Goal: Book appointment/travel/reservation

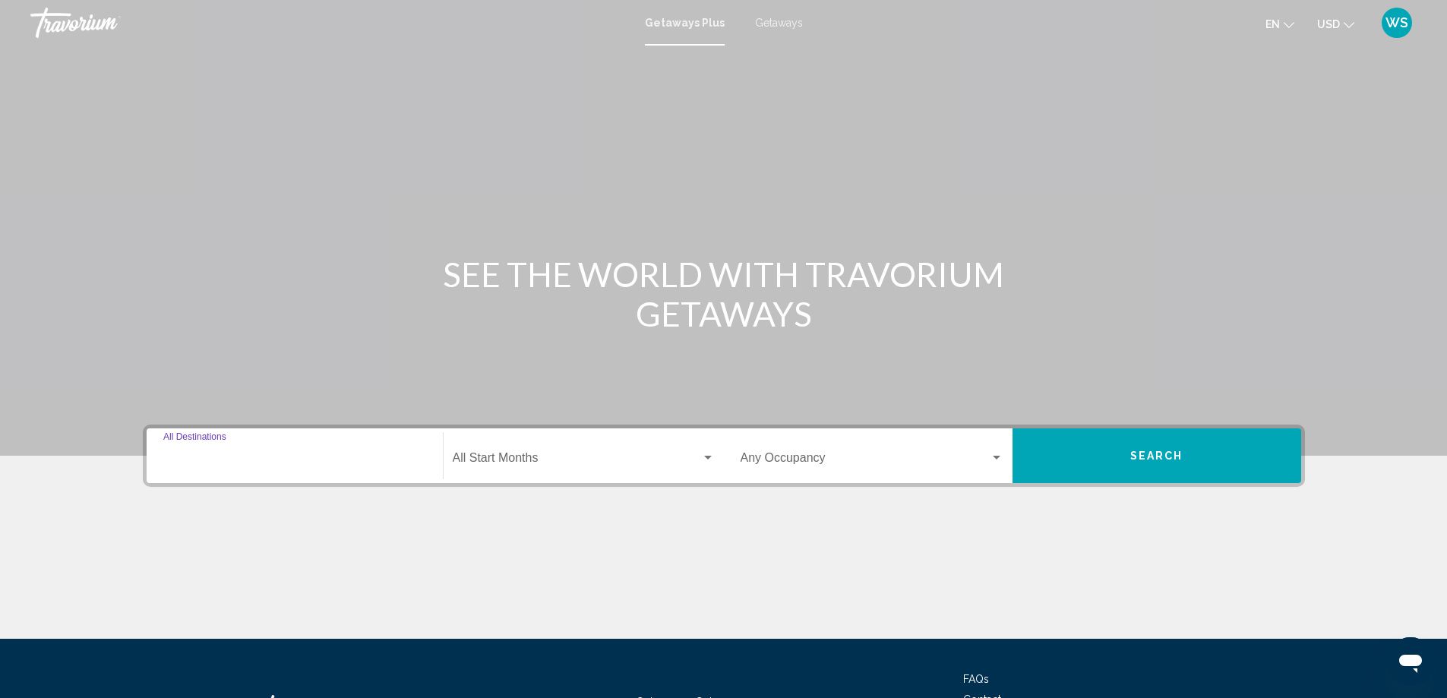
click at [292, 454] on input "Destination All Destinations" at bounding box center [294, 461] width 263 height 14
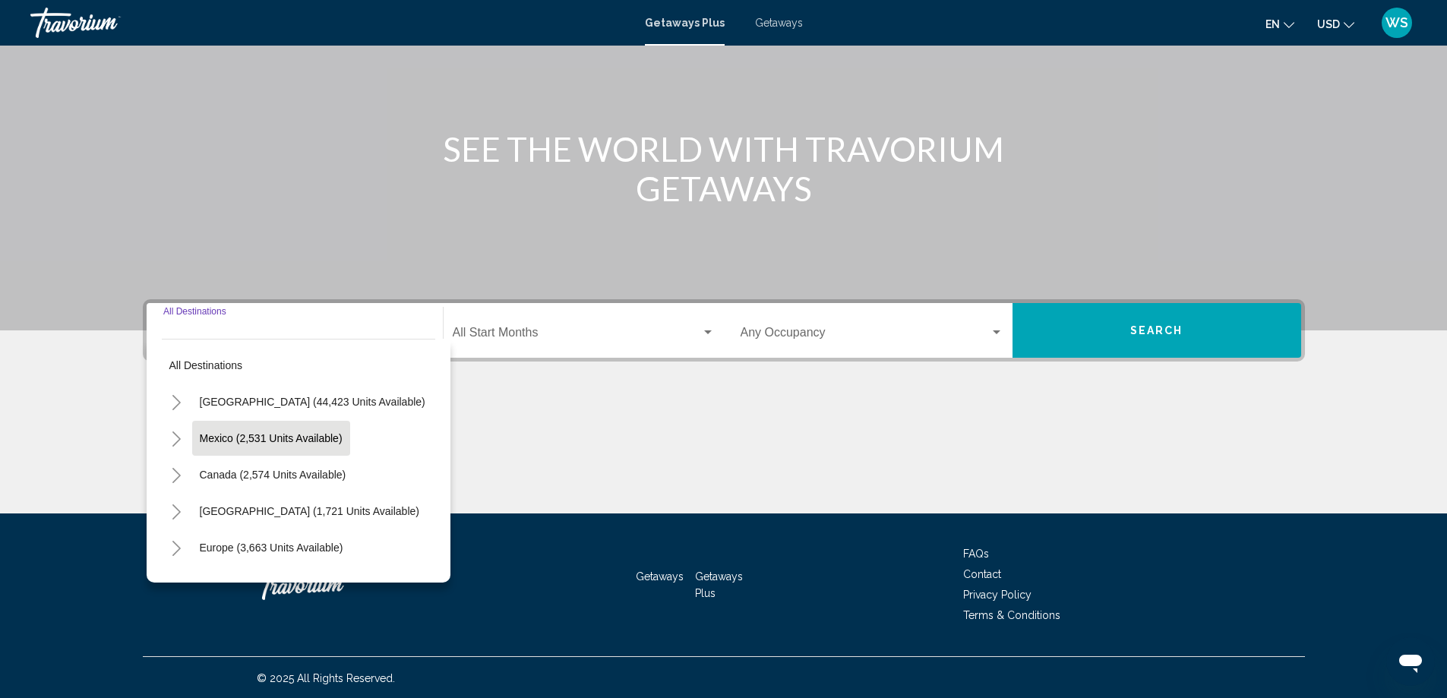
scroll to position [127, 0]
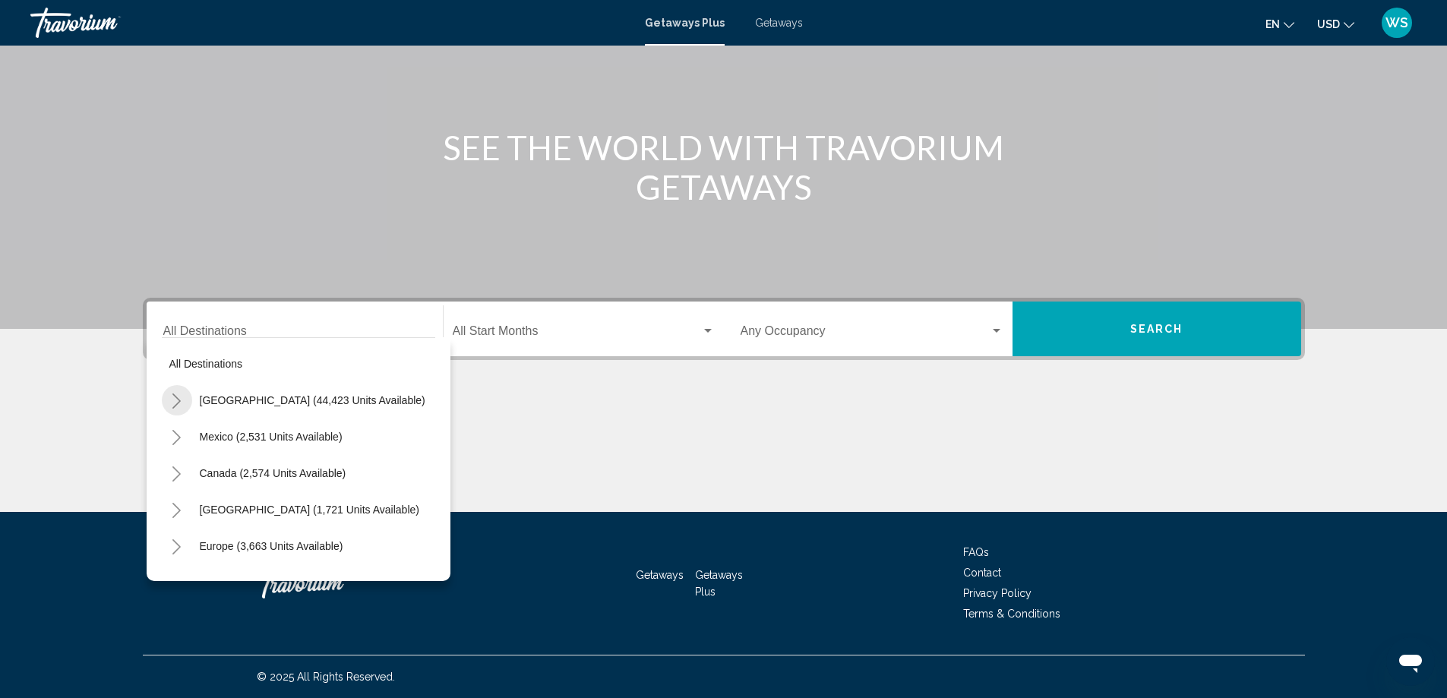
click at [170, 402] on button "Toggle United States (44,423 units available)" at bounding box center [177, 400] width 30 height 30
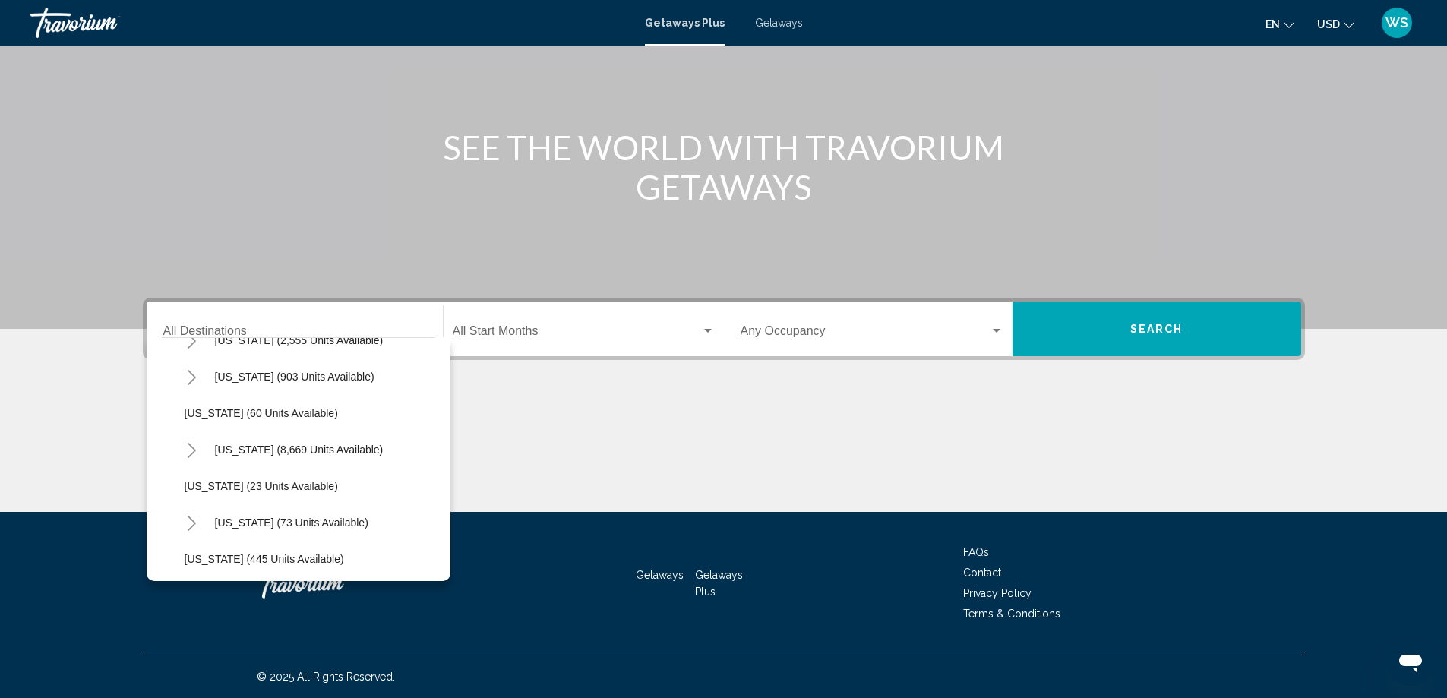
scroll to position [213, 0]
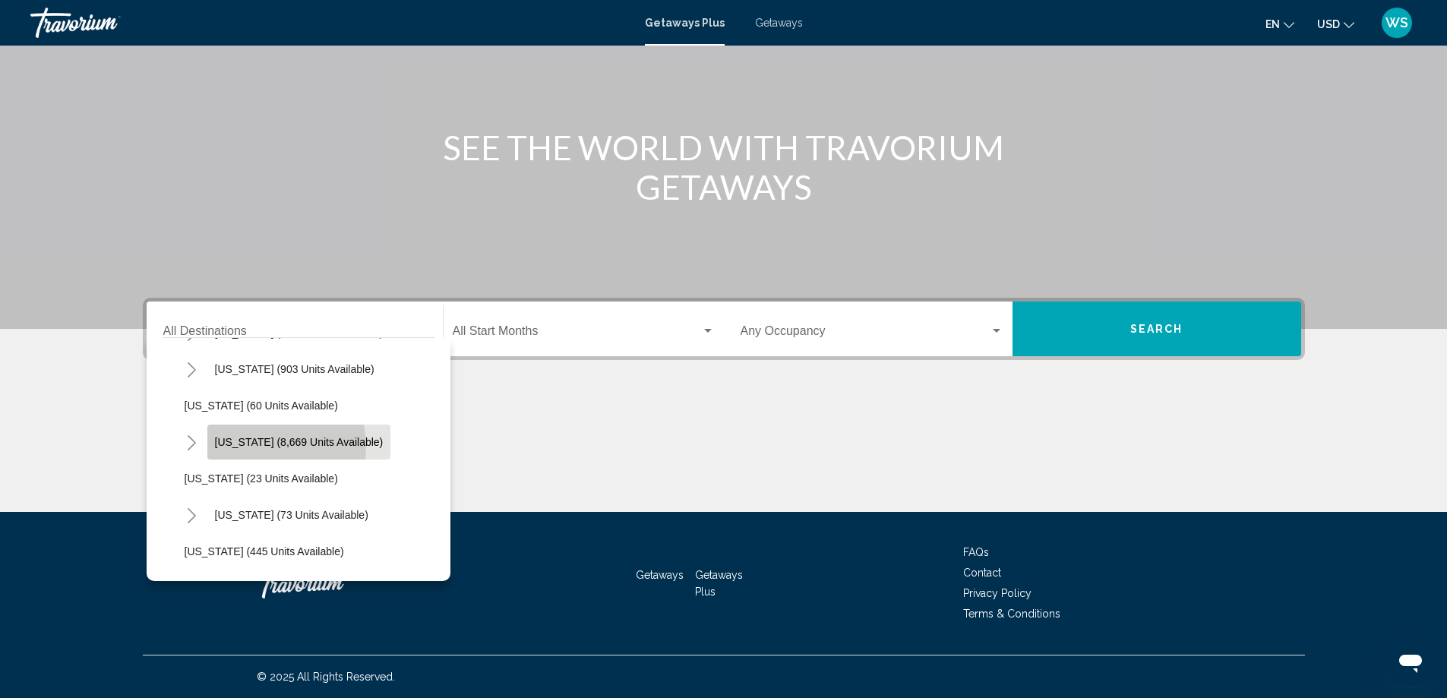
click at [251, 447] on span "[US_STATE] (8,669 units available)" at bounding box center [299, 442] width 169 height 12
type input "**********"
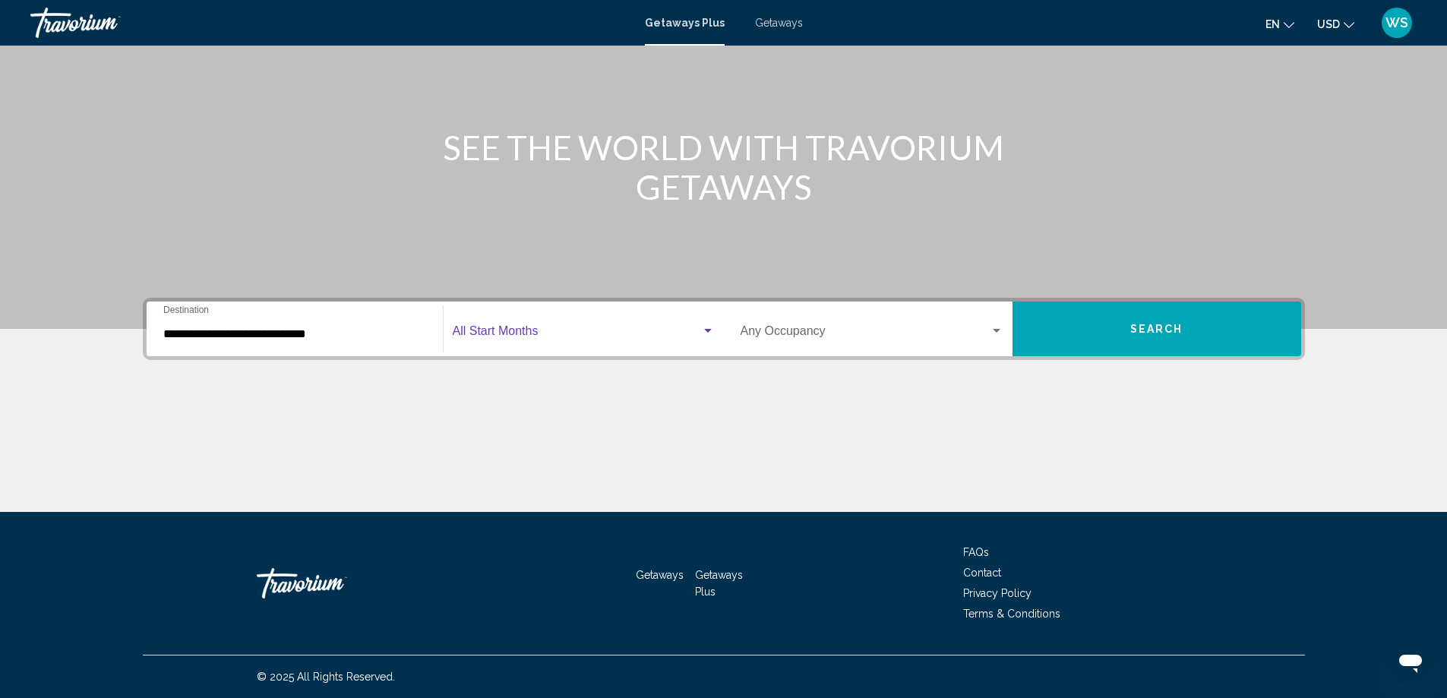
click at [707, 331] on div "Search widget" at bounding box center [708, 331] width 8 height 4
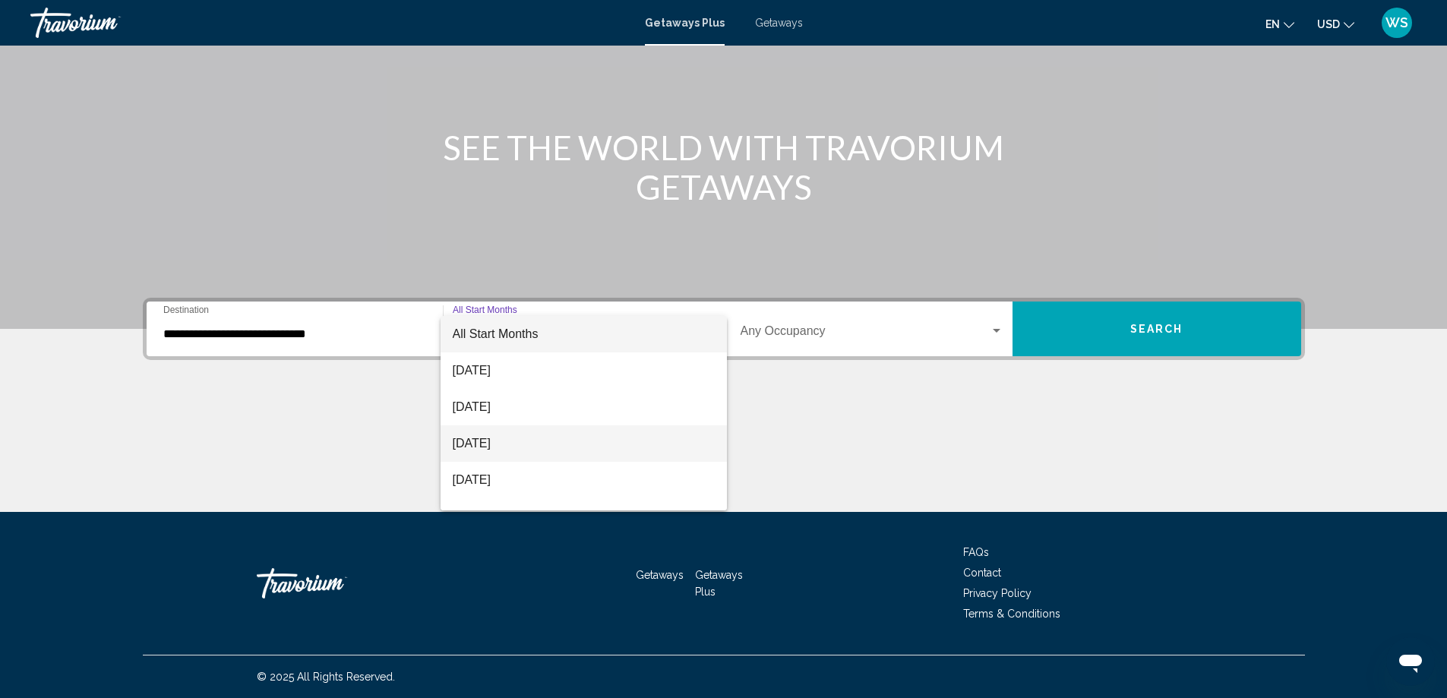
click at [527, 446] on span "[DATE]" at bounding box center [584, 443] width 262 height 36
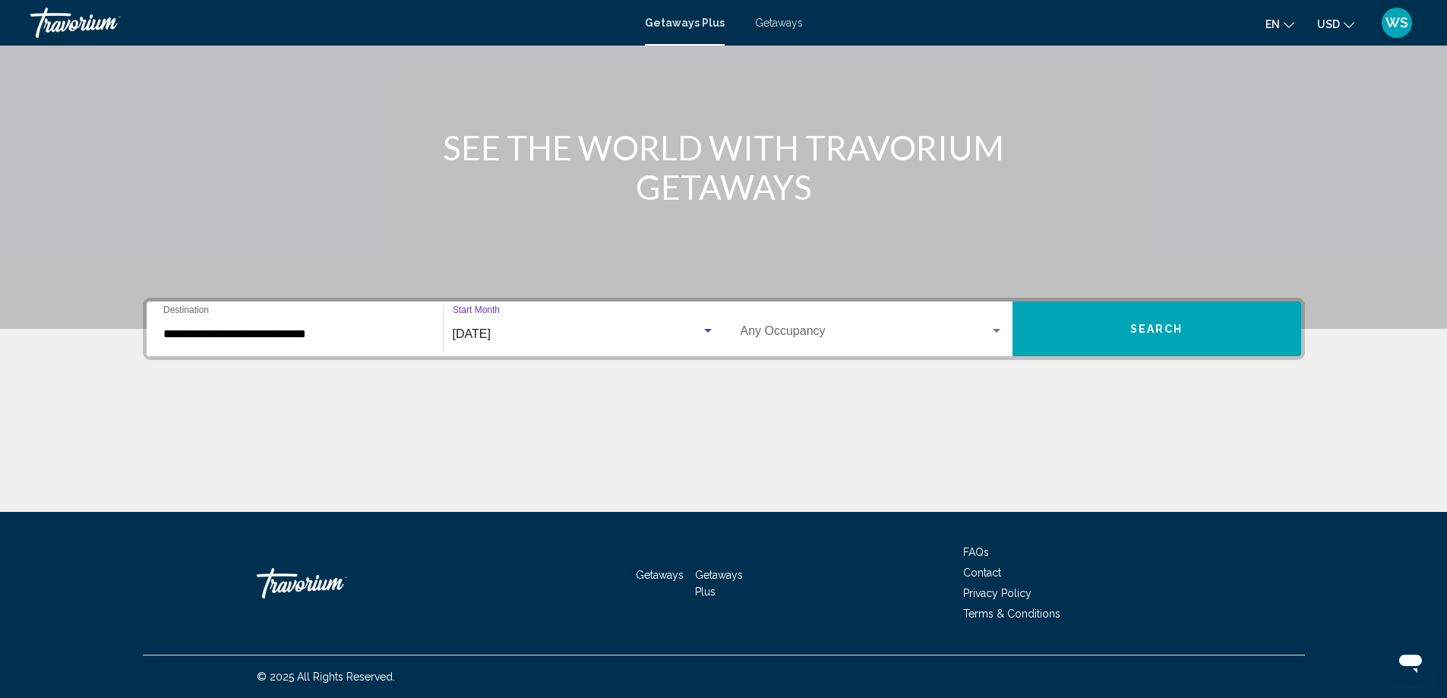
click at [997, 336] on div "Search widget" at bounding box center [997, 331] width 14 height 12
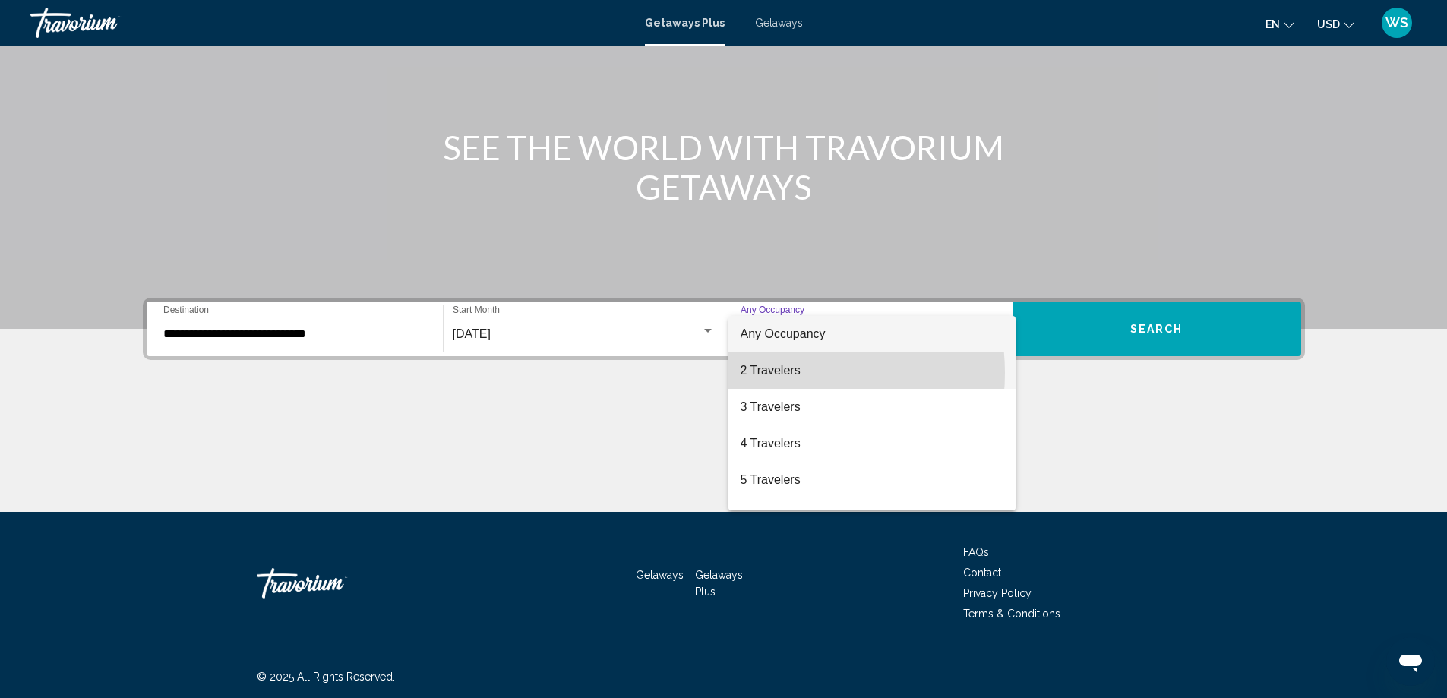
click at [782, 373] on span "2 Travelers" at bounding box center [871, 370] width 263 height 36
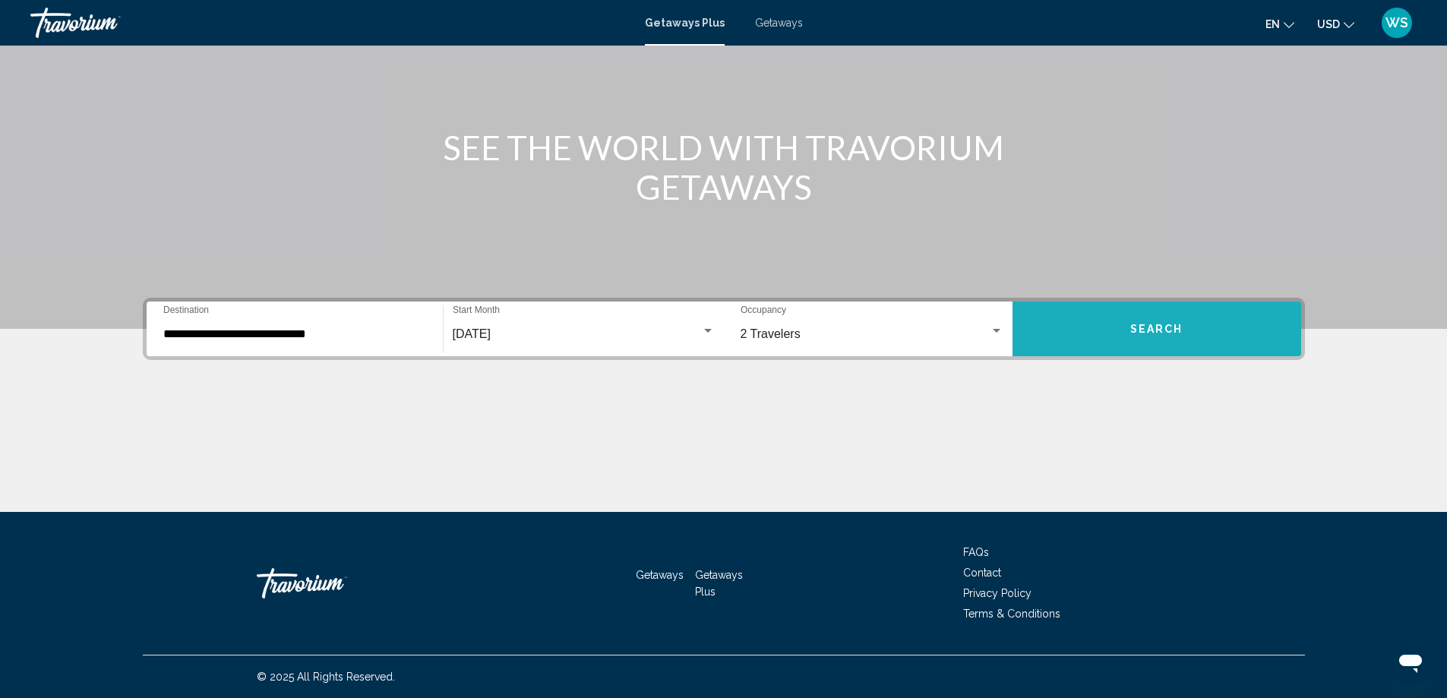
click at [1162, 333] on span "Search" at bounding box center [1156, 330] width 53 height 12
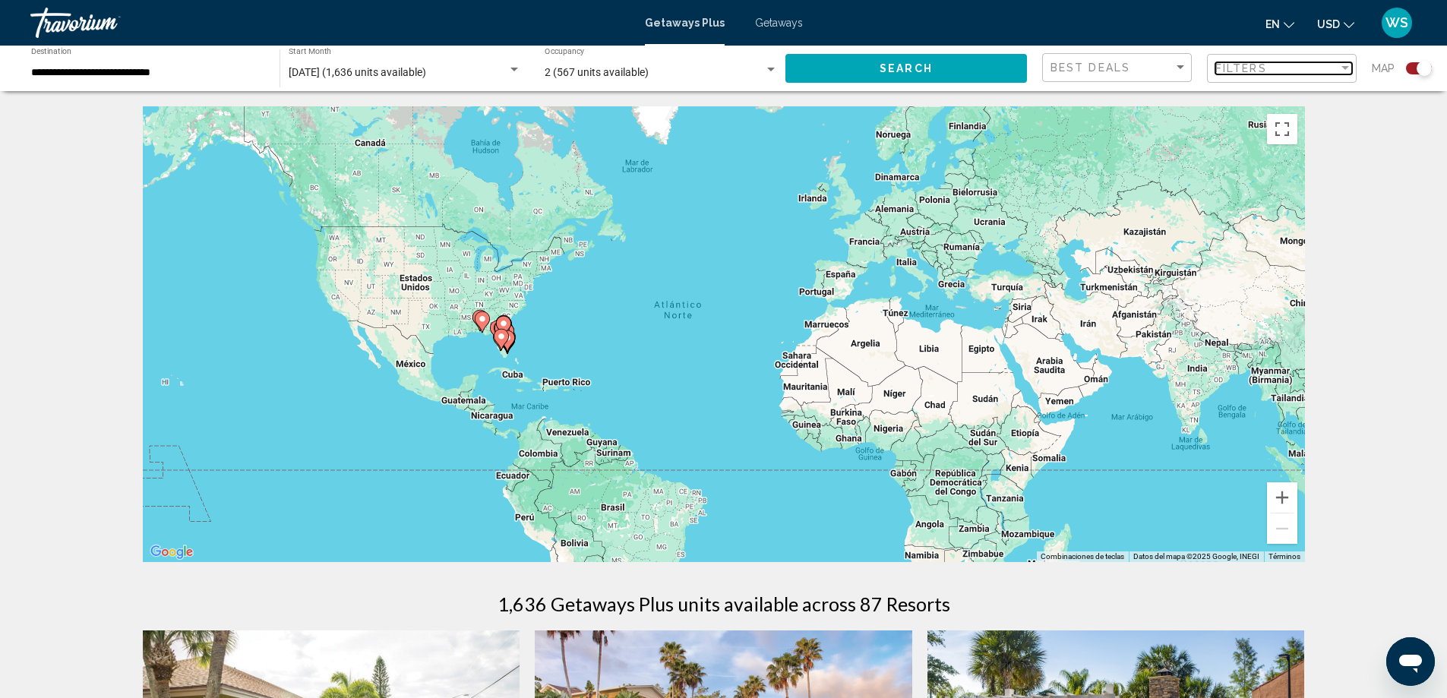
click at [1351, 69] on div "Filter" at bounding box center [1345, 68] width 14 height 12
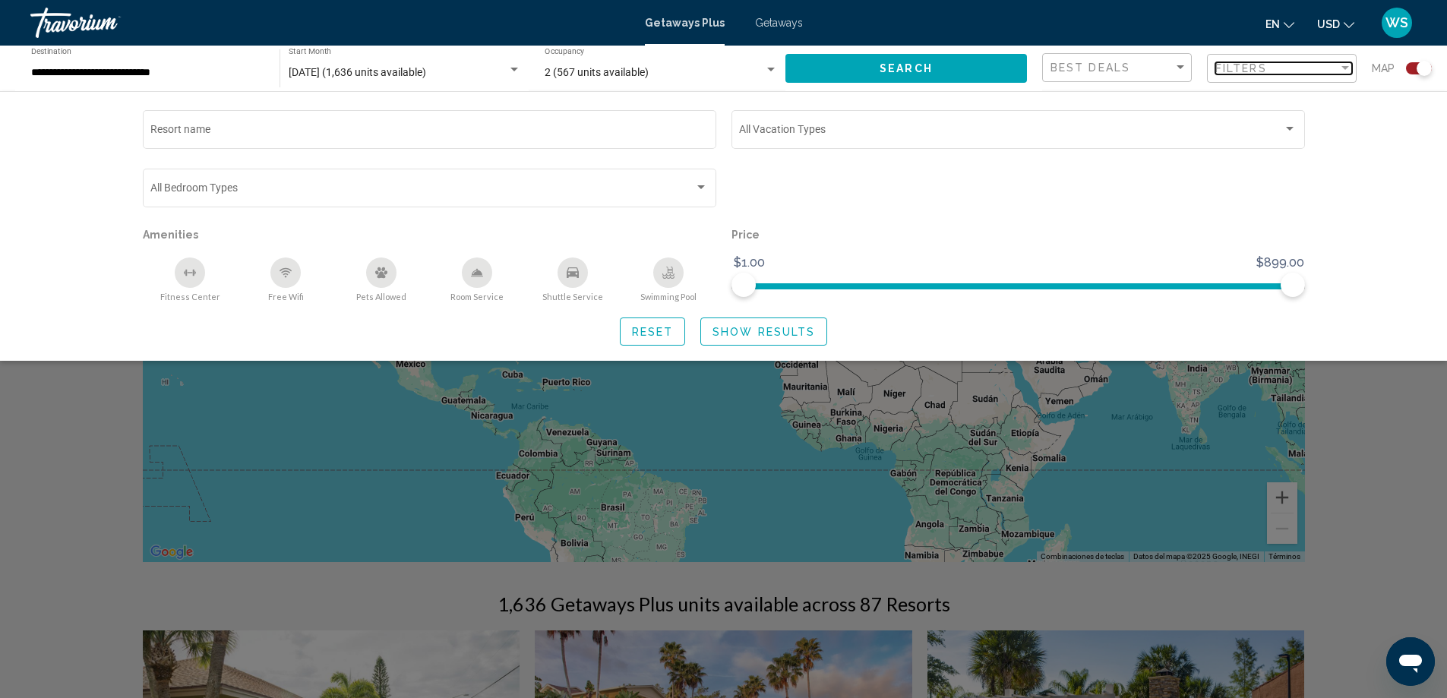
scroll to position [611, 0]
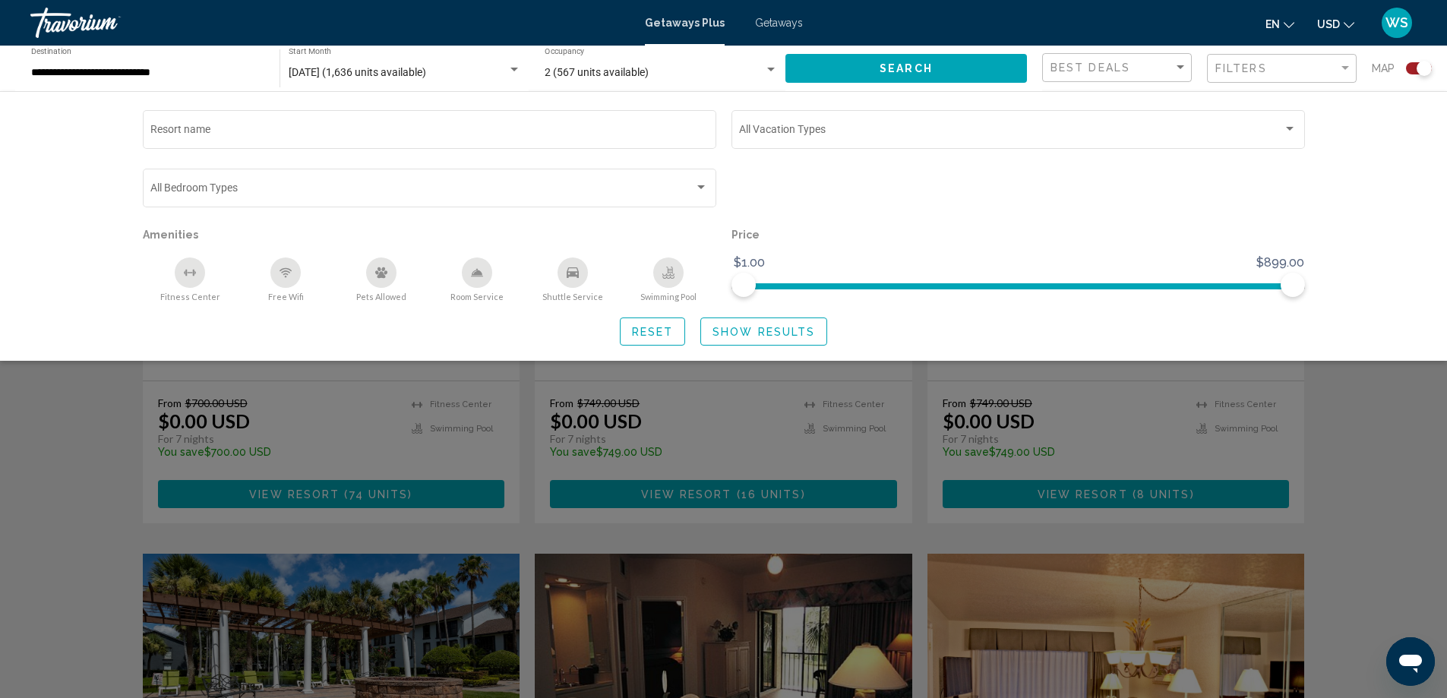
click at [1367, 280] on div "Resort name Vacation Types All Vacation Types Bedroom Types All Bedroom Types A…" at bounding box center [723, 226] width 1447 height 270
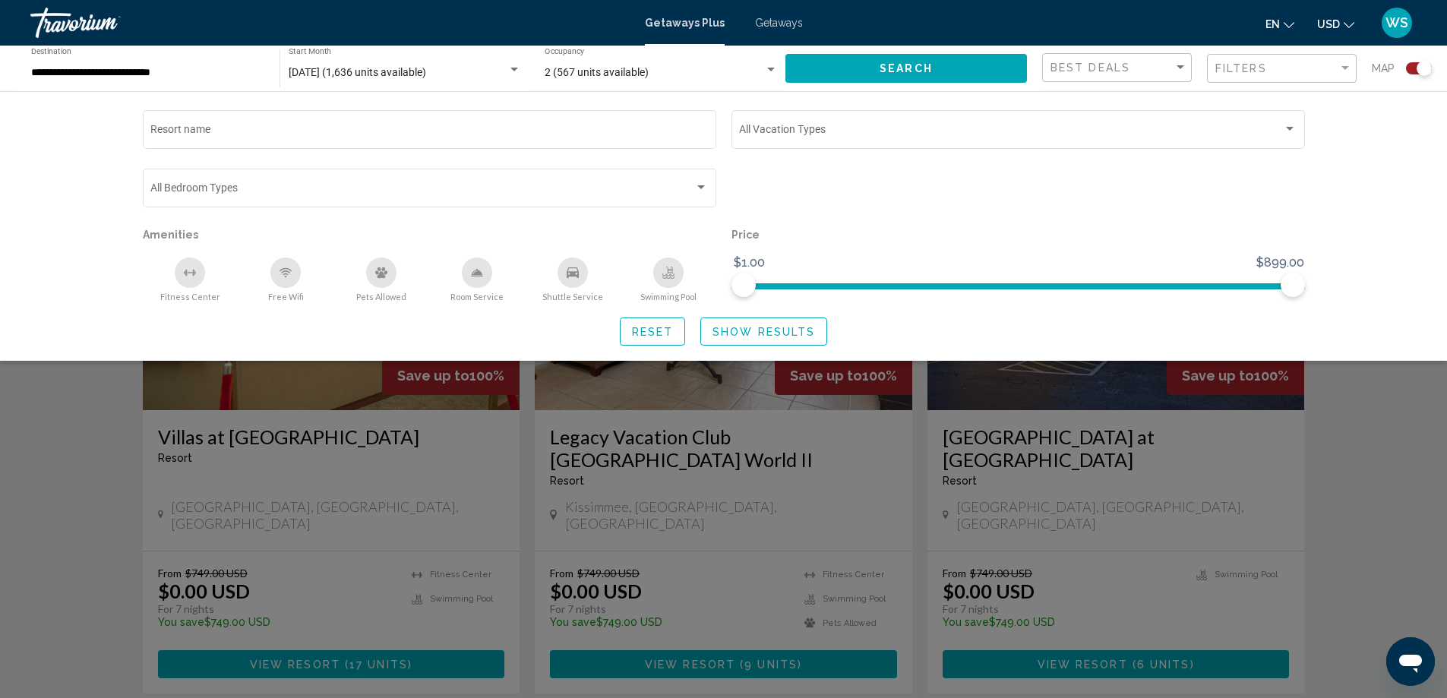
scroll to position [2135, 0]
click at [619, 627] on div "Search widget" at bounding box center [723, 463] width 1447 height 470
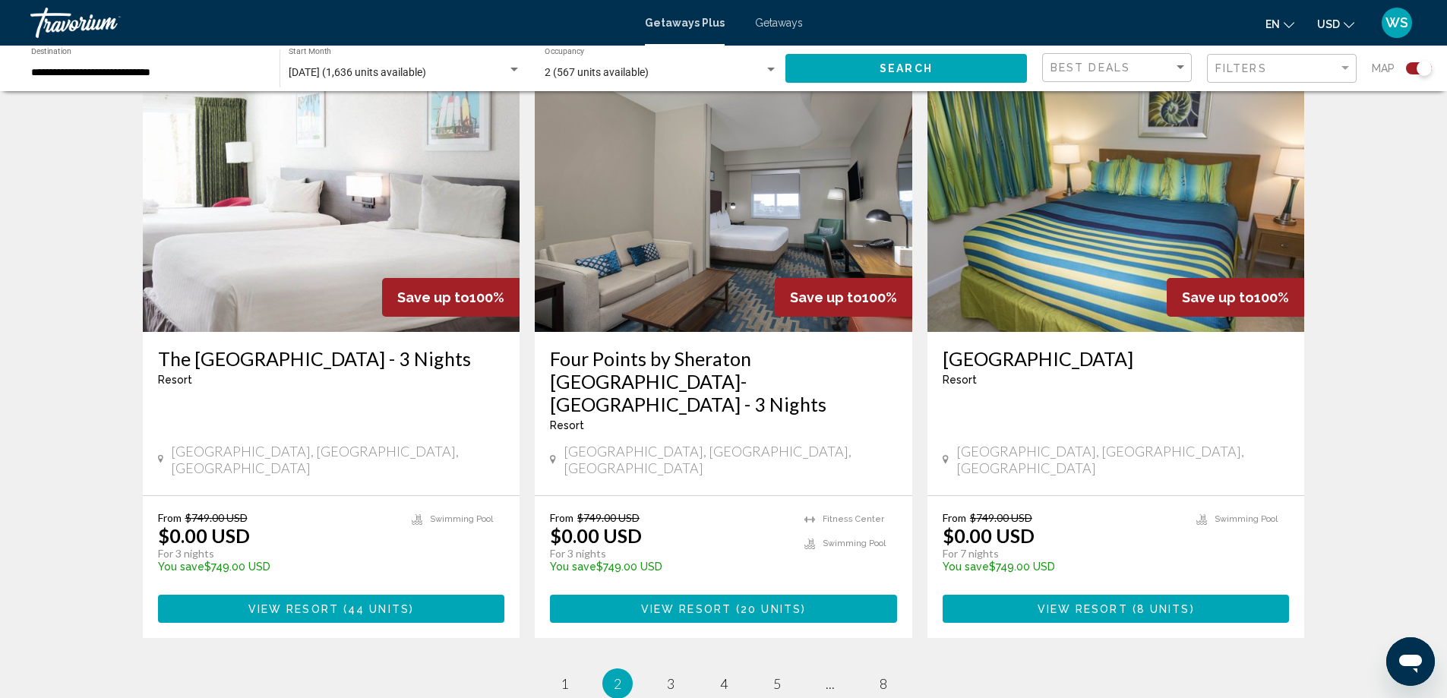
scroll to position [2217, 0]
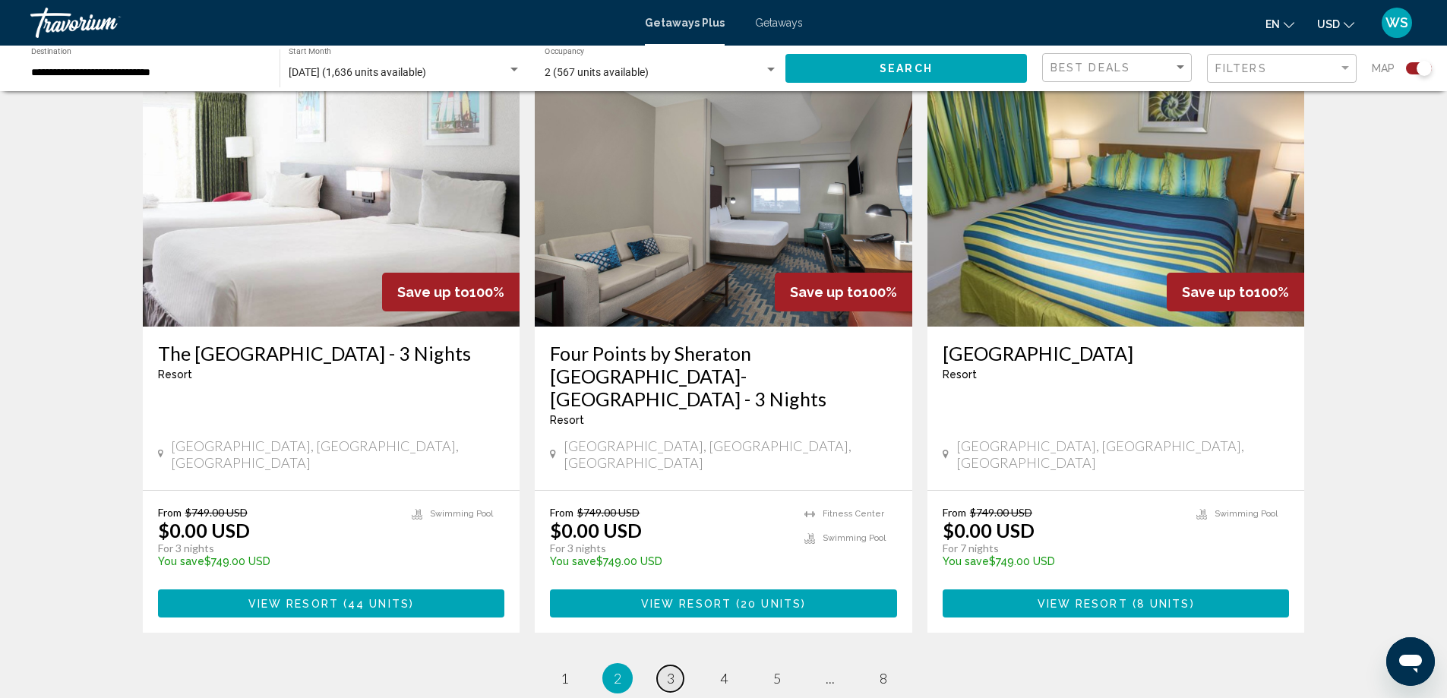
click at [665, 665] on link "page 3" at bounding box center [670, 678] width 27 height 27
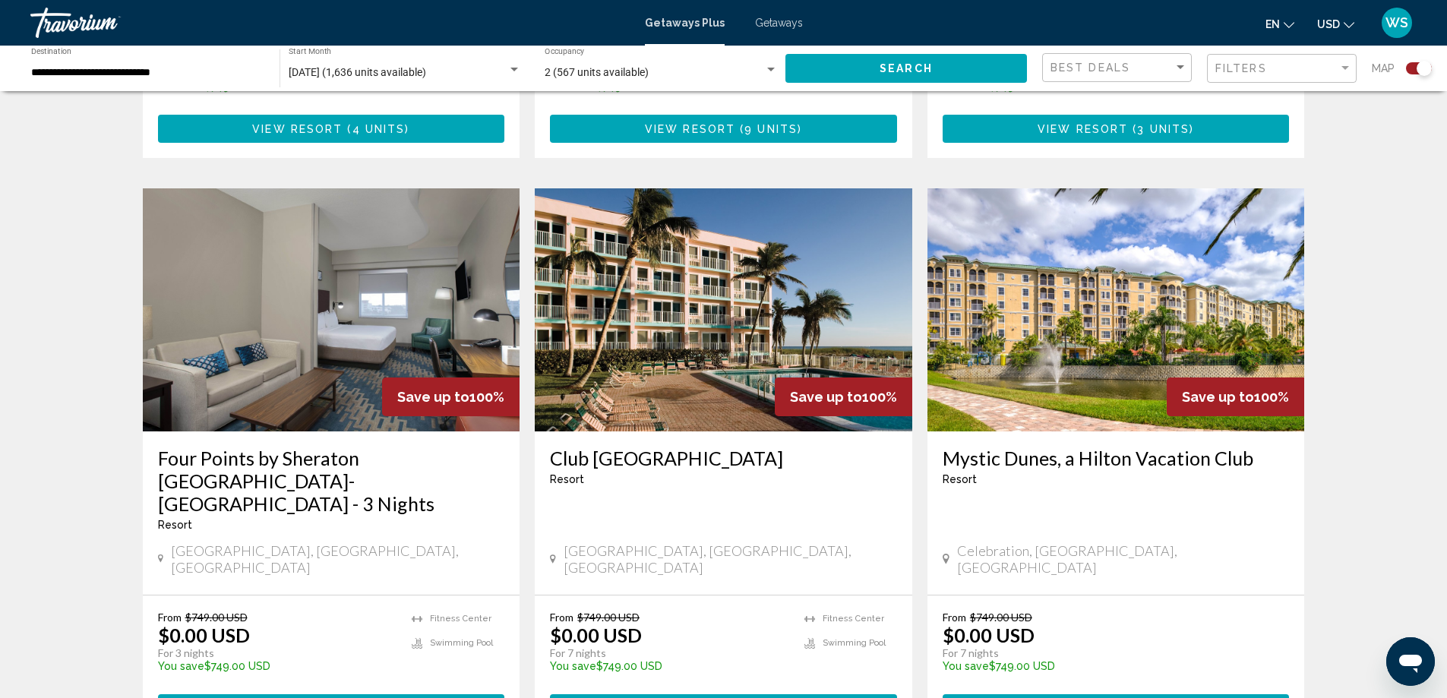
scroll to position [2126, 0]
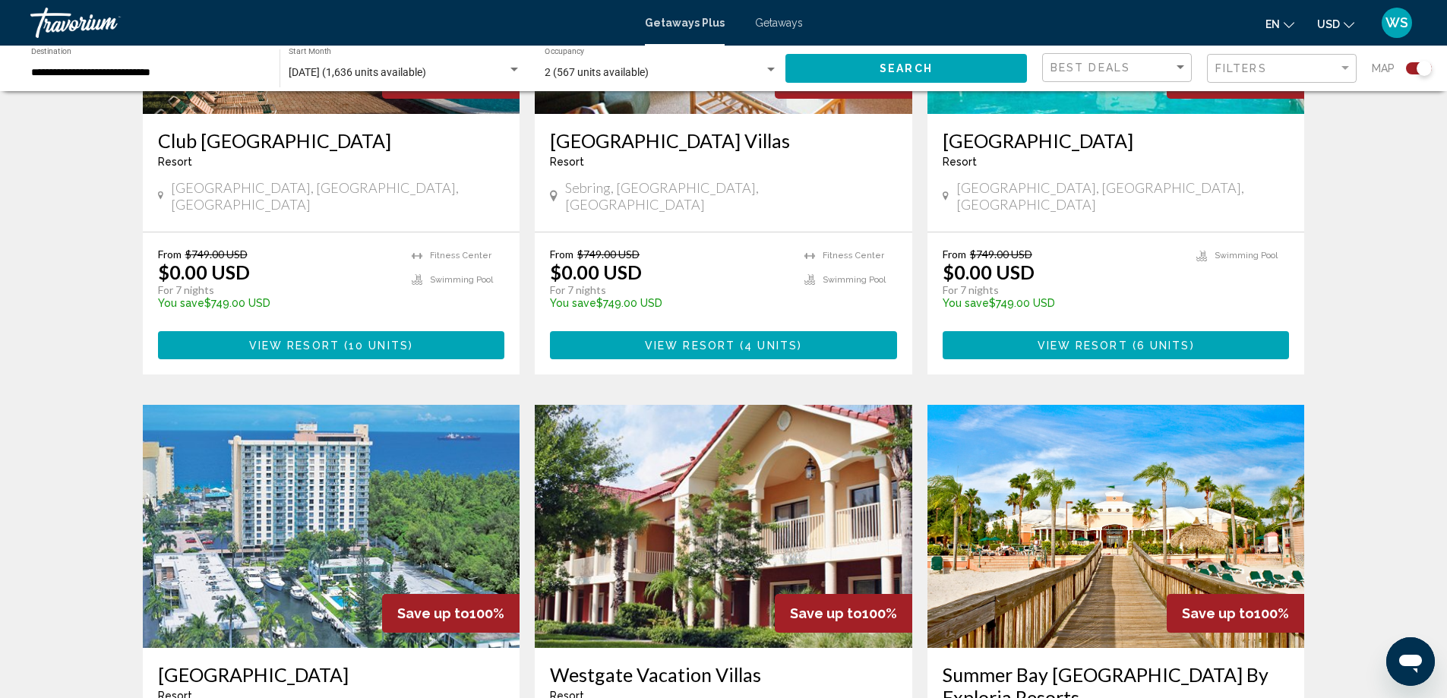
scroll to position [790, 0]
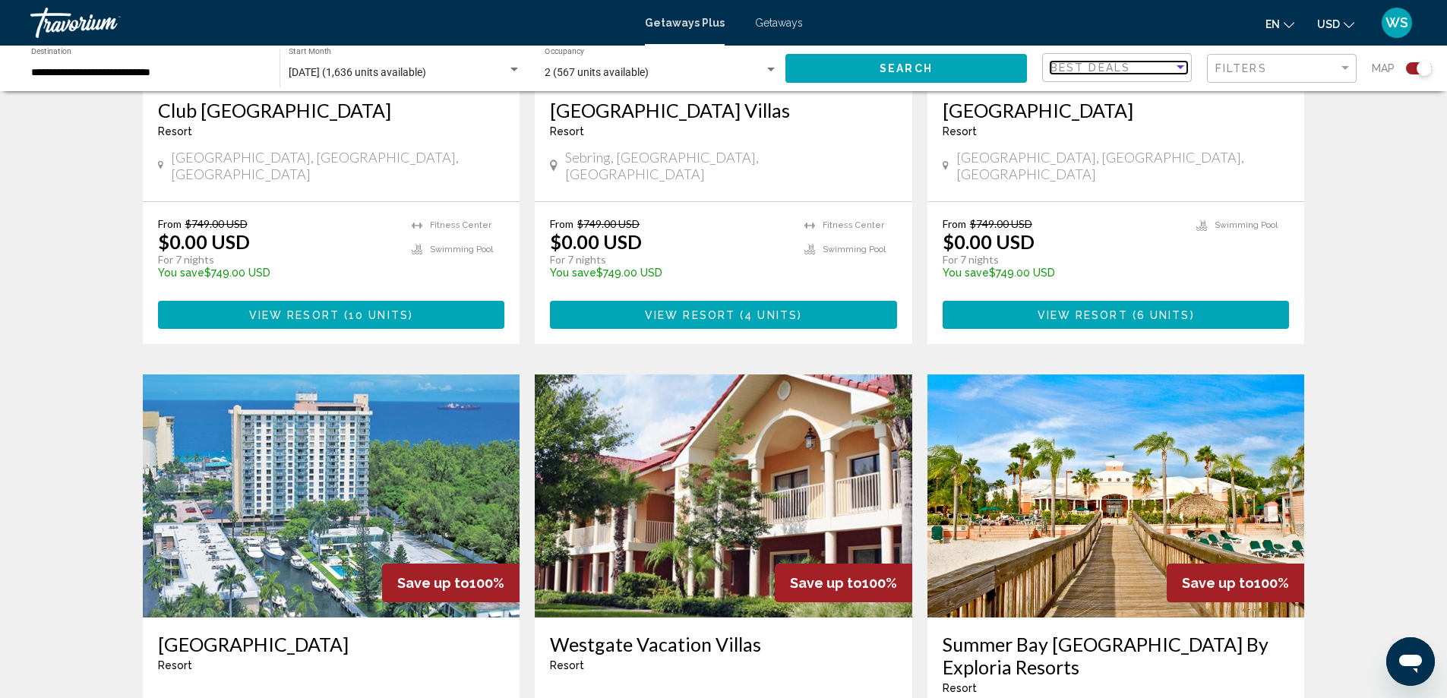
click at [1169, 72] on div "Best Deals" at bounding box center [1111, 68] width 123 height 12
click at [1331, 68] on div at bounding box center [723, 349] width 1447 height 698
click at [1329, 68] on div "Filters" at bounding box center [1276, 68] width 123 height 12
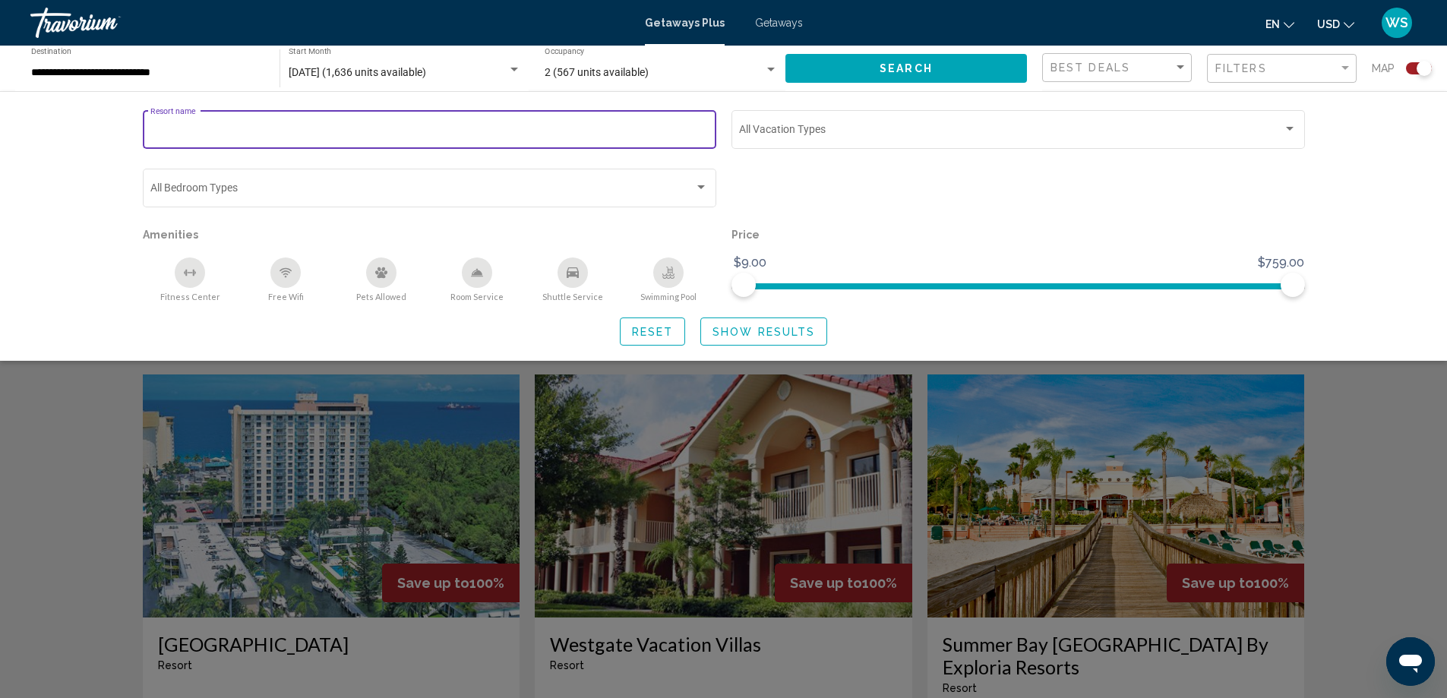
click at [260, 128] on input "Resort name" at bounding box center [428, 132] width 557 height 12
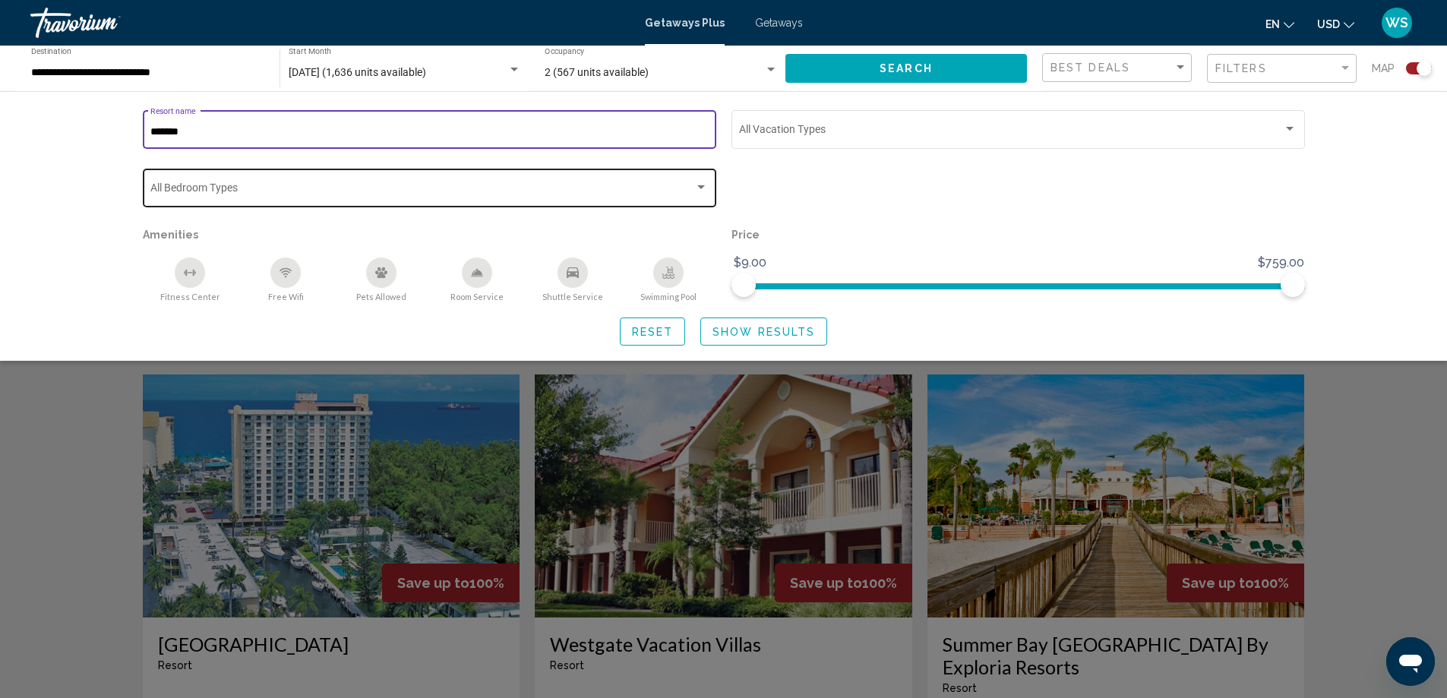
type input "******"
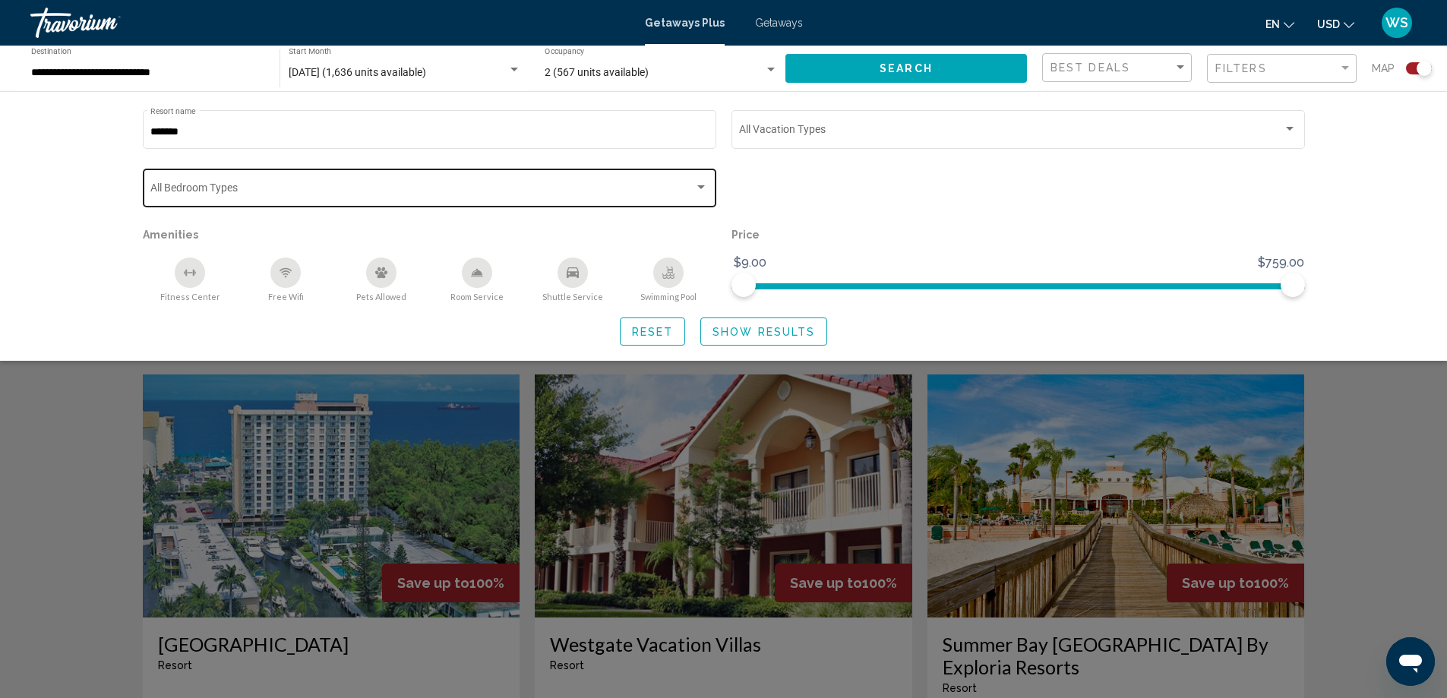
click at [683, 184] on div "Bedroom Types All Bedroom Types" at bounding box center [428, 187] width 557 height 42
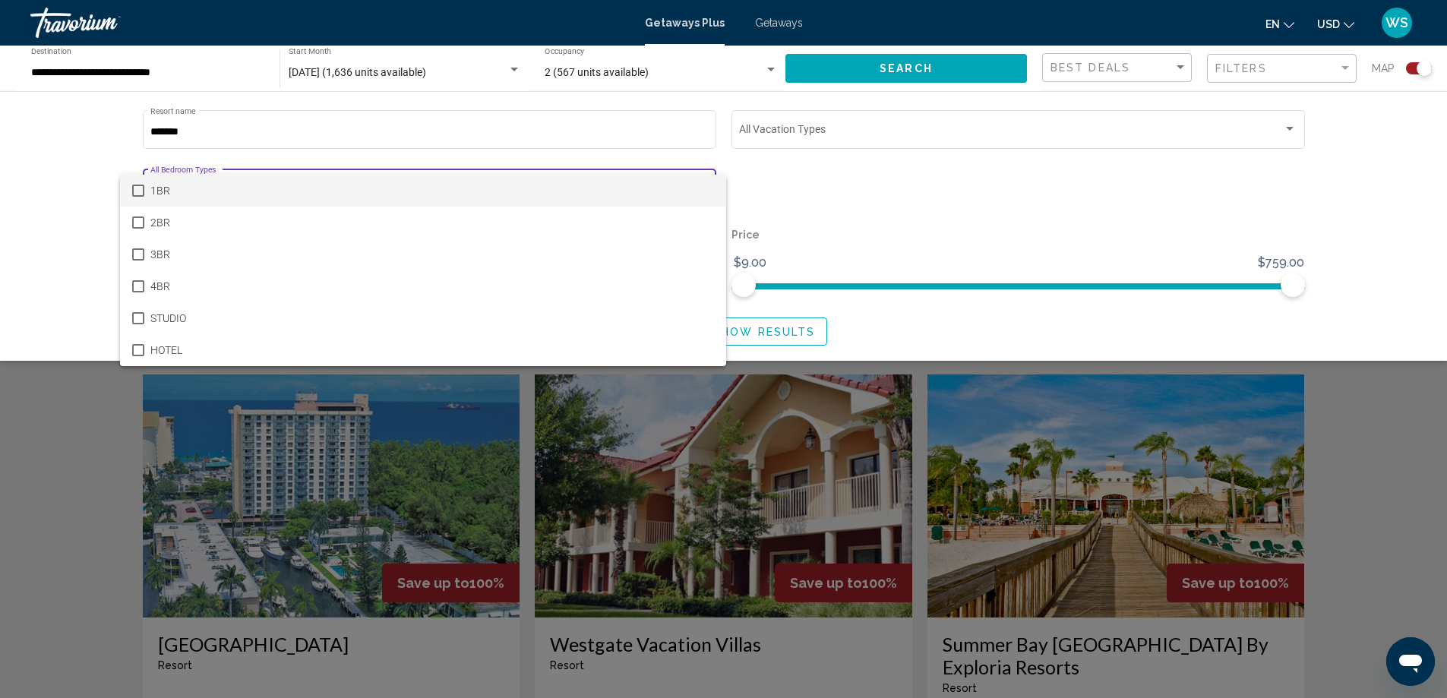
click at [210, 185] on span "1BR" at bounding box center [431, 191] width 563 height 32
click at [803, 196] on div at bounding box center [723, 349] width 1447 height 698
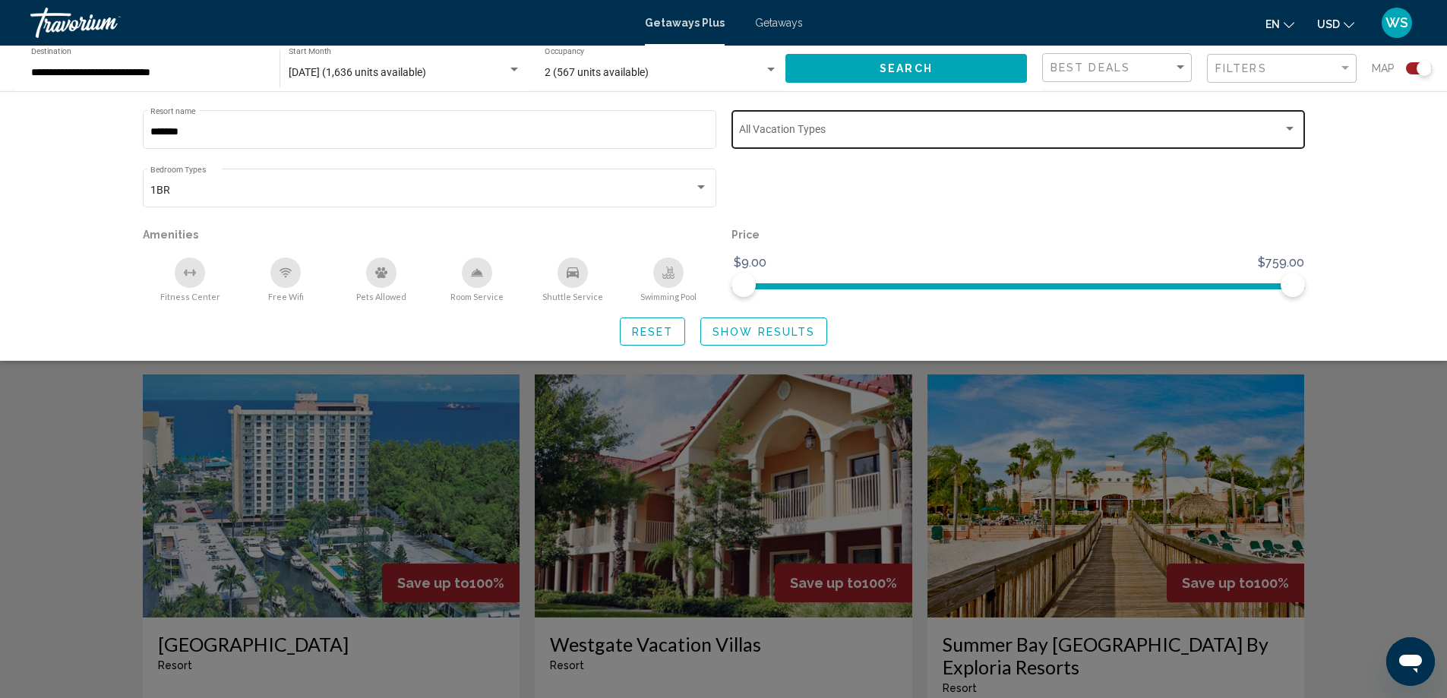
click at [1274, 134] on span "Search widget" at bounding box center [1011, 132] width 544 height 12
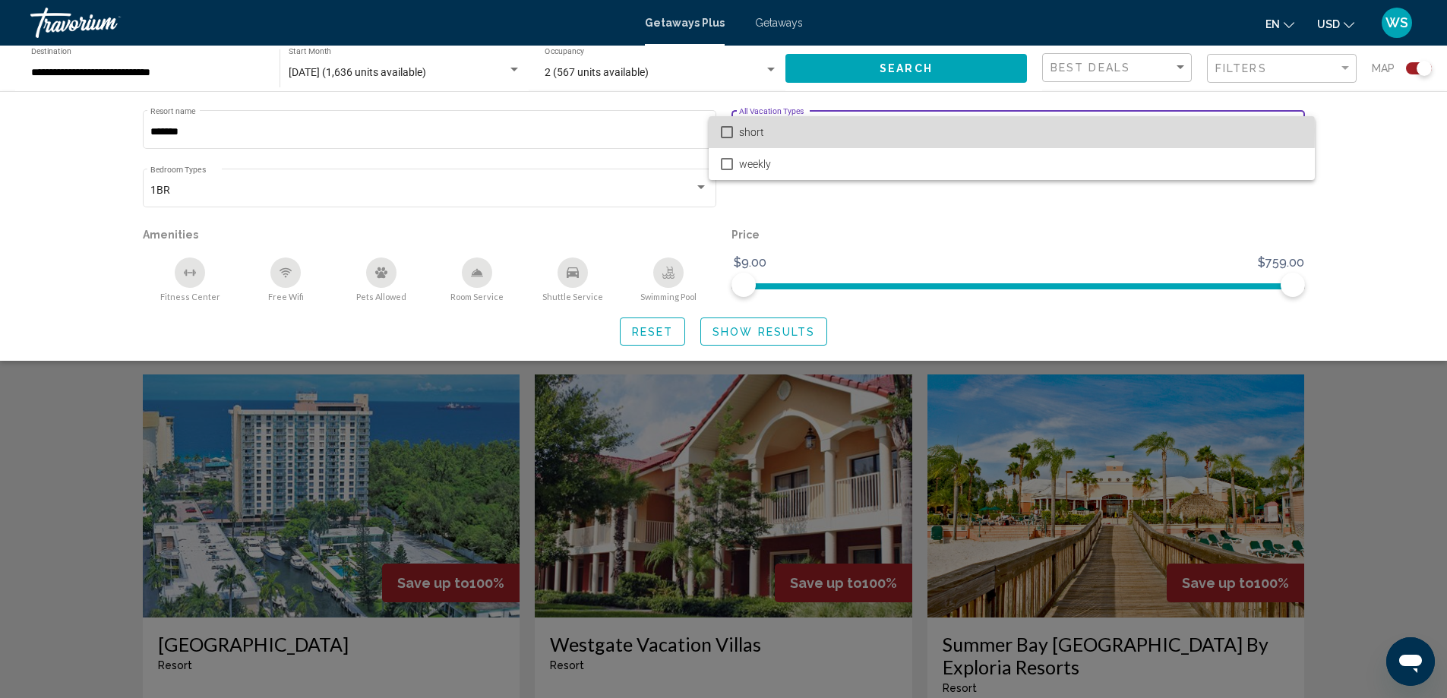
click at [722, 131] on mat-pseudo-checkbox at bounding box center [727, 132] width 12 height 12
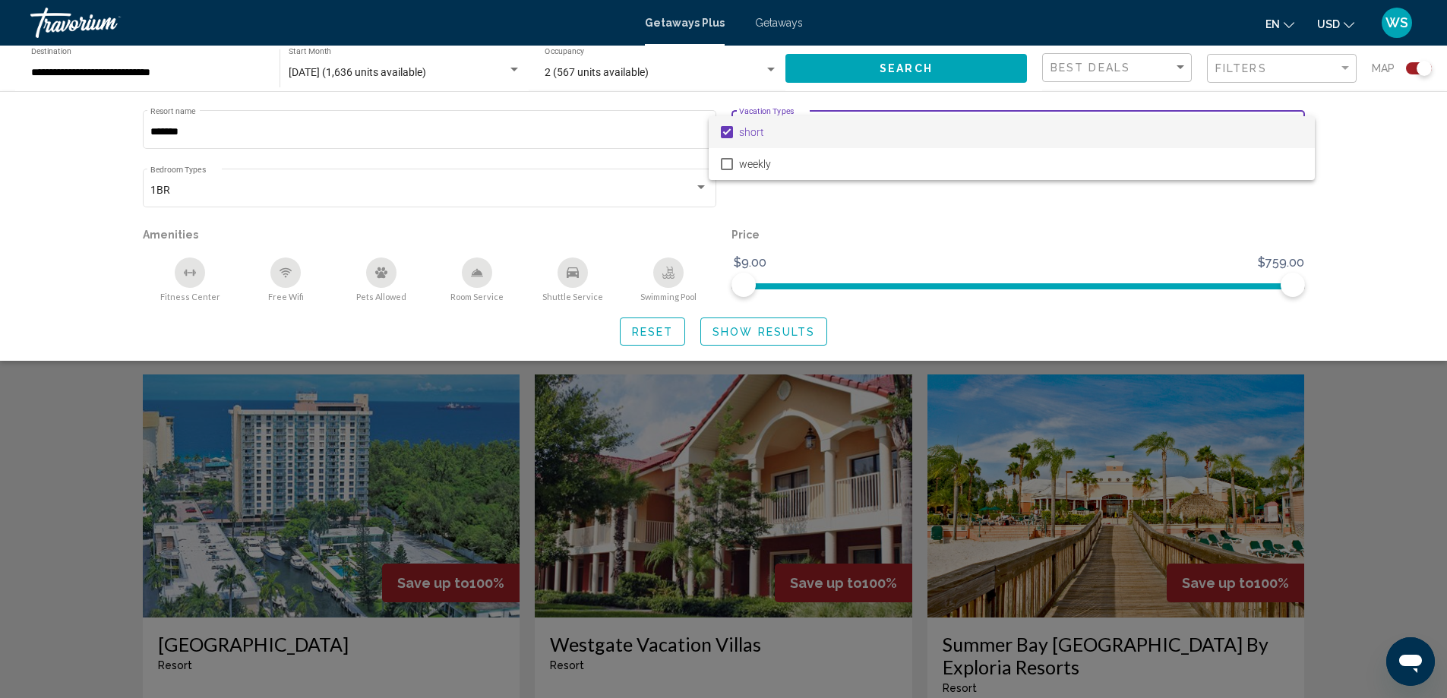
click at [844, 230] on div at bounding box center [723, 349] width 1447 height 698
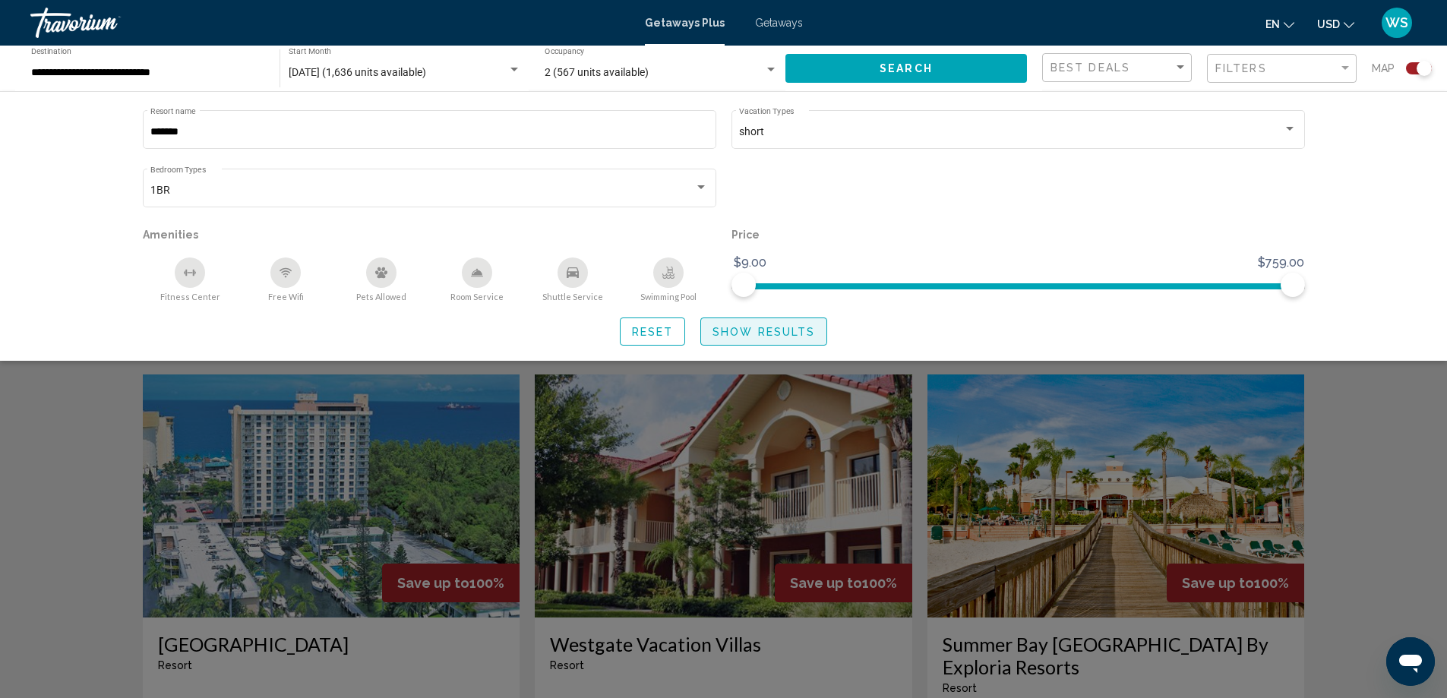
click at [745, 329] on span "Show Results" at bounding box center [763, 332] width 103 height 12
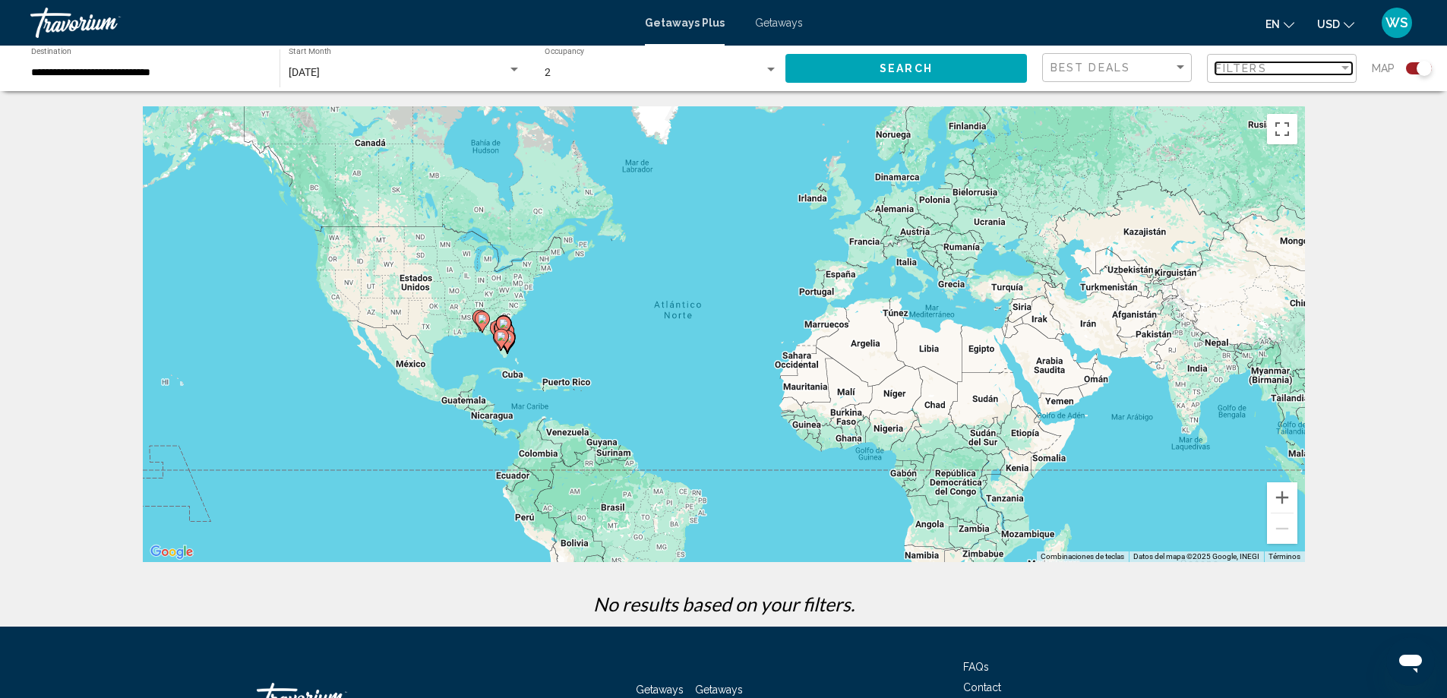
click at [1309, 69] on div "Filters" at bounding box center [1276, 68] width 123 height 12
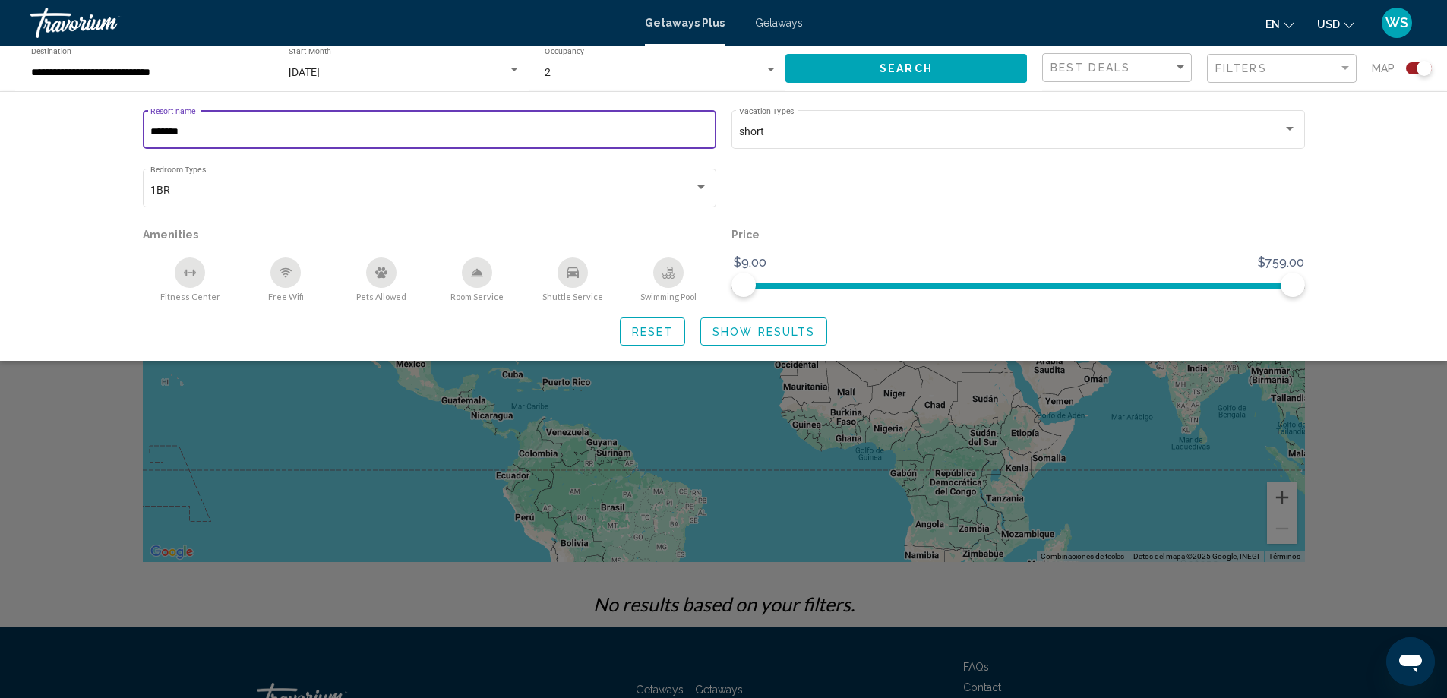
click at [201, 134] on input "******" at bounding box center [428, 132] width 557 height 12
type input "**********"
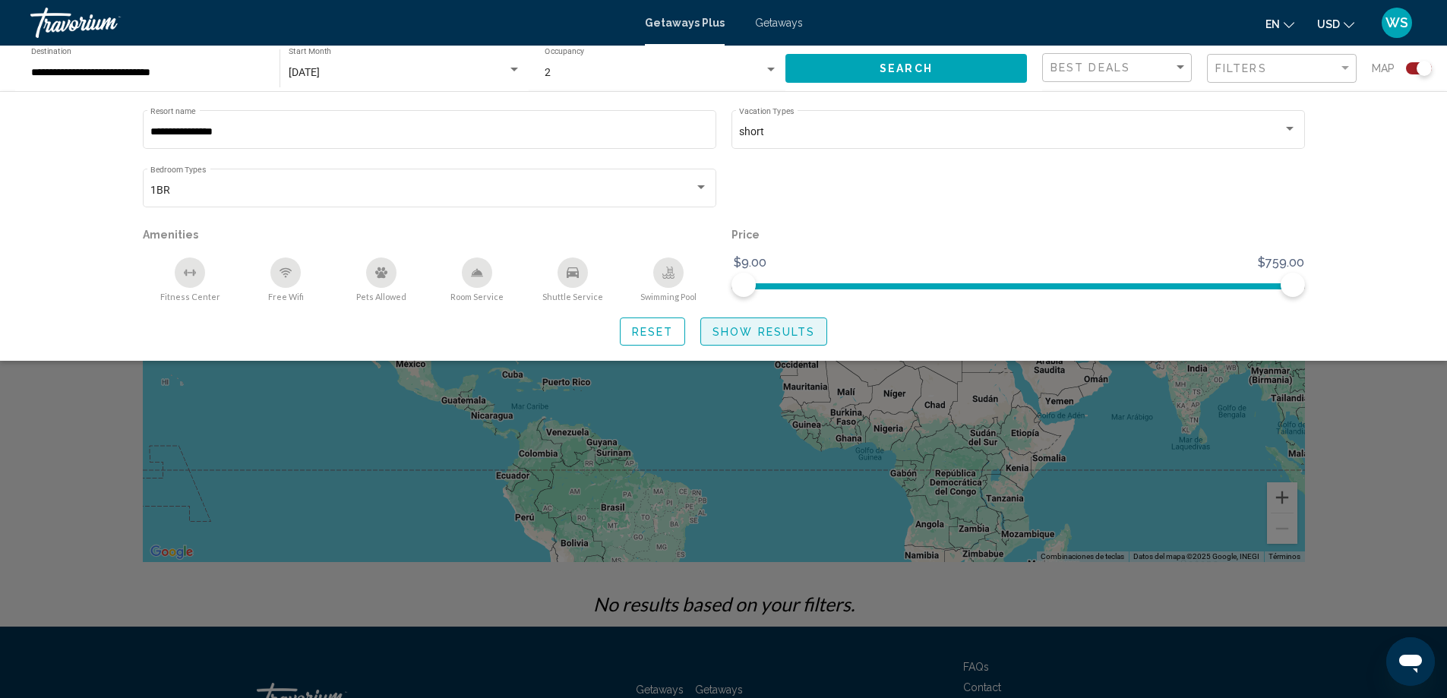
click at [760, 336] on span "Show Results" at bounding box center [763, 332] width 103 height 12
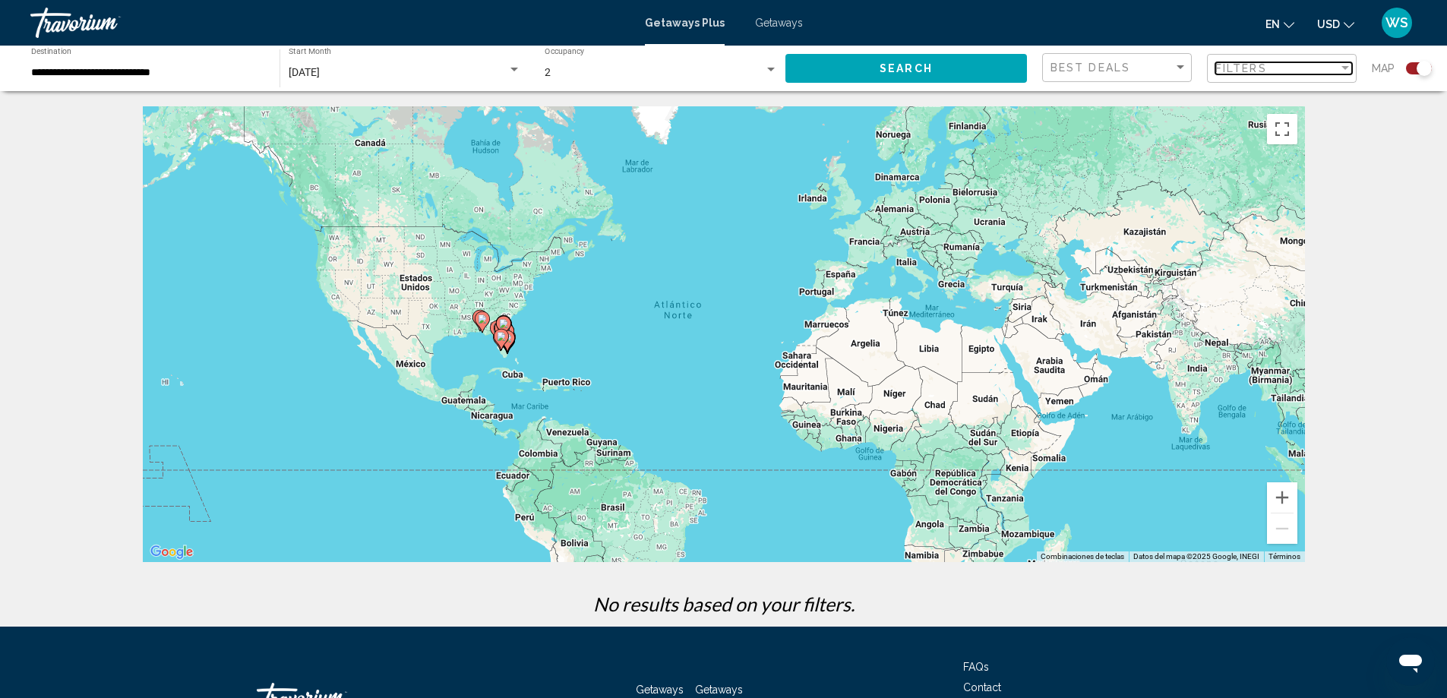
click at [1289, 71] on div "Filters" at bounding box center [1276, 68] width 123 height 12
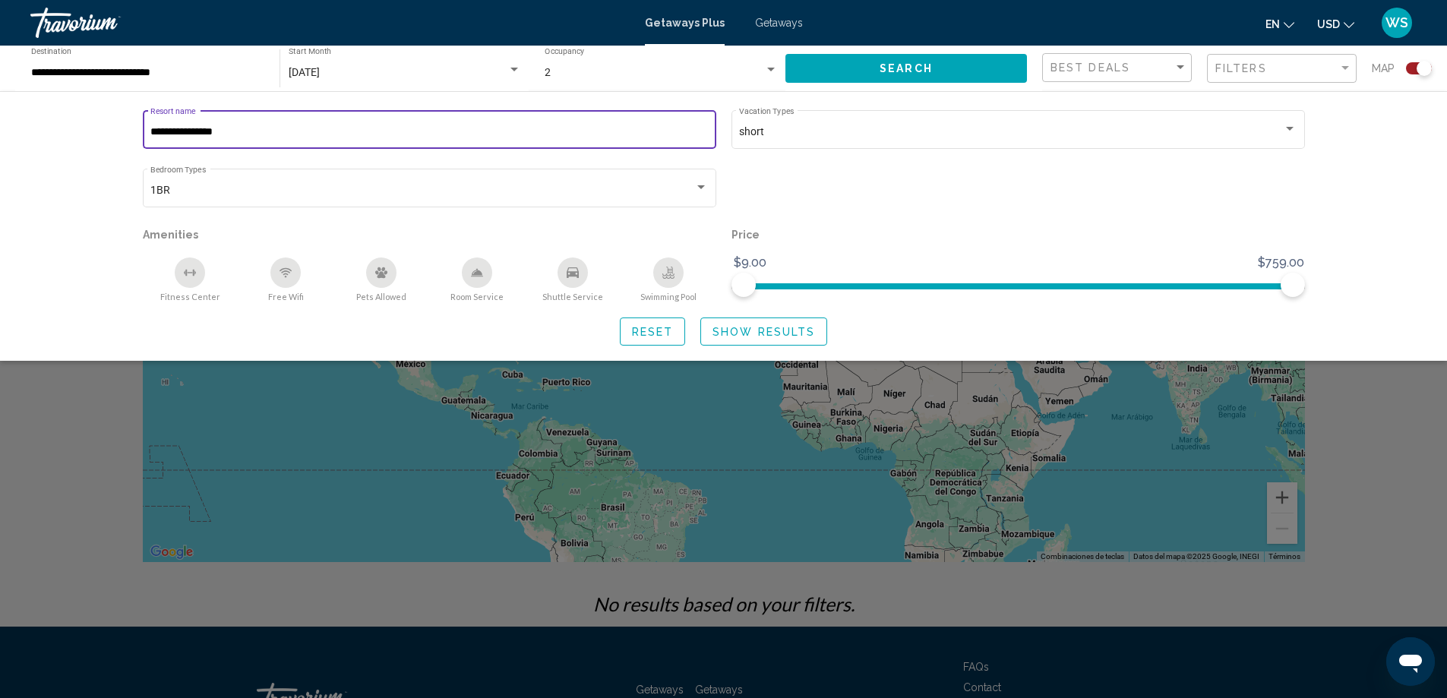
click at [302, 131] on input "**********" at bounding box center [428, 132] width 557 height 12
type input "*"
click at [289, 291] on button "Free Wifi" at bounding box center [286, 280] width 96 height 46
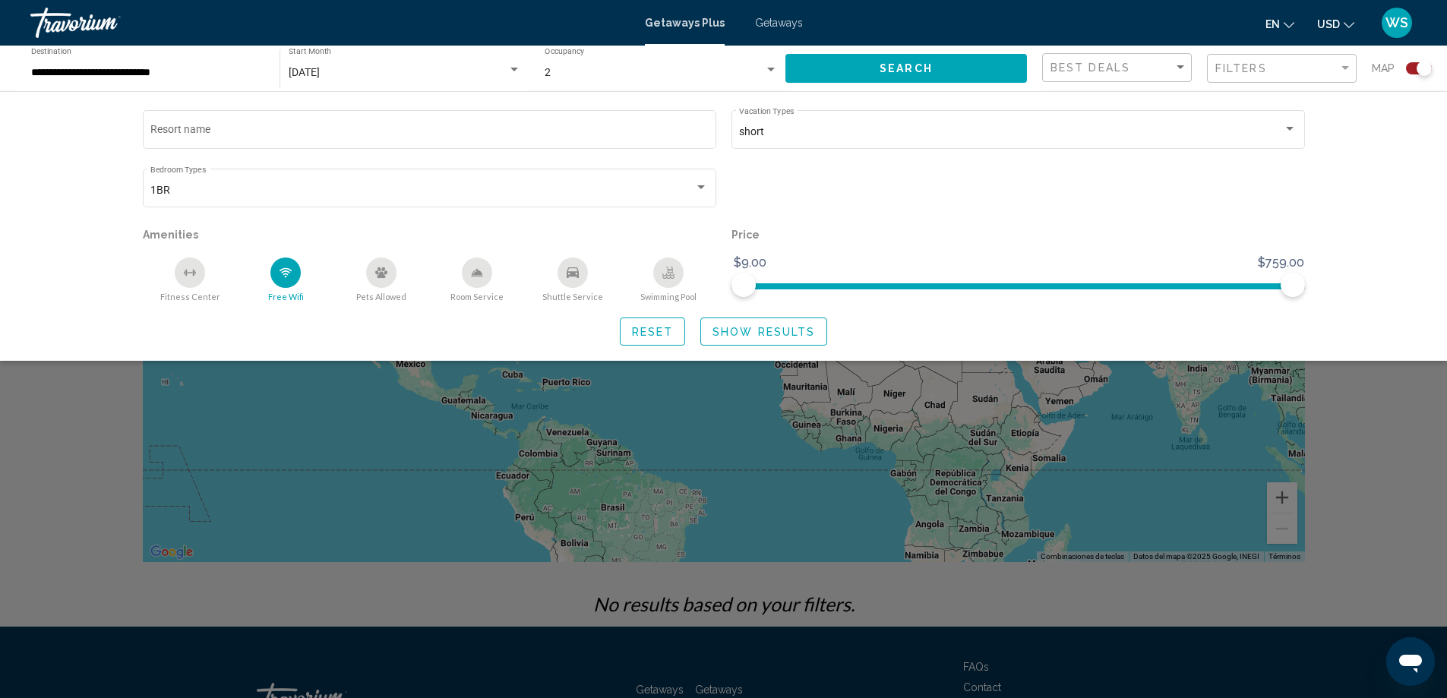
click at [677, 276] on div "Swimming Pool" at bounding box center [668, 272] width 30 height 30
click at [746, 327] on span "Show Results" at bounding box center [763, 332] width 103 height 12
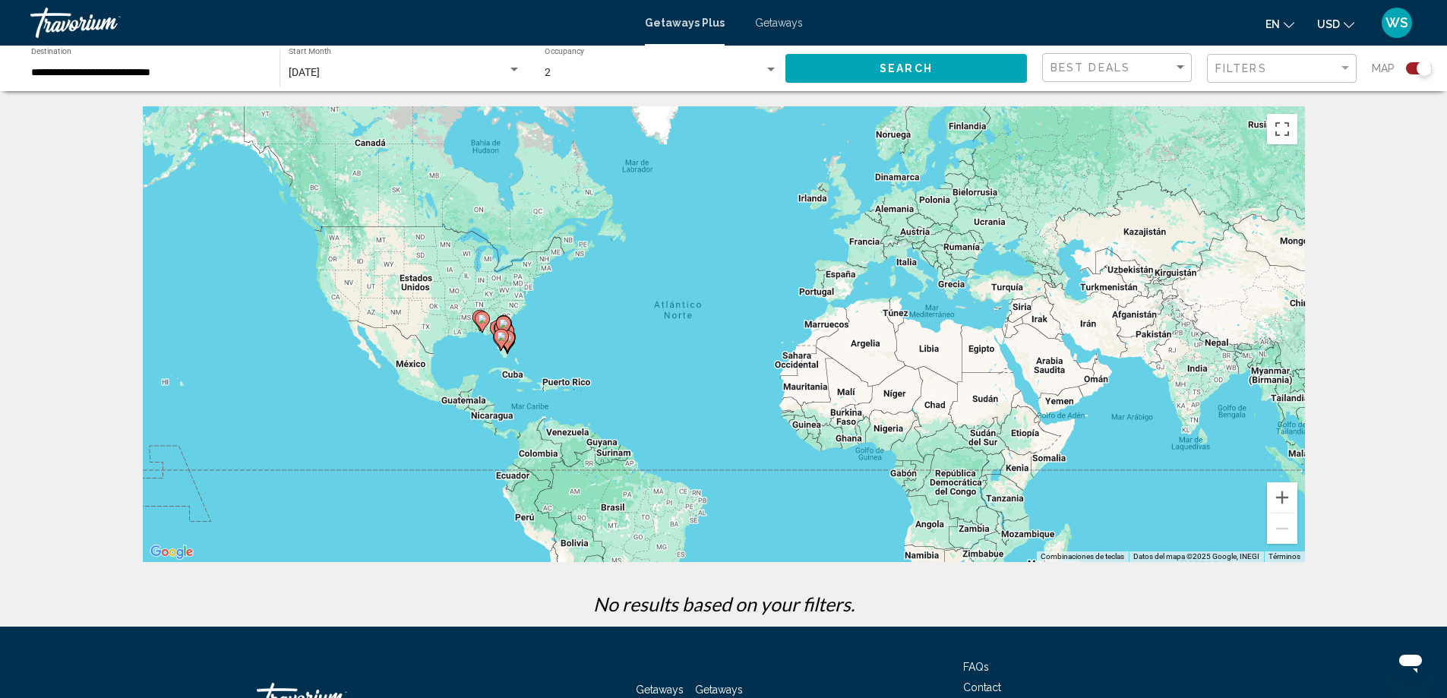
click at [52, 72] on input "**********" at bounding box center [147, 73] width 233 height 12
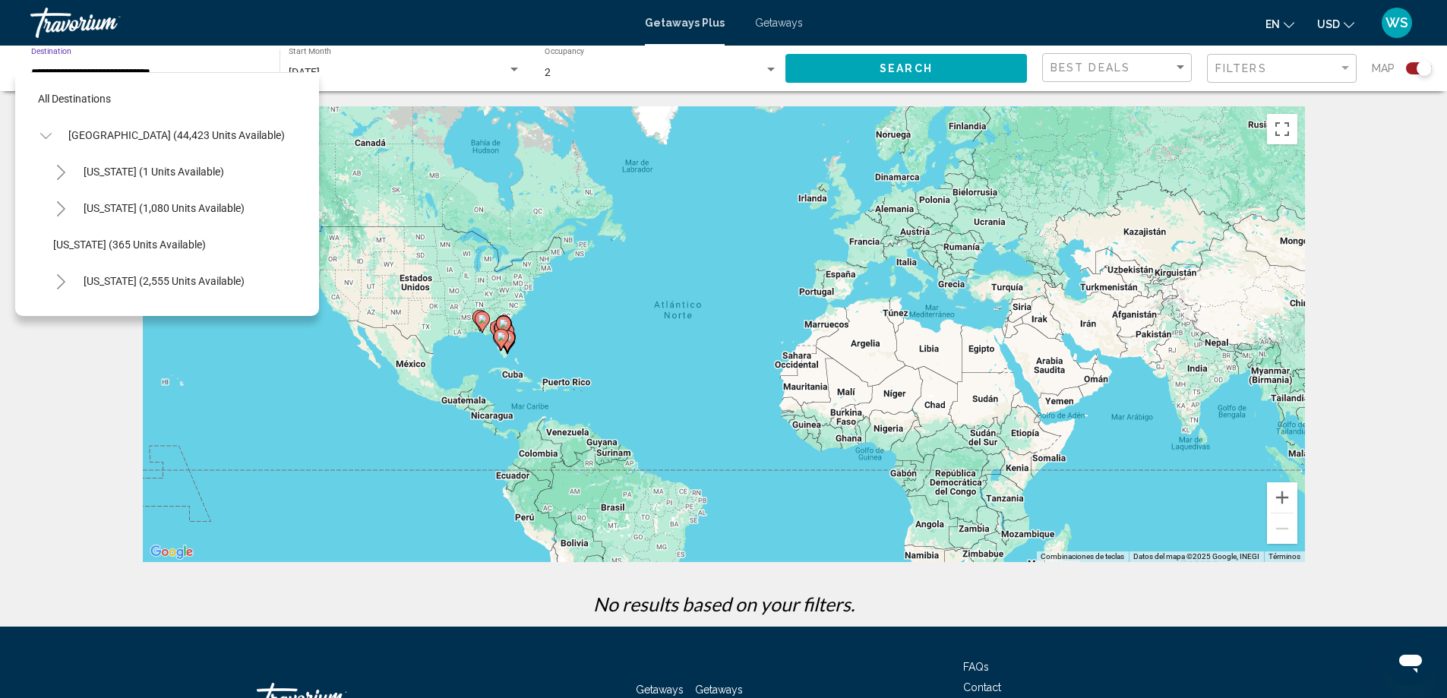
scroll to position [206, 0]
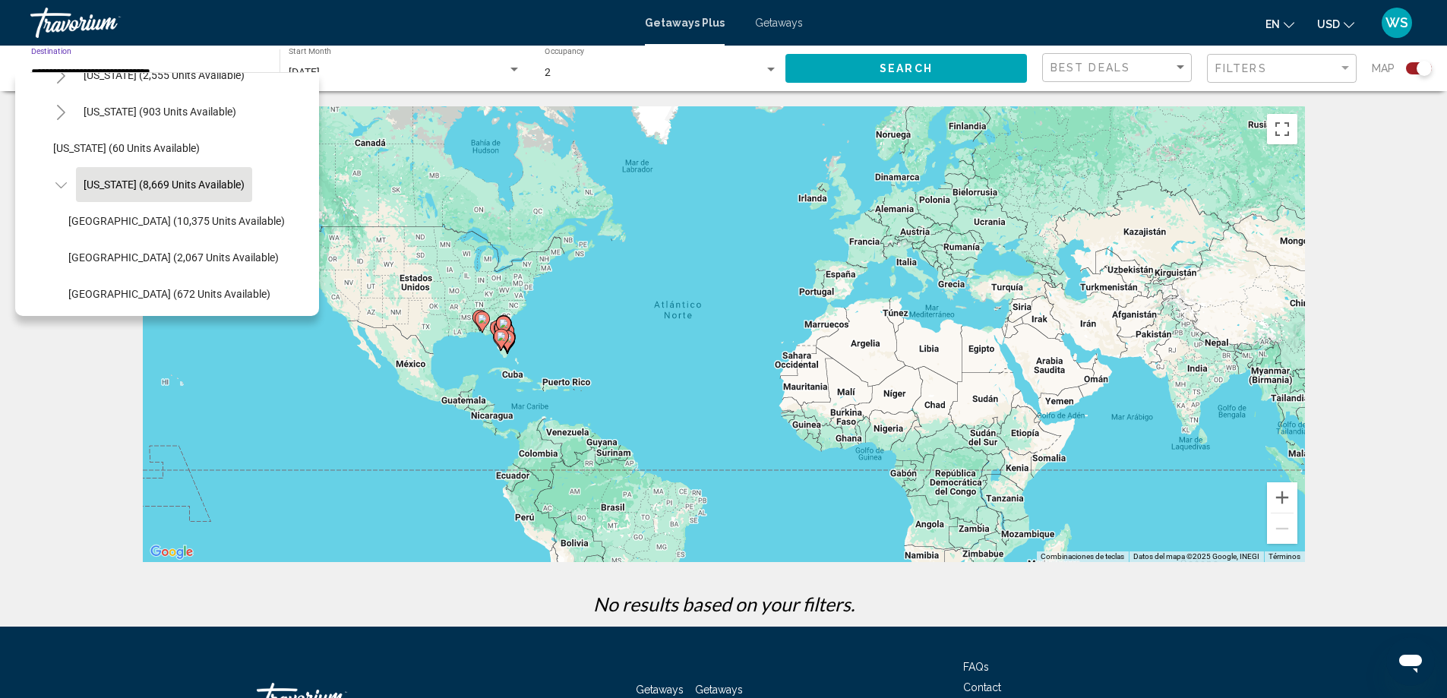
click at [109, 191] on button "[US_STATE] (8,669 units available)" at bounding box center [164, 184] width 176 height 35
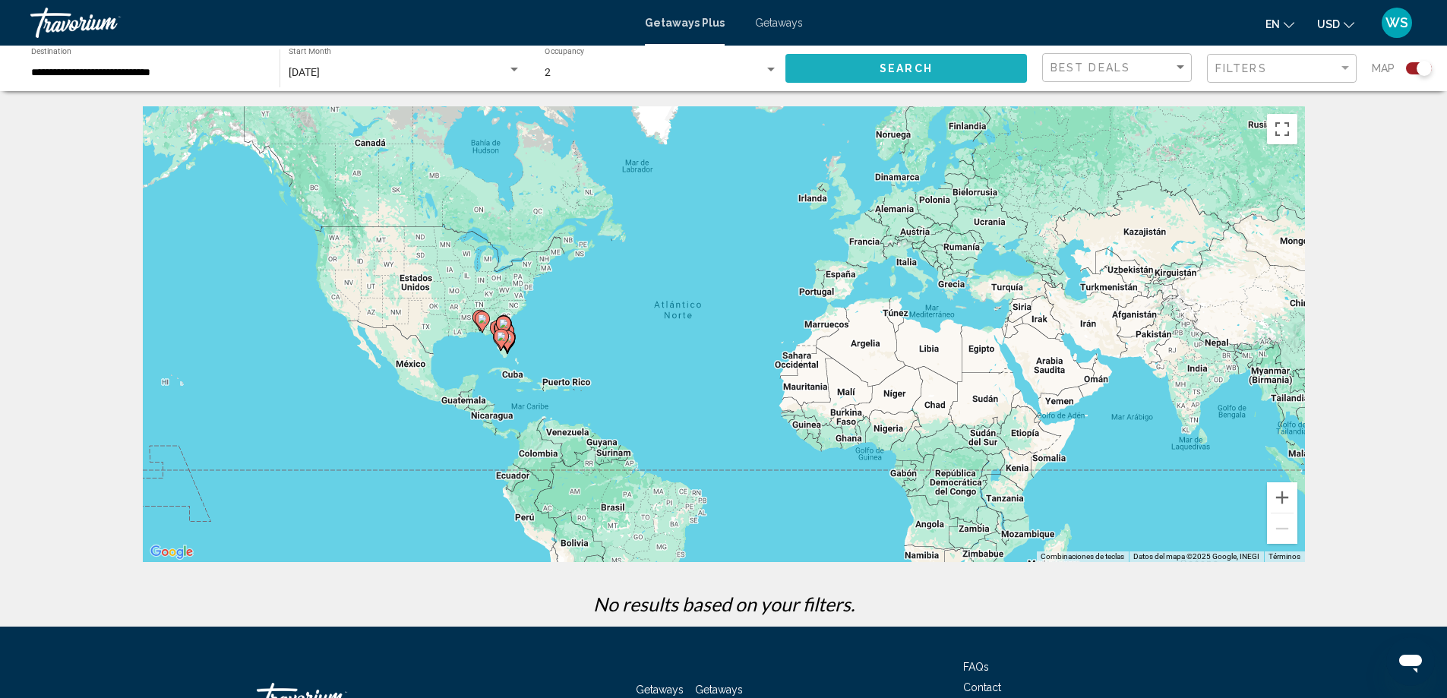
click at [892, 66] on span "Search" at bounding box center [905, 69] width 53 height 12
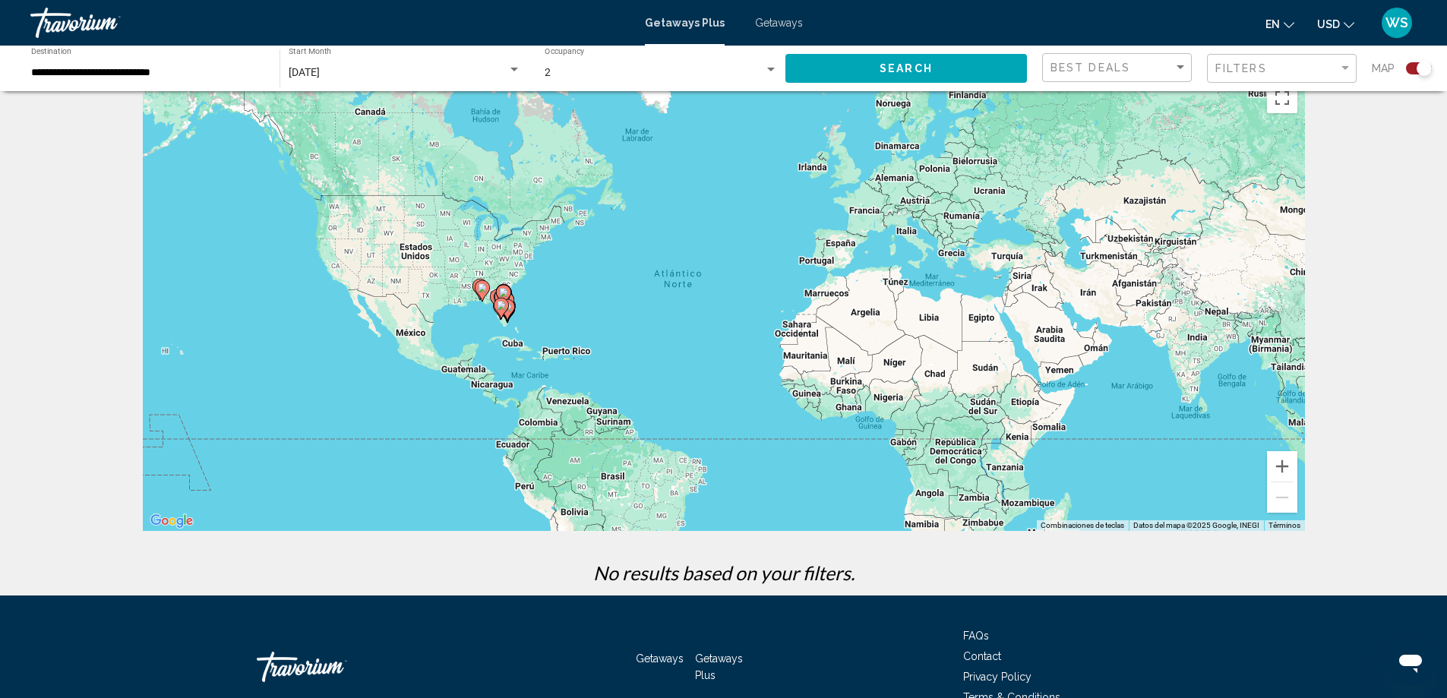
scroll to position [0, 0]
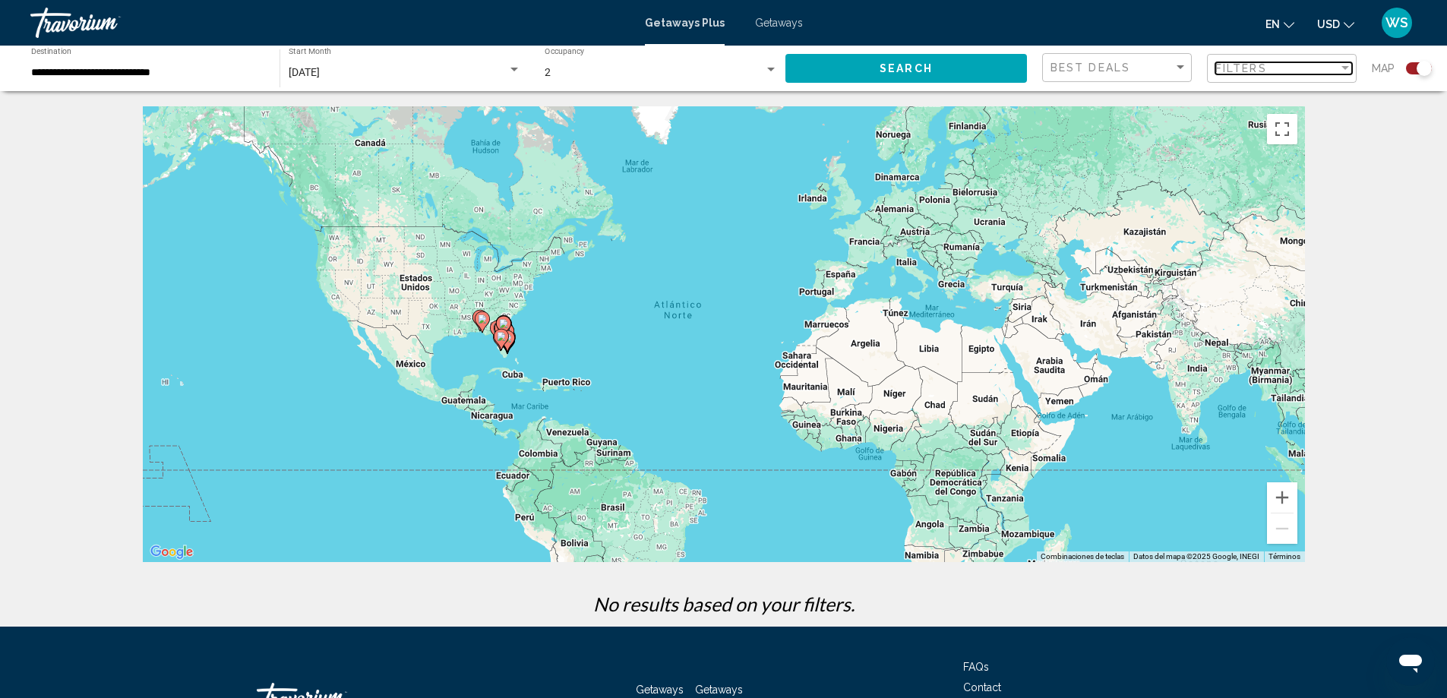
click at [1323, 70] on div "Filters" at bounding box center [1276, 68] width 123 height 12
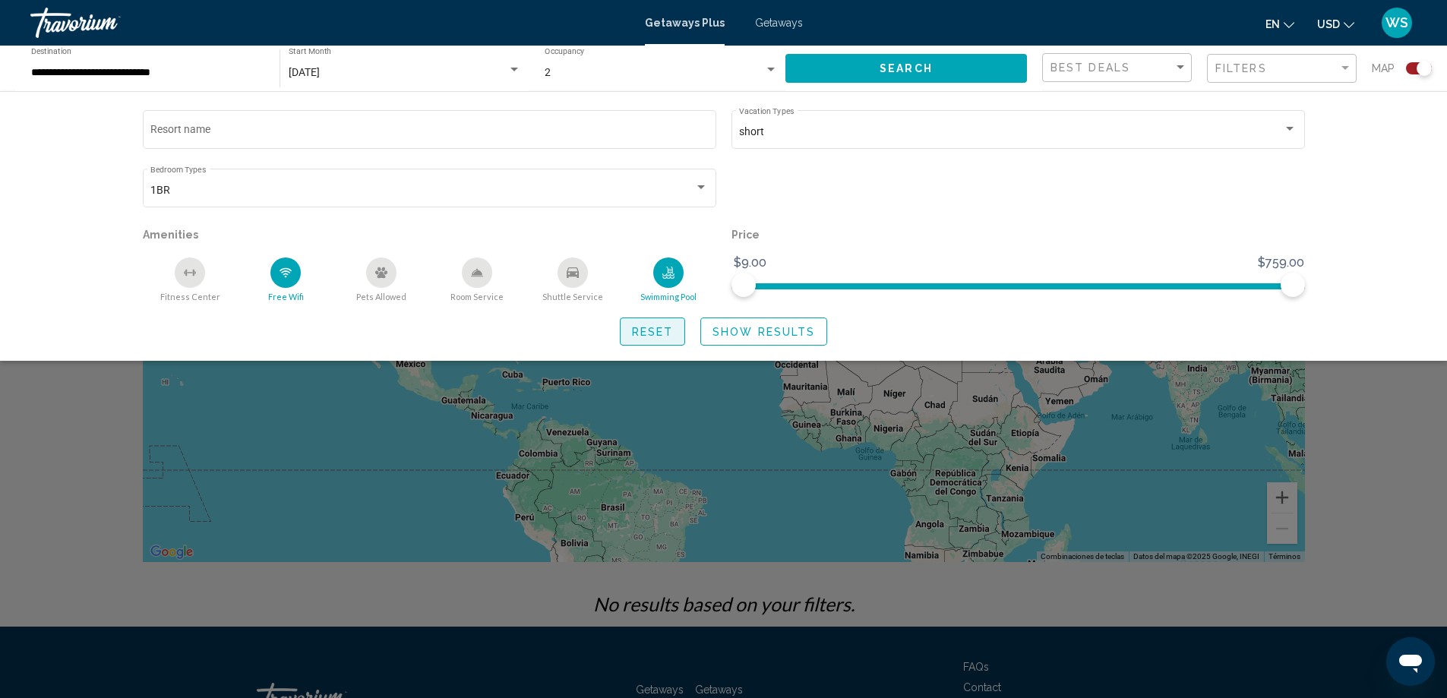
click at [632, 328] on button "Reset" at bounding box center [653, 331] width 66 height 28
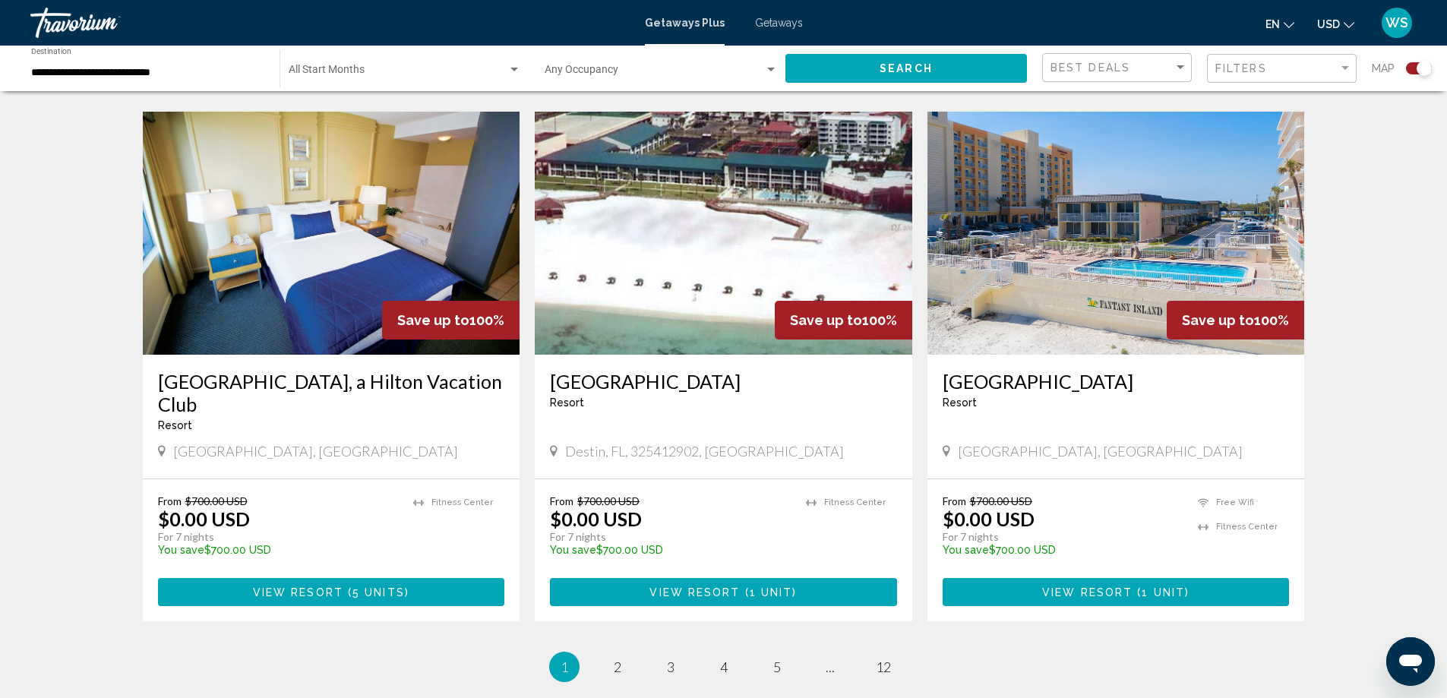
scroll to position [2271, 0]
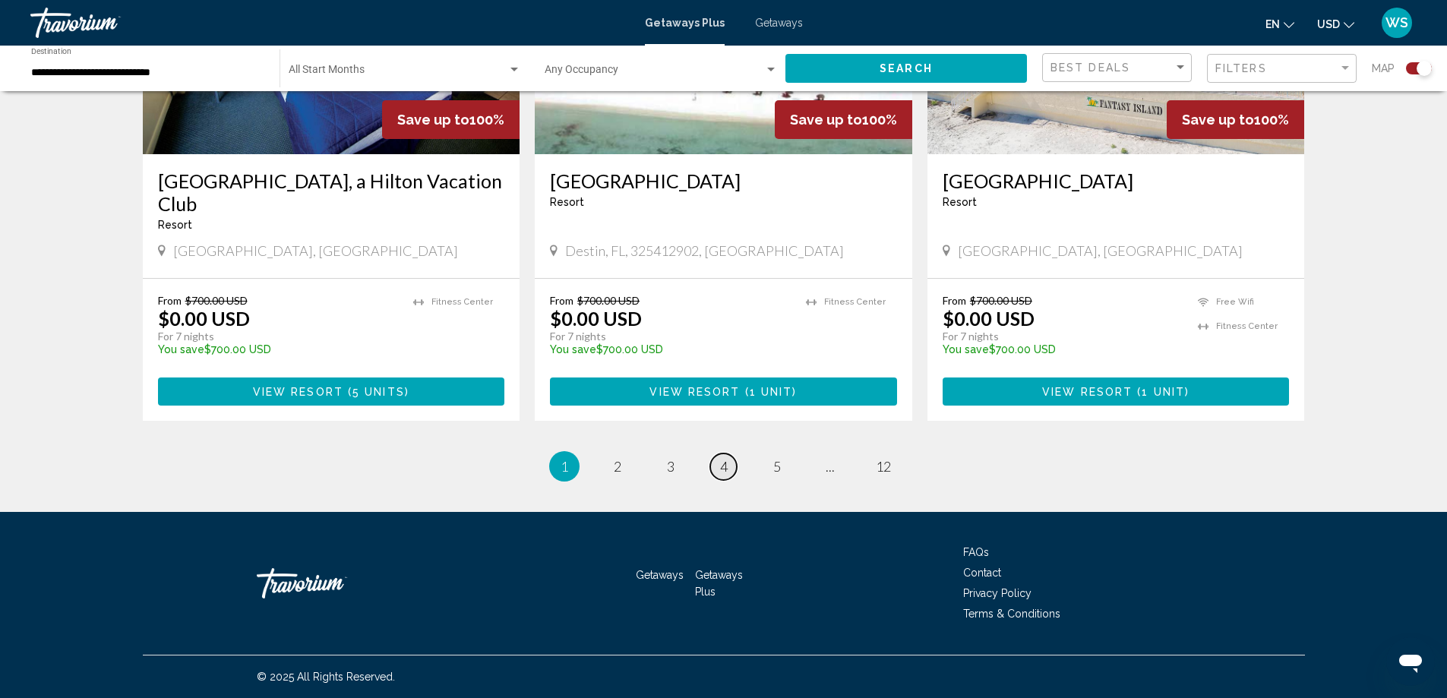
click at [724, 469] on span "4" at bounding box center [724, 466] width 8 height 17
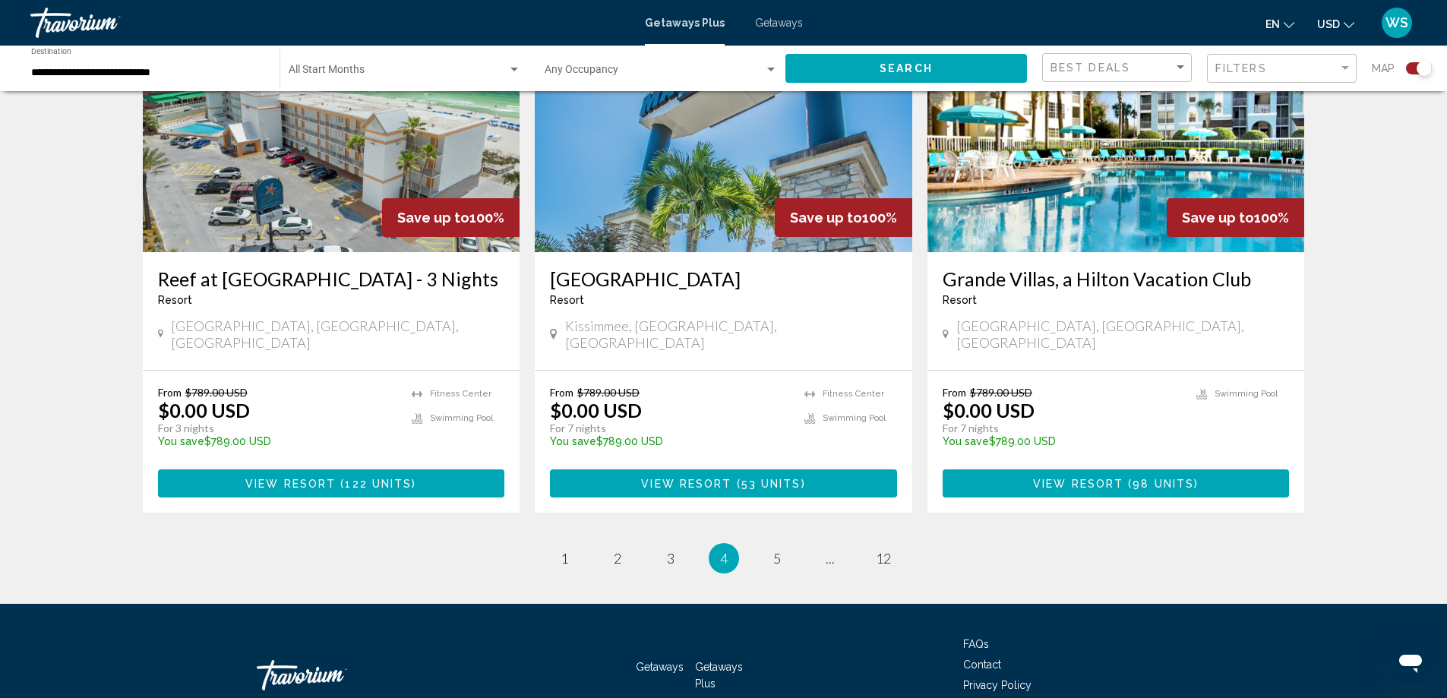
scroll to position [2317, 0]
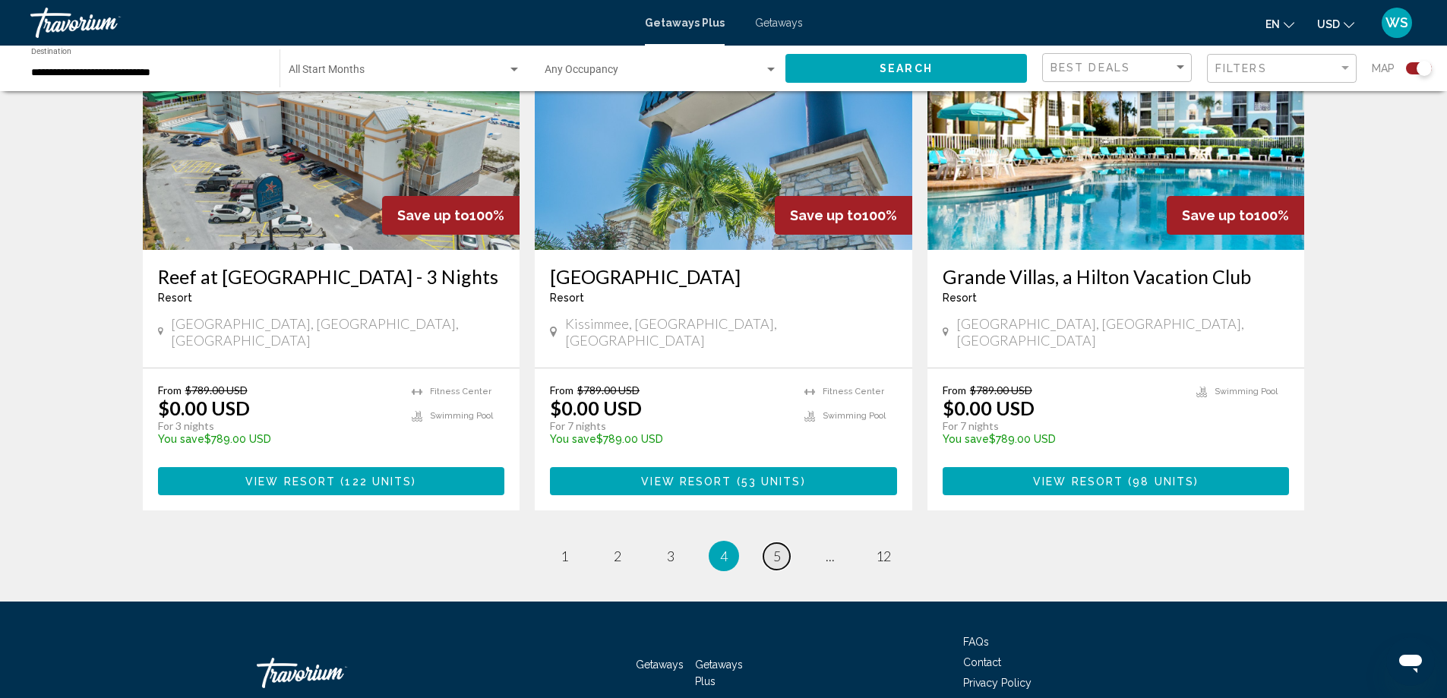
click at [778, 548] on span "5" at bounding box center [777, 556] width 8 height 17
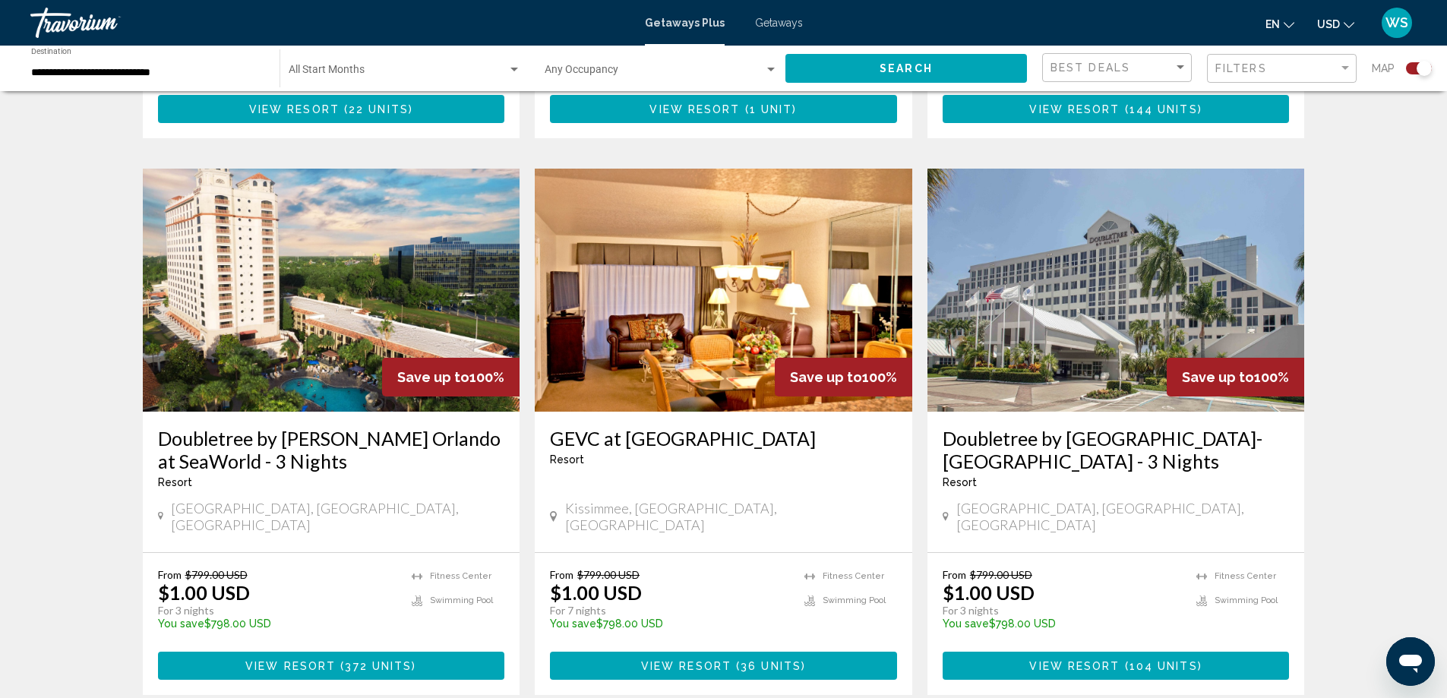
scroll to position [2157, 0]
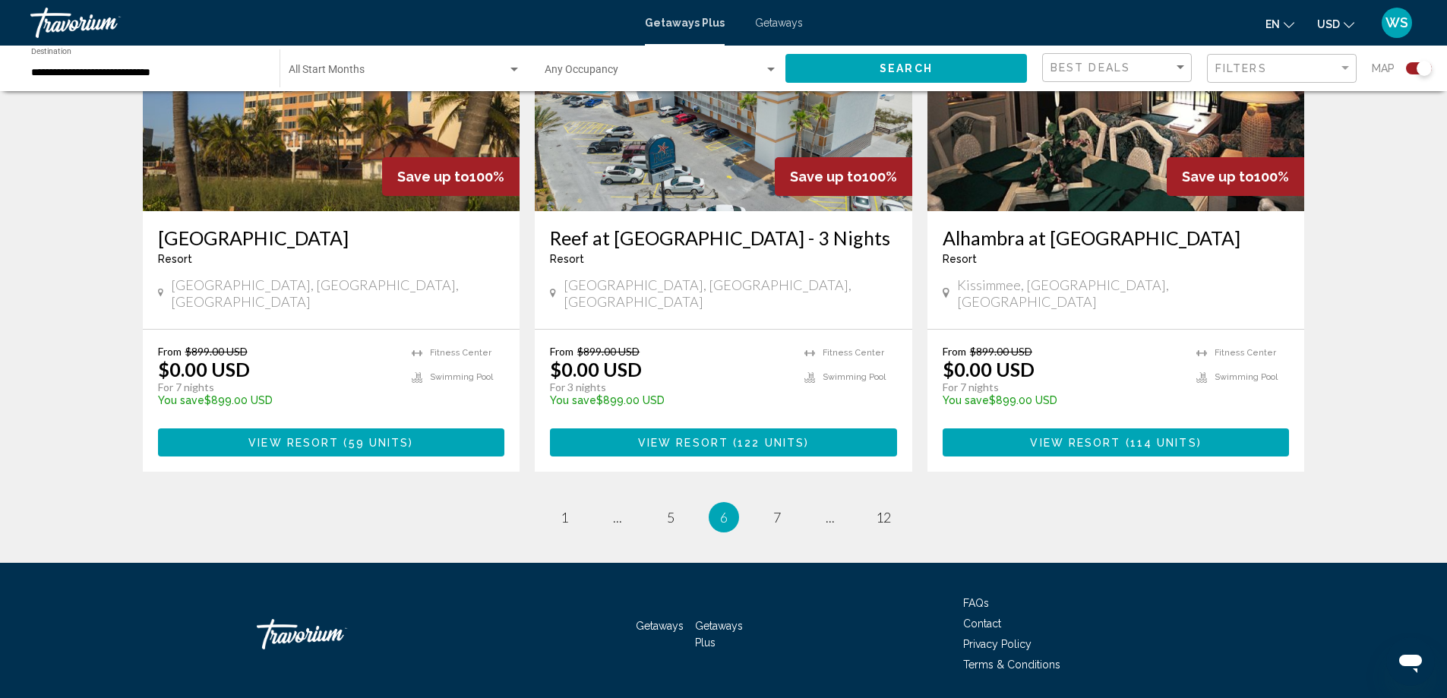
scroll to position [2294, 0]
click at [776, 508] on span "7" at bounding box center [777, 516] width 8 height 17
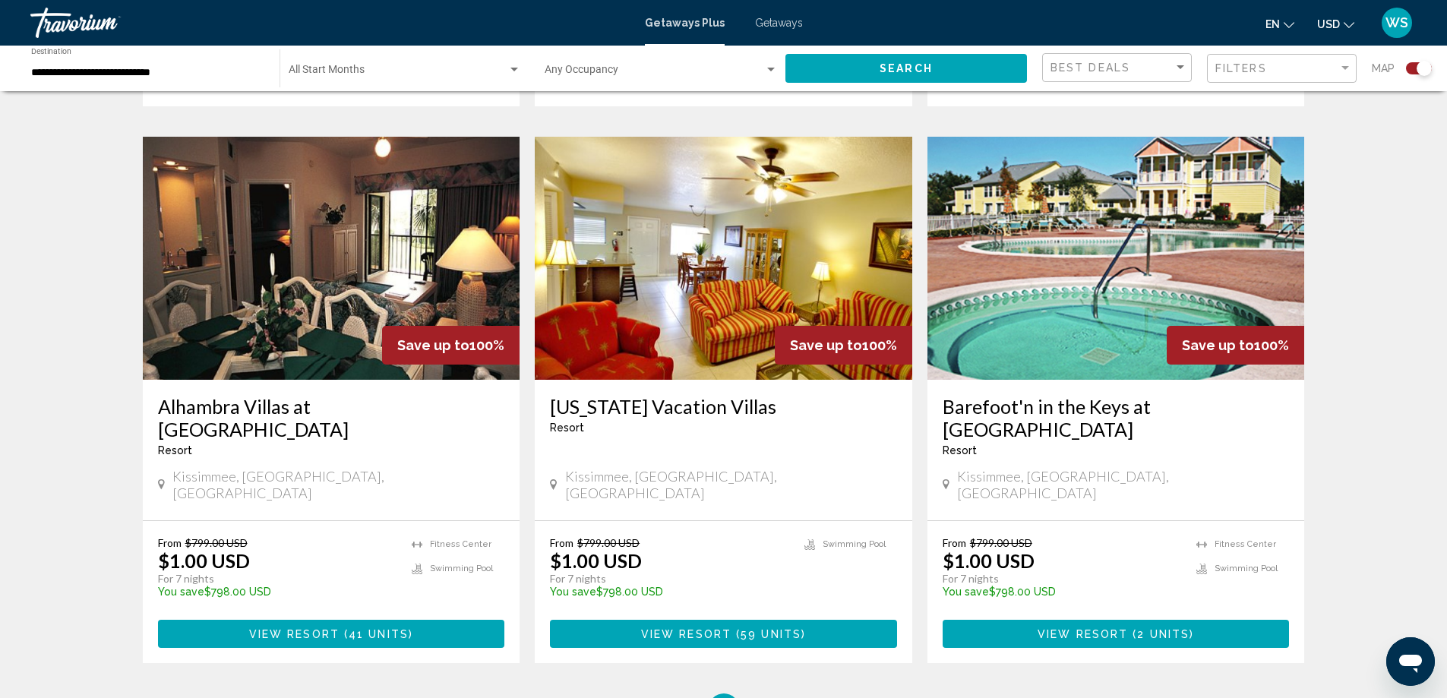
scroll to position [2187, 0]
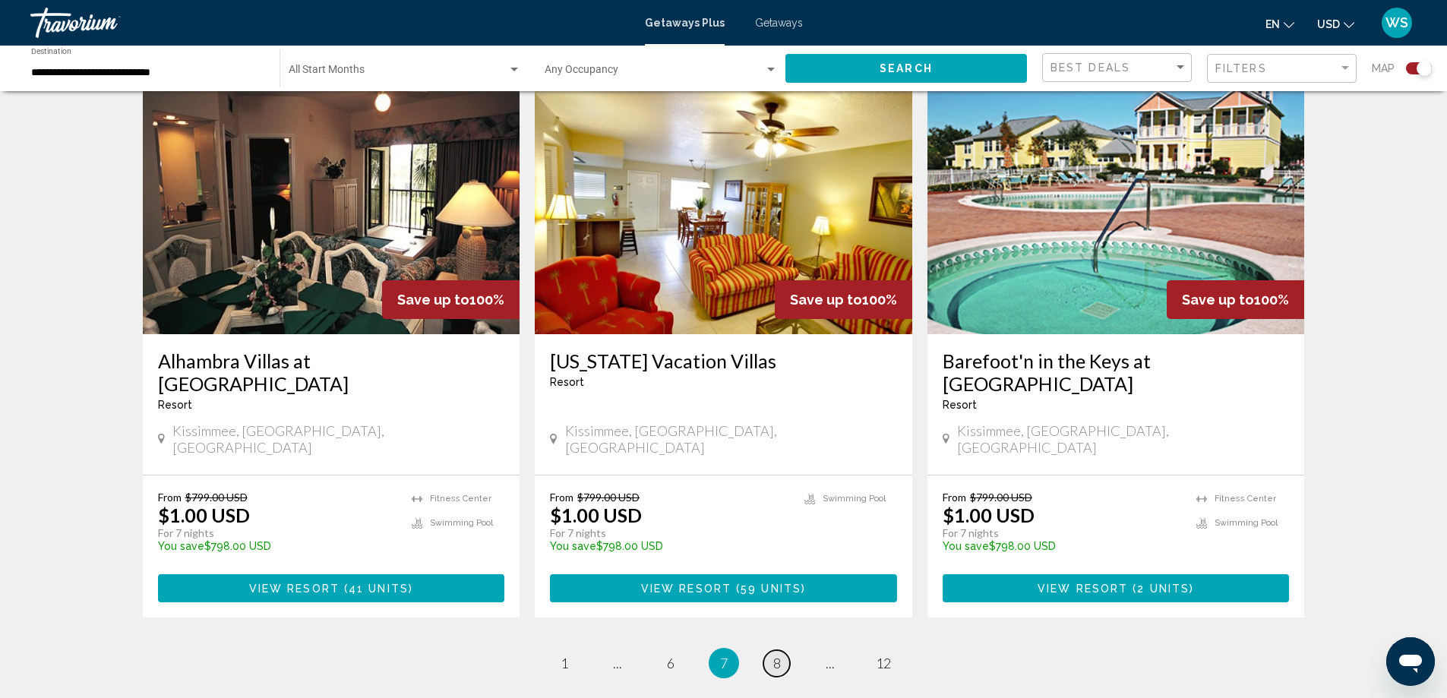
click at [785, 650] on link "page 8" at bounding box center [776, 663] width 27 height 27
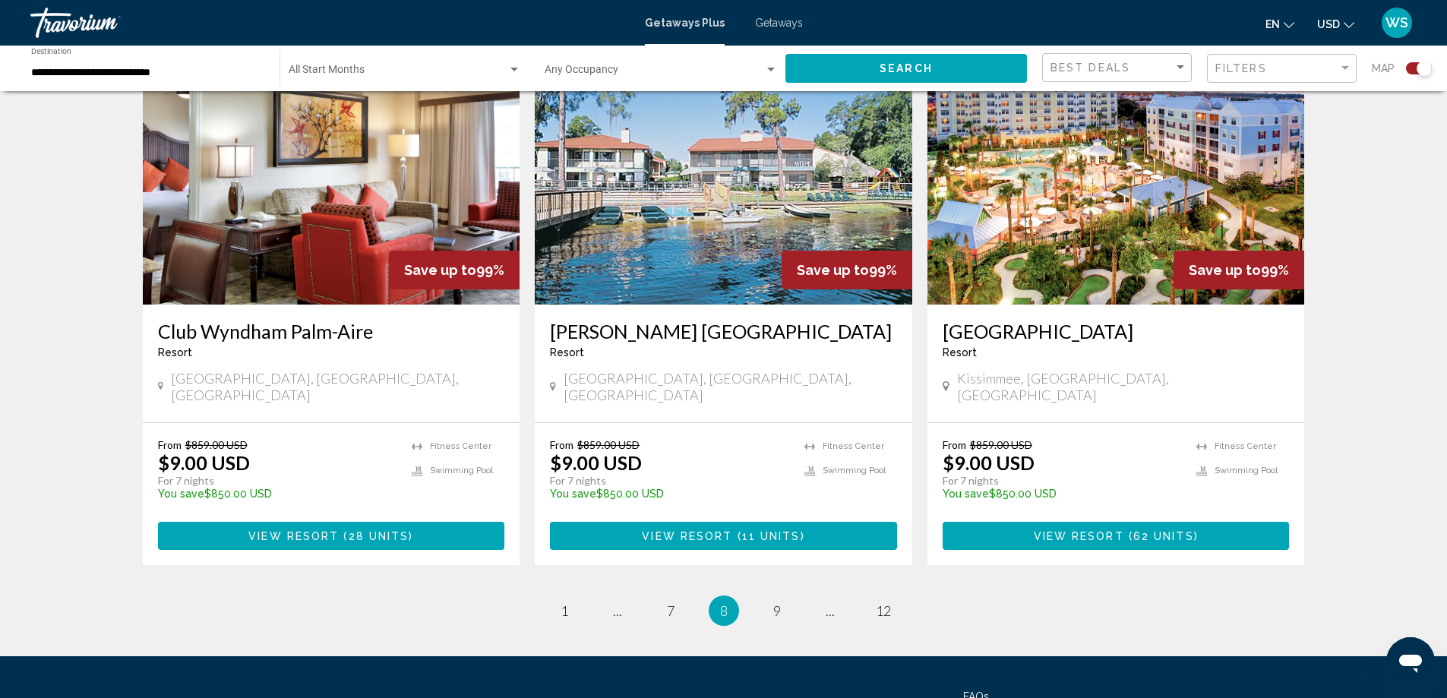
scroll to position [2248, 0]
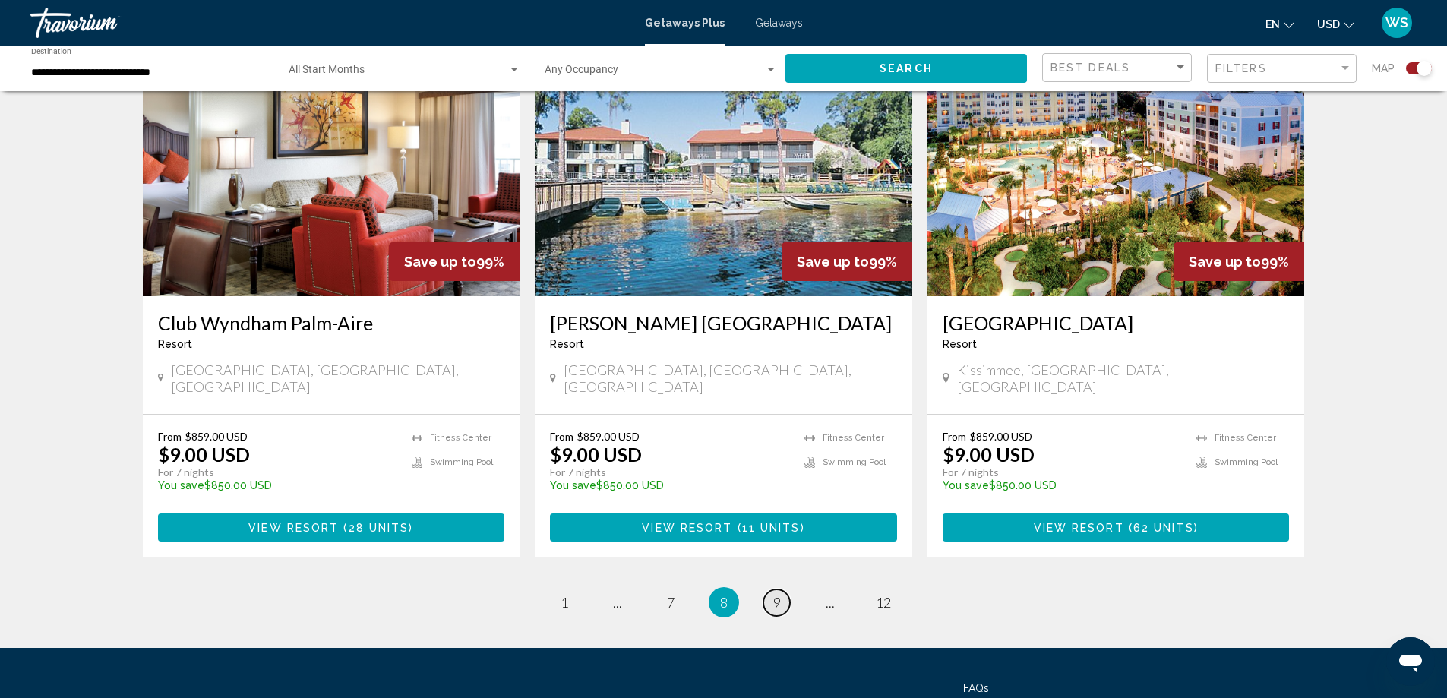
click at [780, 594] on span "9" at bounding box center [777, 602] width 8 height 17
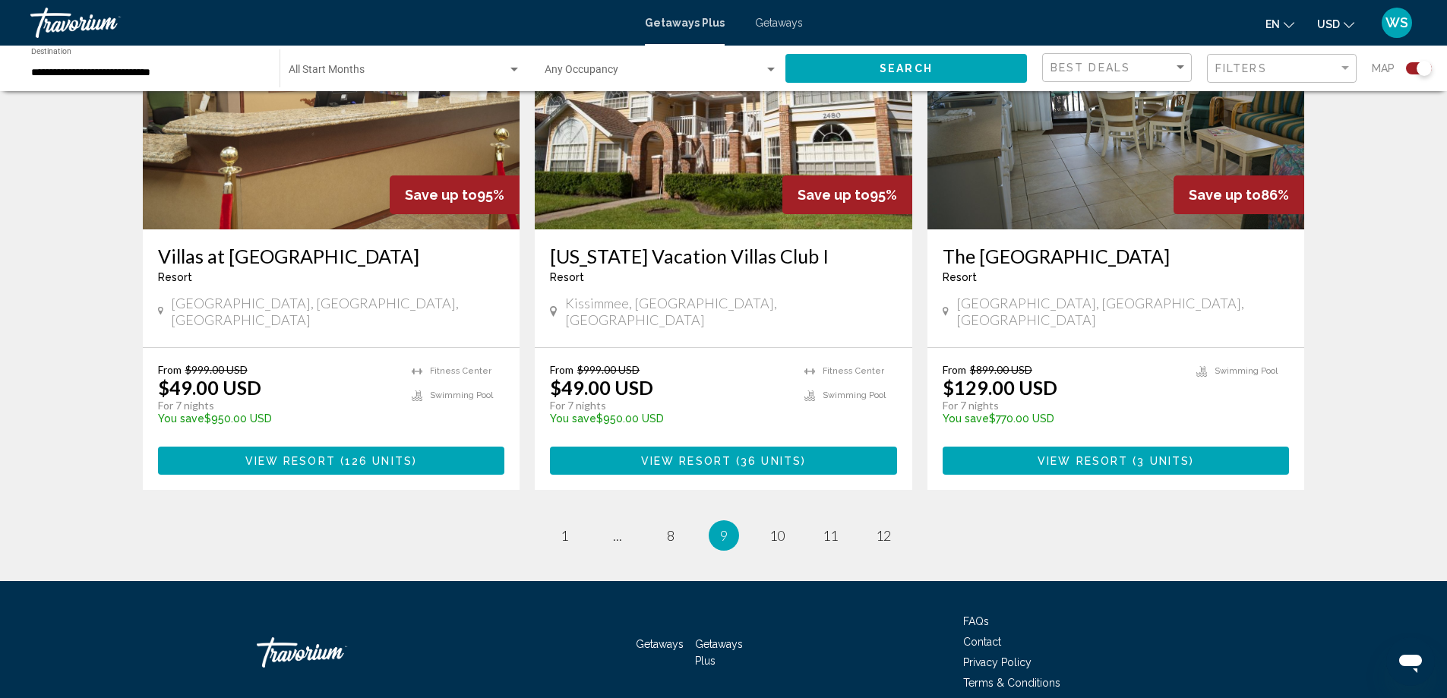
scroll to position [2317, 0]
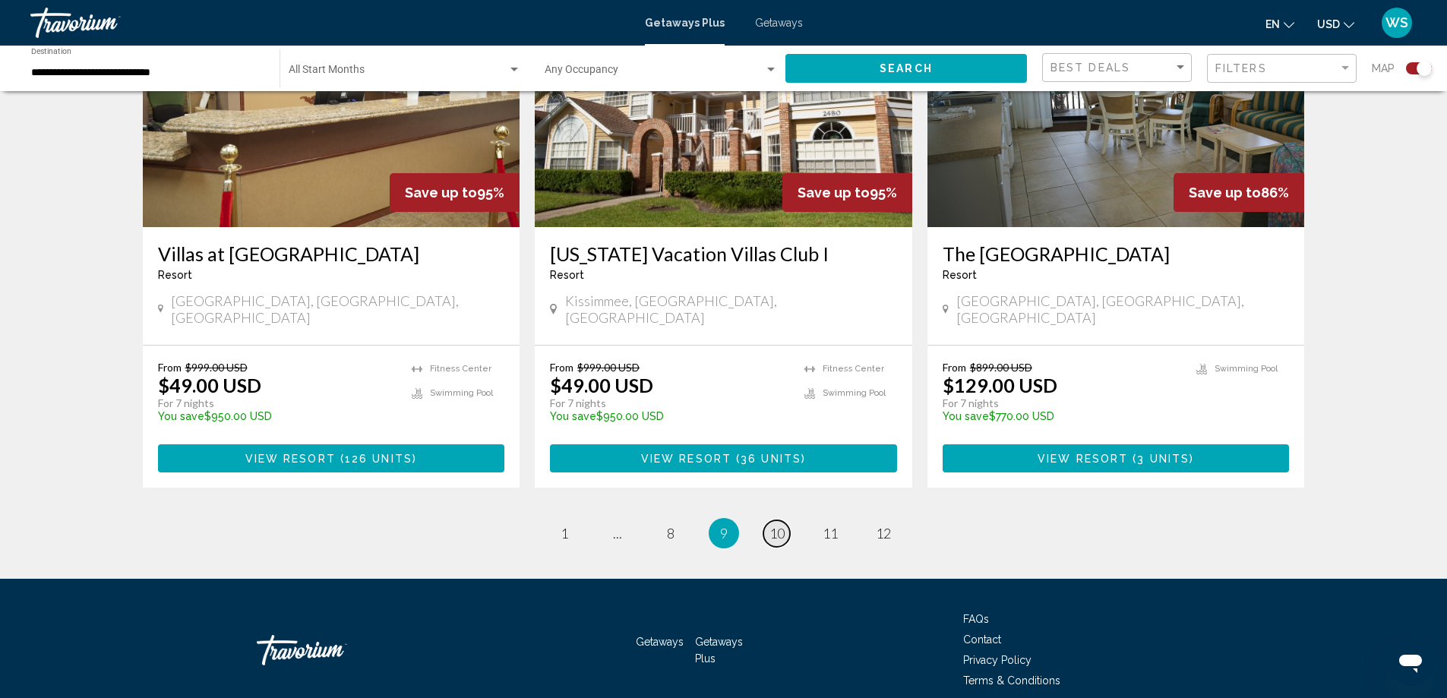
click at [778, 525] on span "10" at bounding box center [776, 533] width 15 height 17
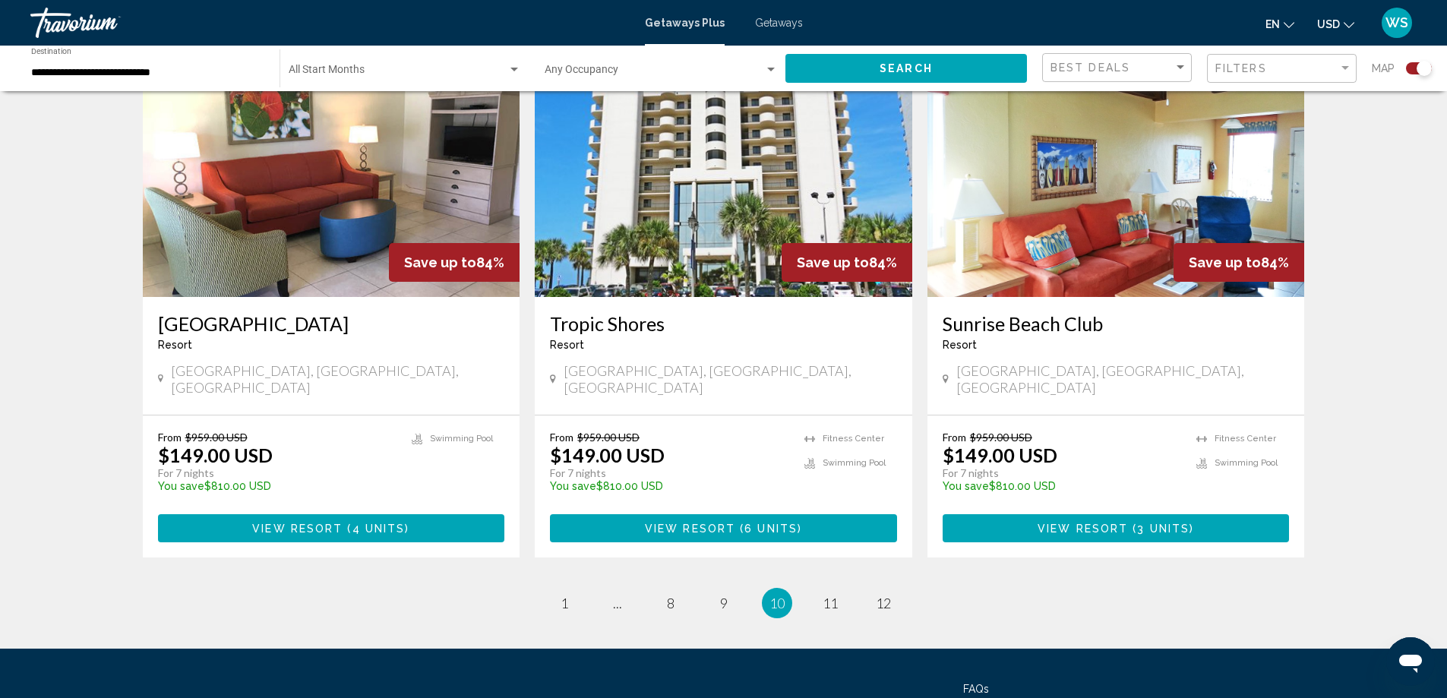
scroll to position [2271, 0]
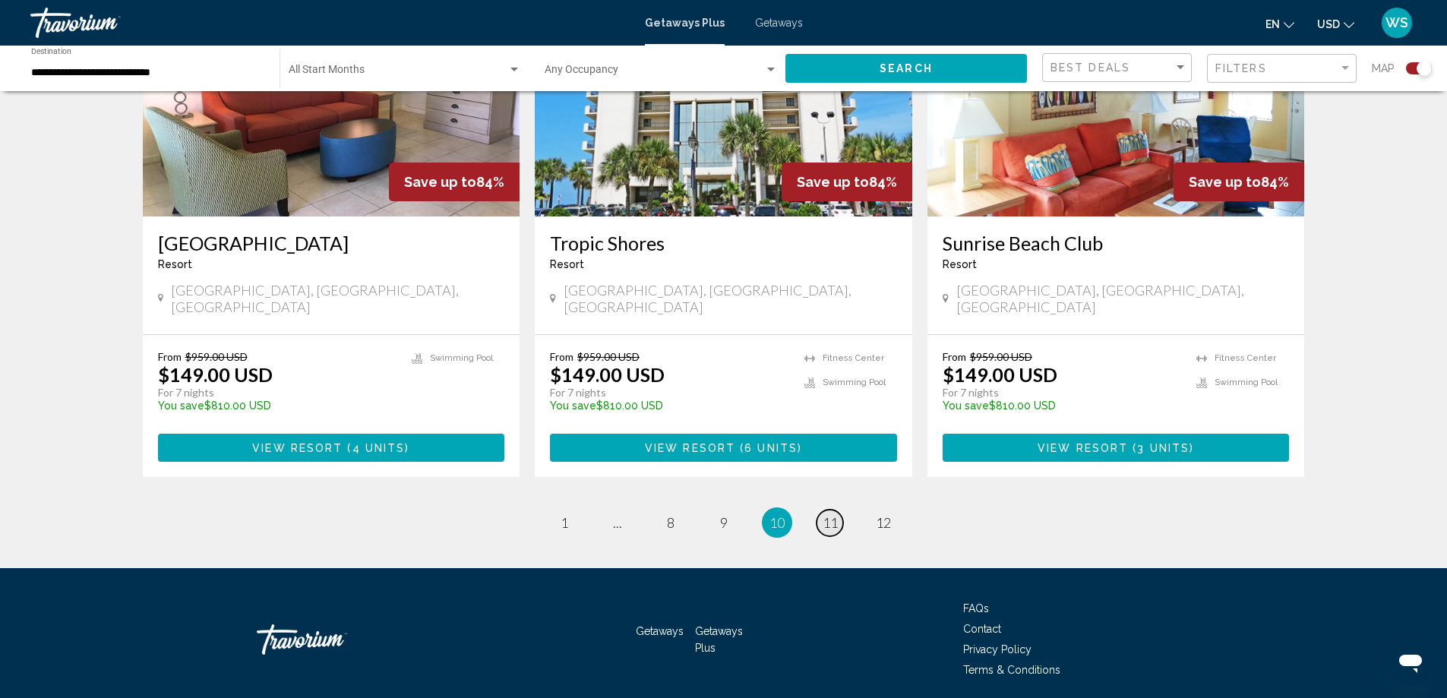
click at [821, 510] on link "page 11" at bounding box center [829, 523] width 27 height 27
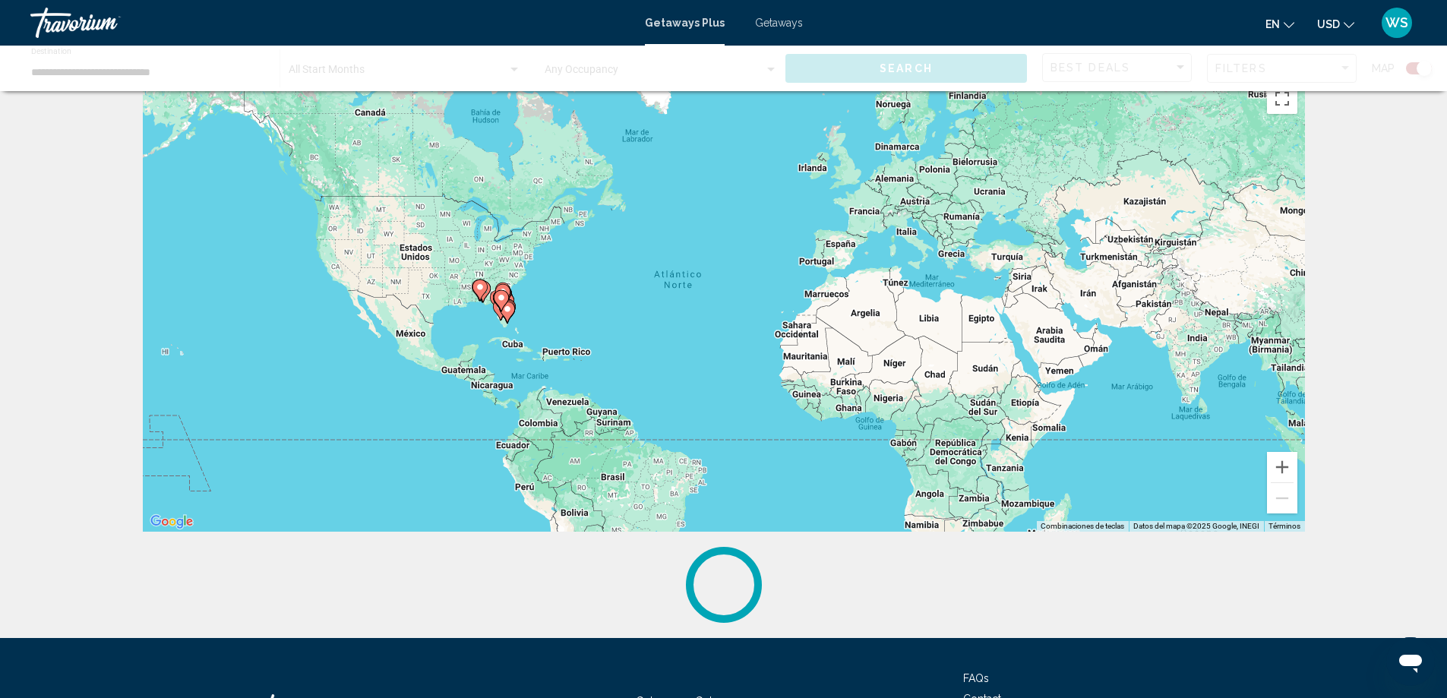
scroll to position [61, 0]
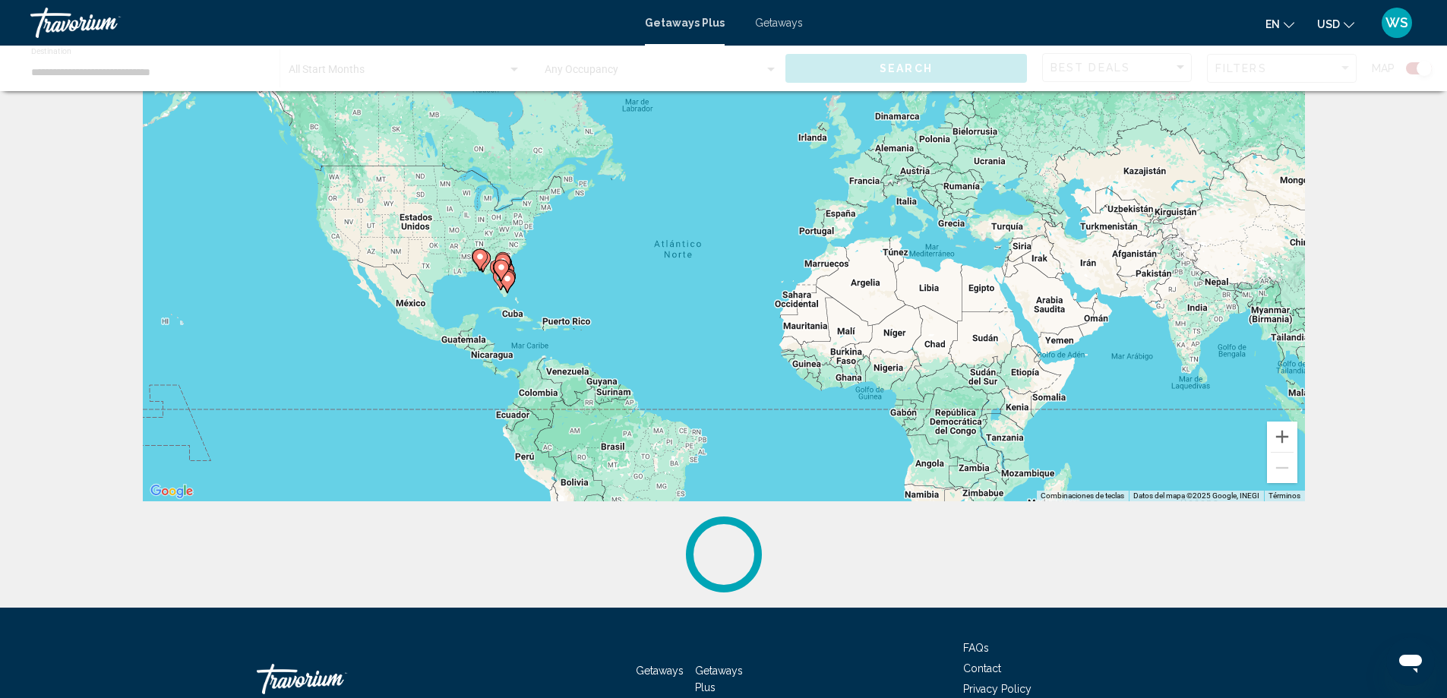
click at [763, 27] on span "Getaways" at bounding box center [779, 23] width 48 height 12
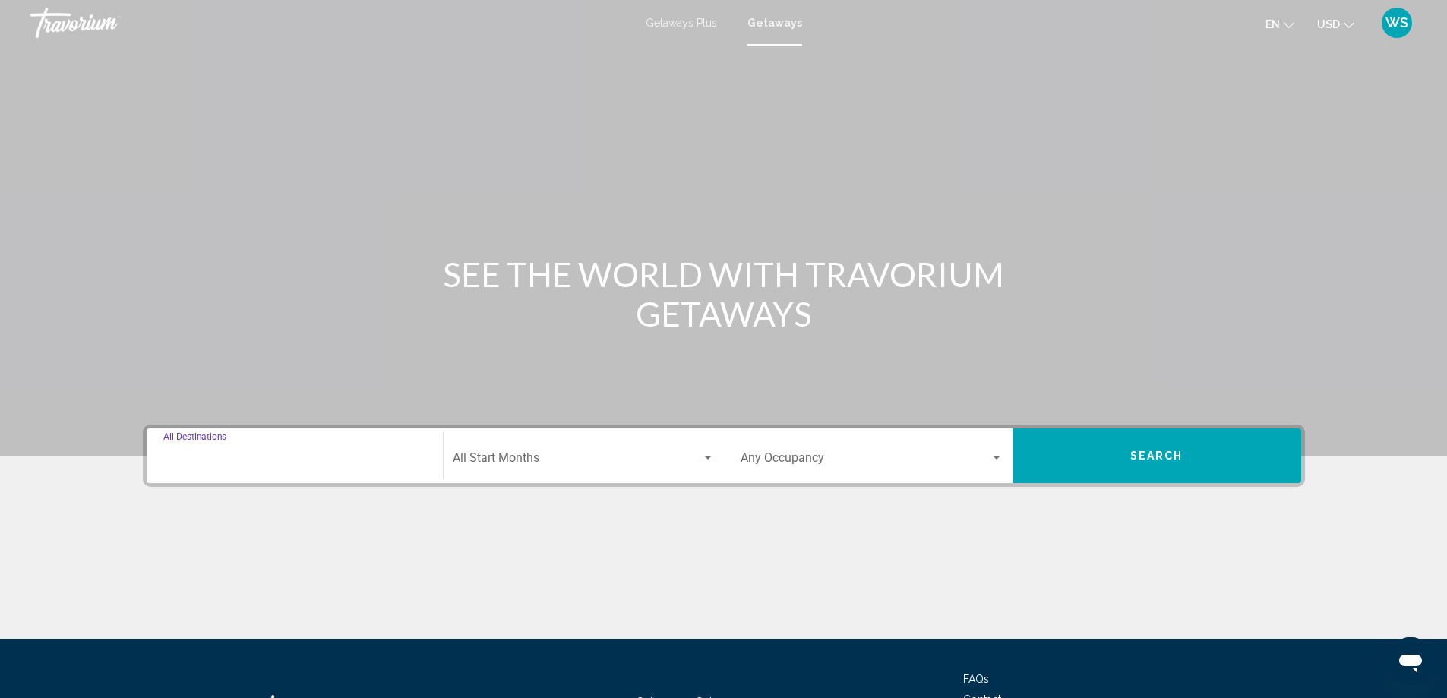
click at [200, 466] on input "Destination All Destinations" at bounding box center [294, 461] width 263 height 14
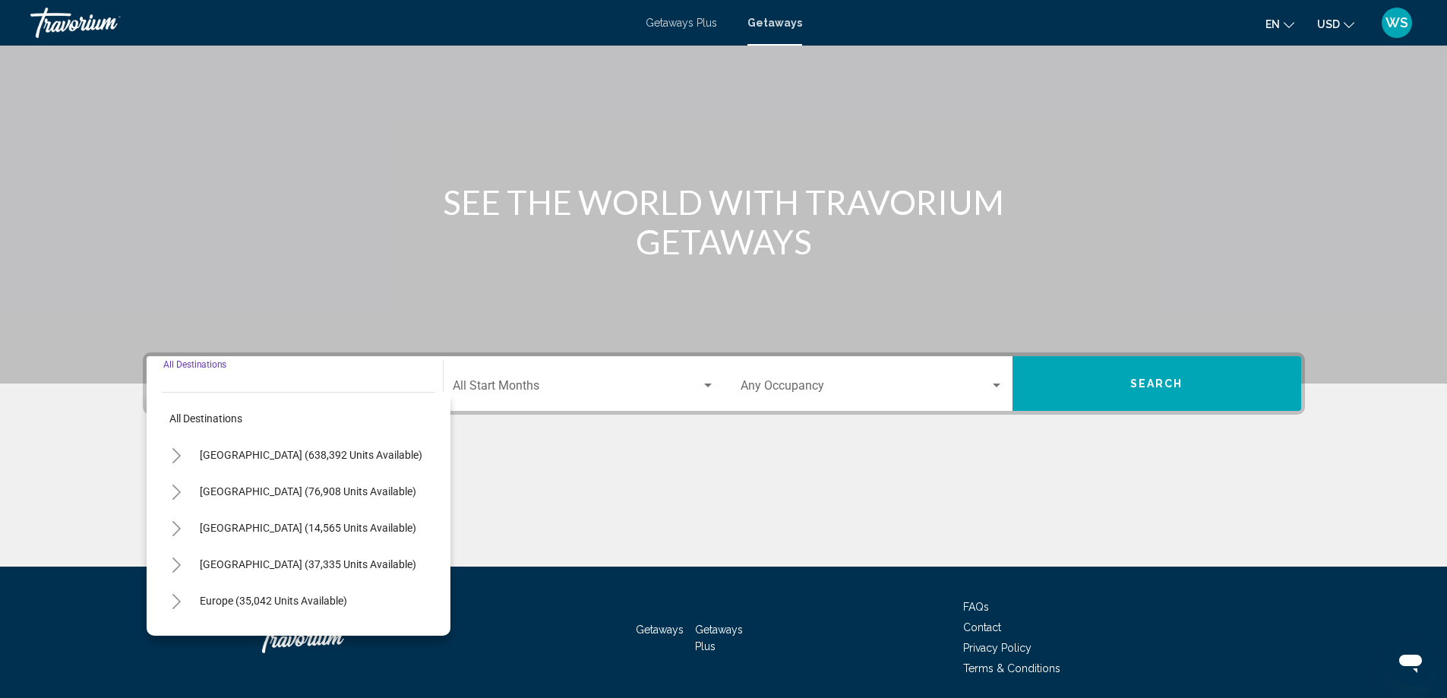
scroll to position [127, 0]
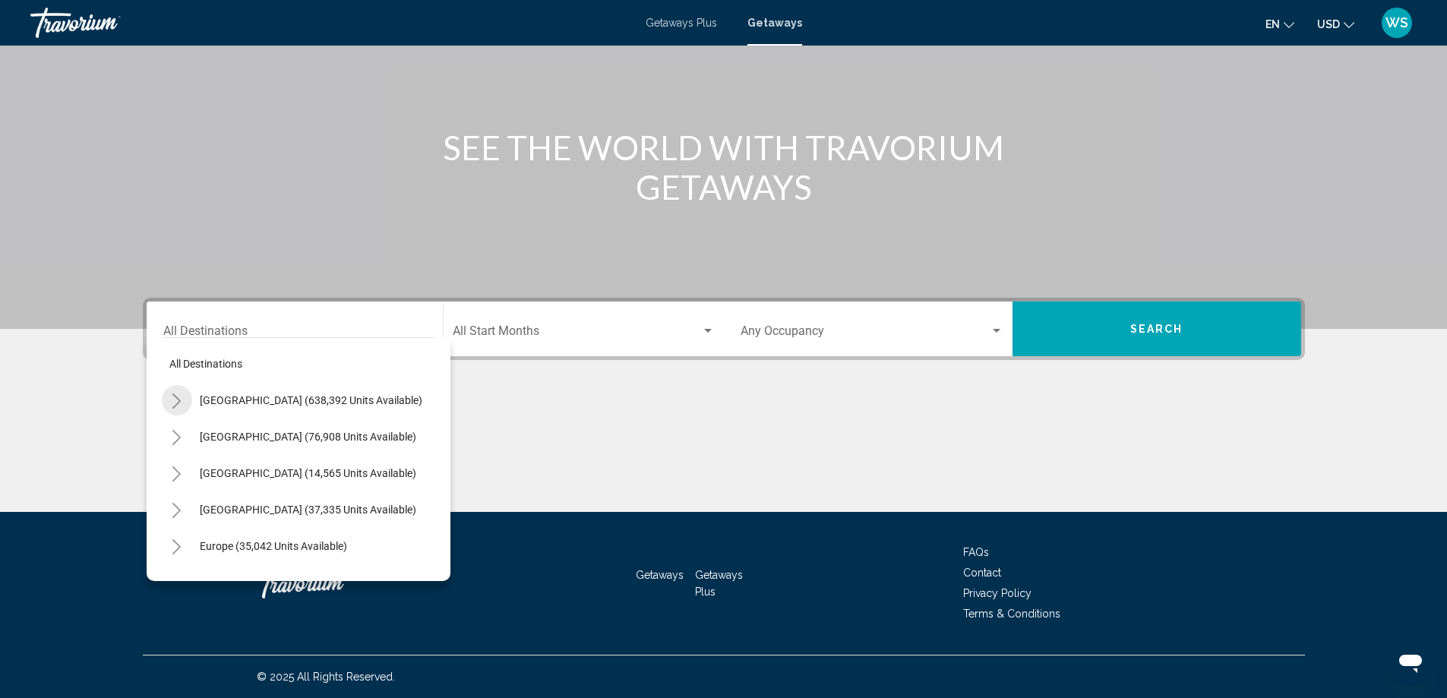
click at [169, 398] on button "Toggle United States (638,392 units available)" at bounding box center [177, 400] width 30 height 30
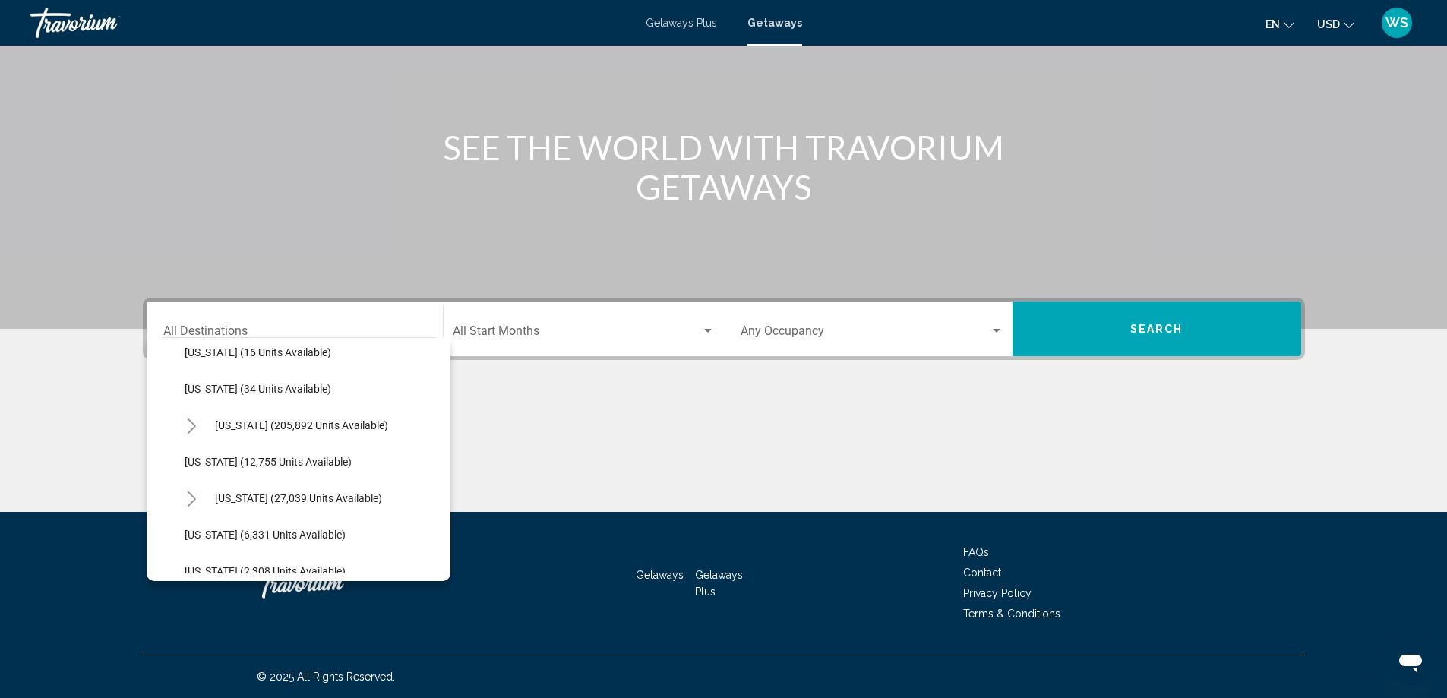
scroll to position [292, 0]
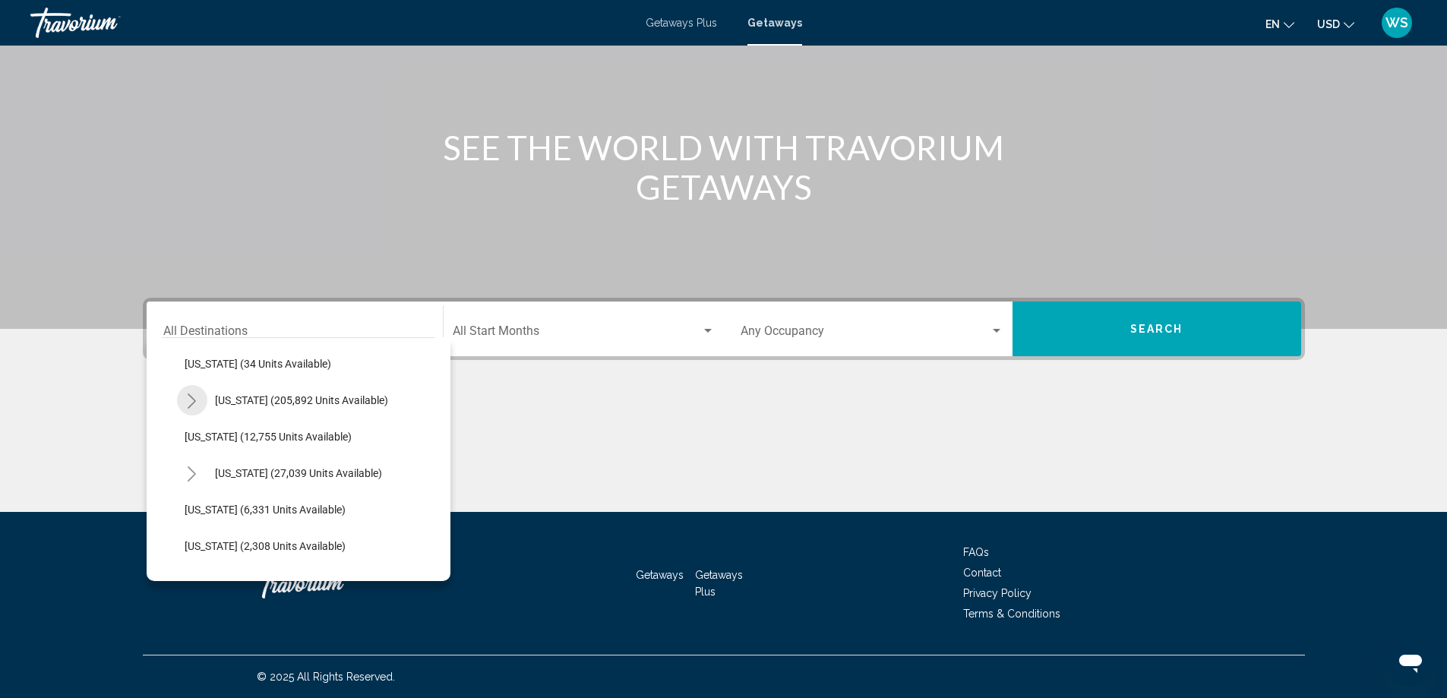
click at [188, 404] on icon "Toggle Florida (205,892 units available)" at bounding box center [191, 400] width 11 height 15
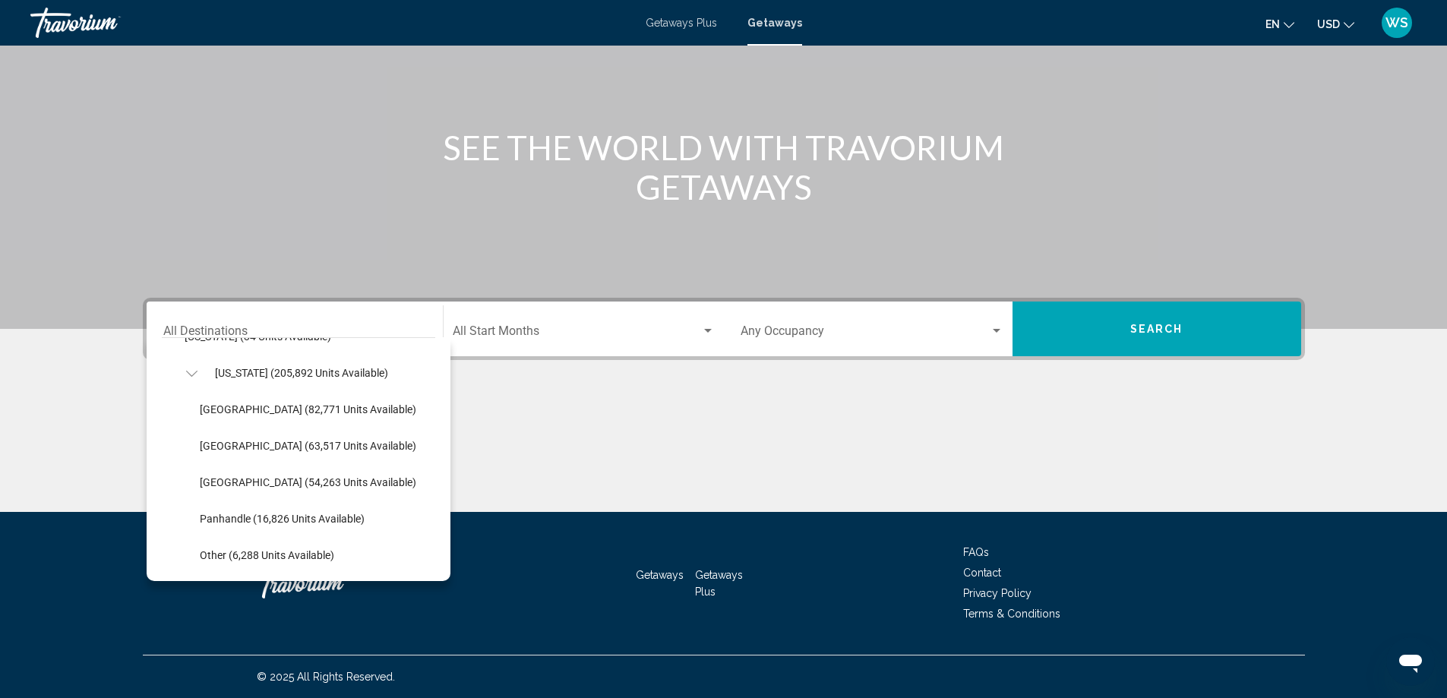
scroll to position [301, 0]
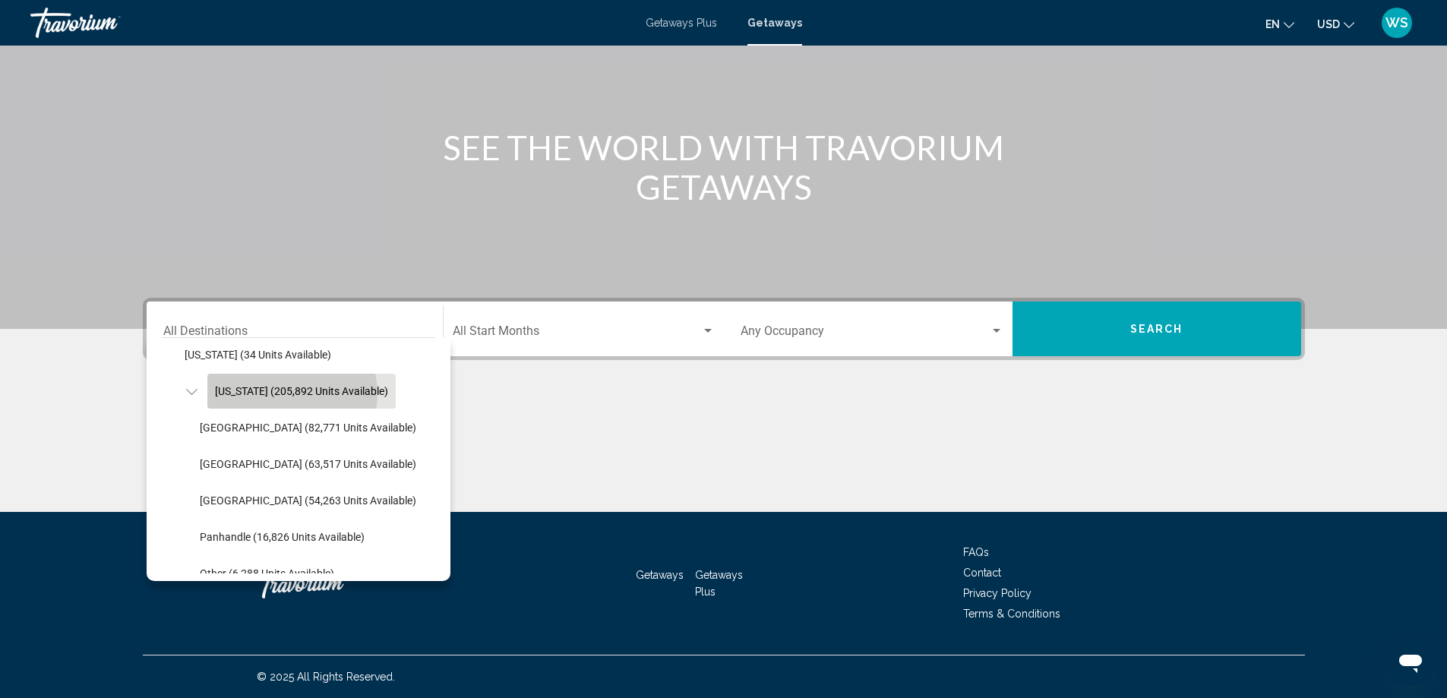
click at [289, 393] on span "[US_STATE] (205,892 units available)" at bounding box center [301, 391] width 173 height 12
type input "**********"
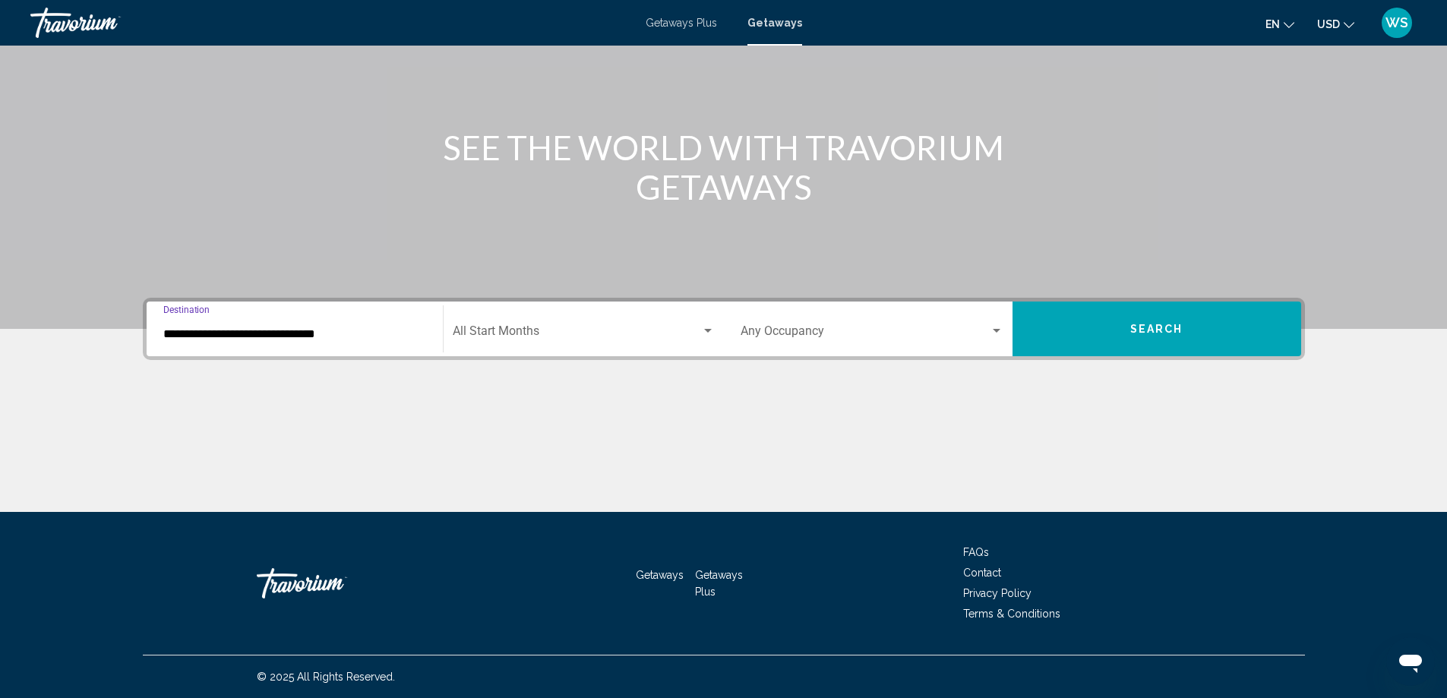
click at [709, 330] on div "Search widget" at bounding box center [708, 331] width 8 height 4
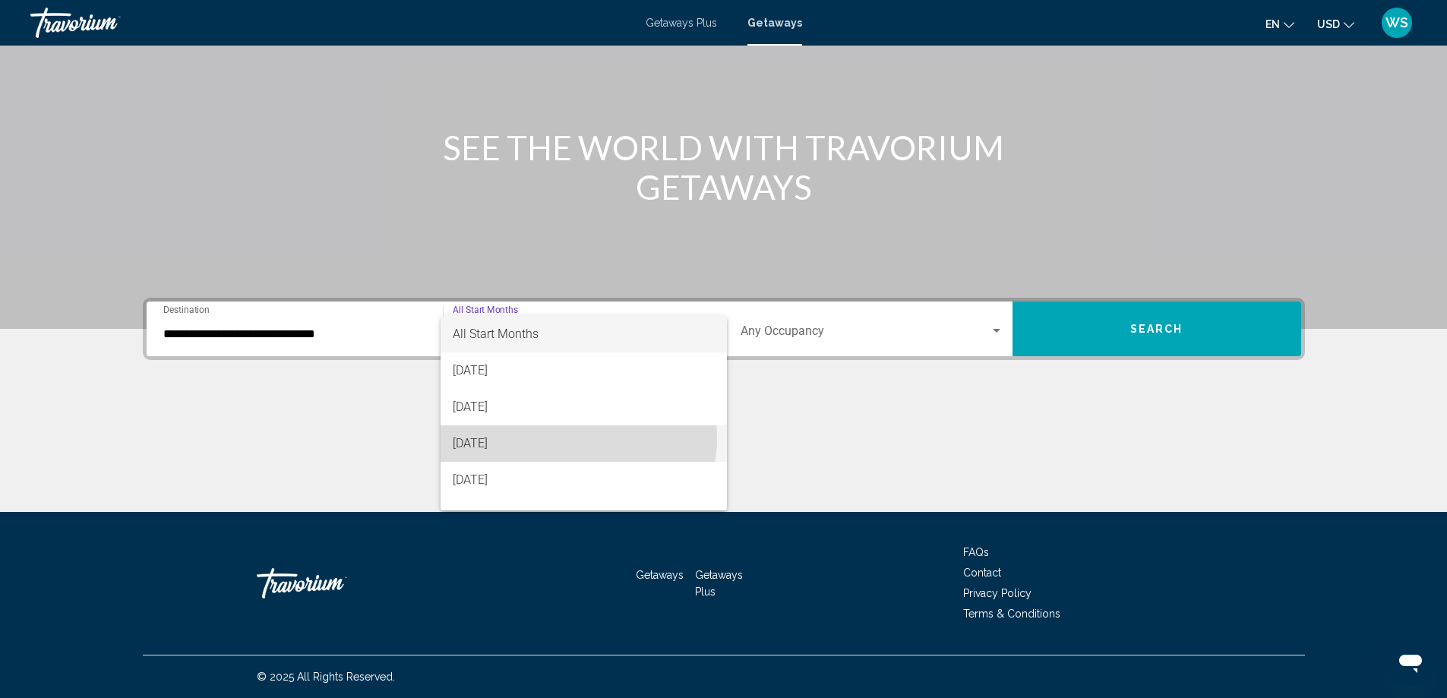
click at [568, 438] on span "[DATE]" at bounding box center [584, 443] width 262 height 36
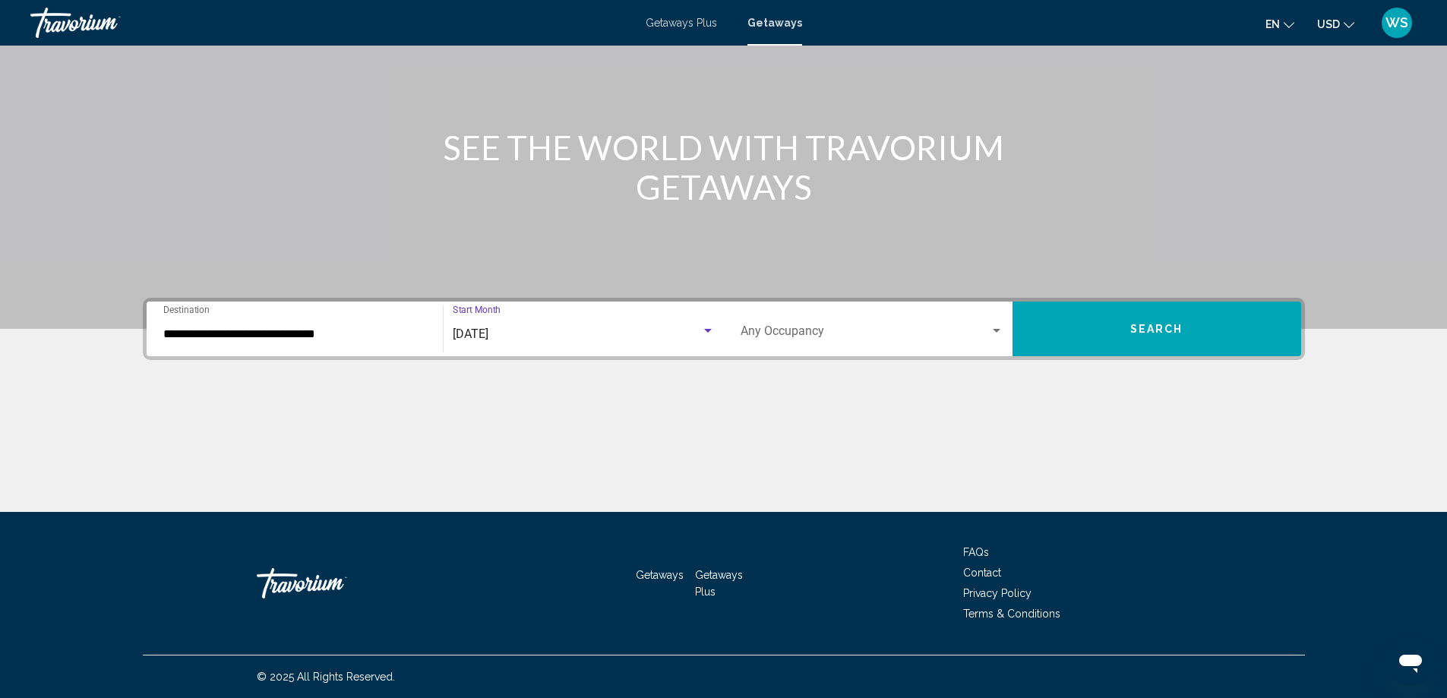
click at [987, 336] on span "Search widget" at bounding box center [864, 334] width 249 height 14
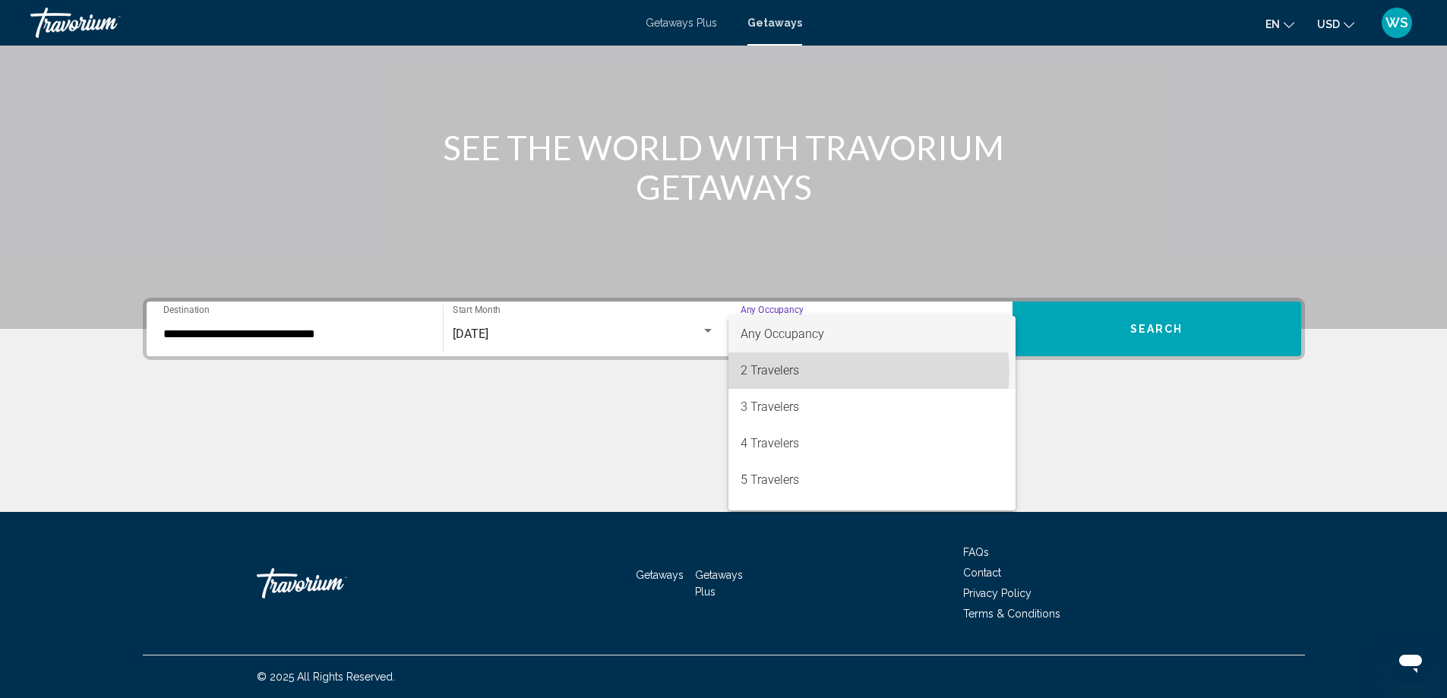
click at [868, 371] on span "2 Travelers" at bounding box center [871, 370] width 263 height 36
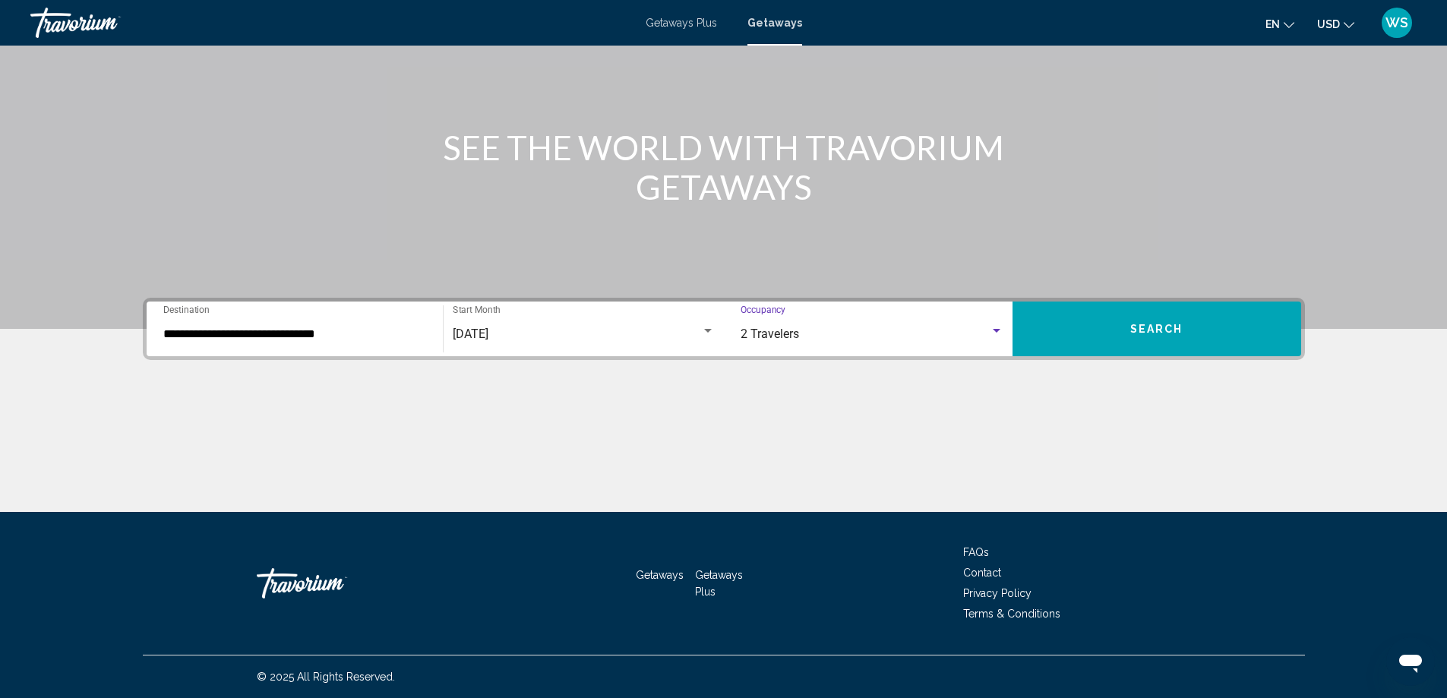
click at [1113, 327] on button "Search" at bounding box center [1156, 328] width 289 height 55
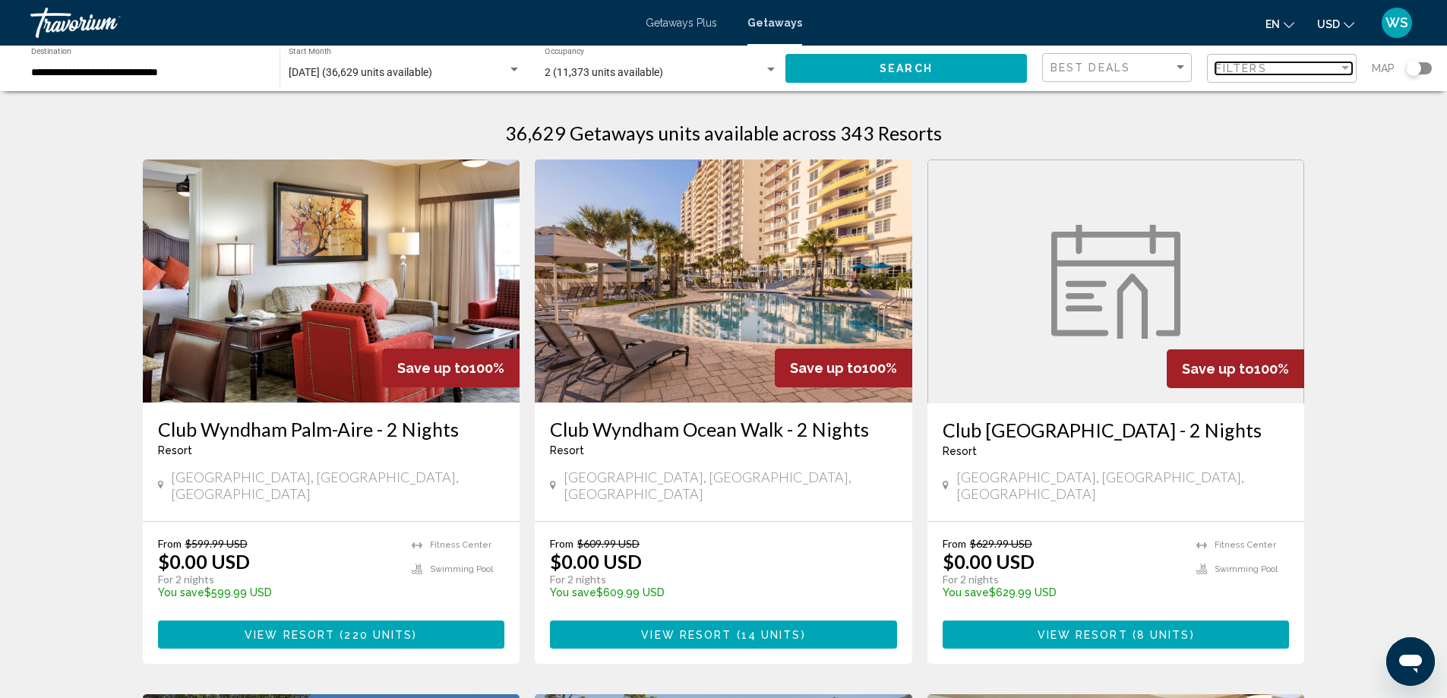
click at [1337, 71] on div "Filters" at bounding box center [1276, 68] width 123 height 12
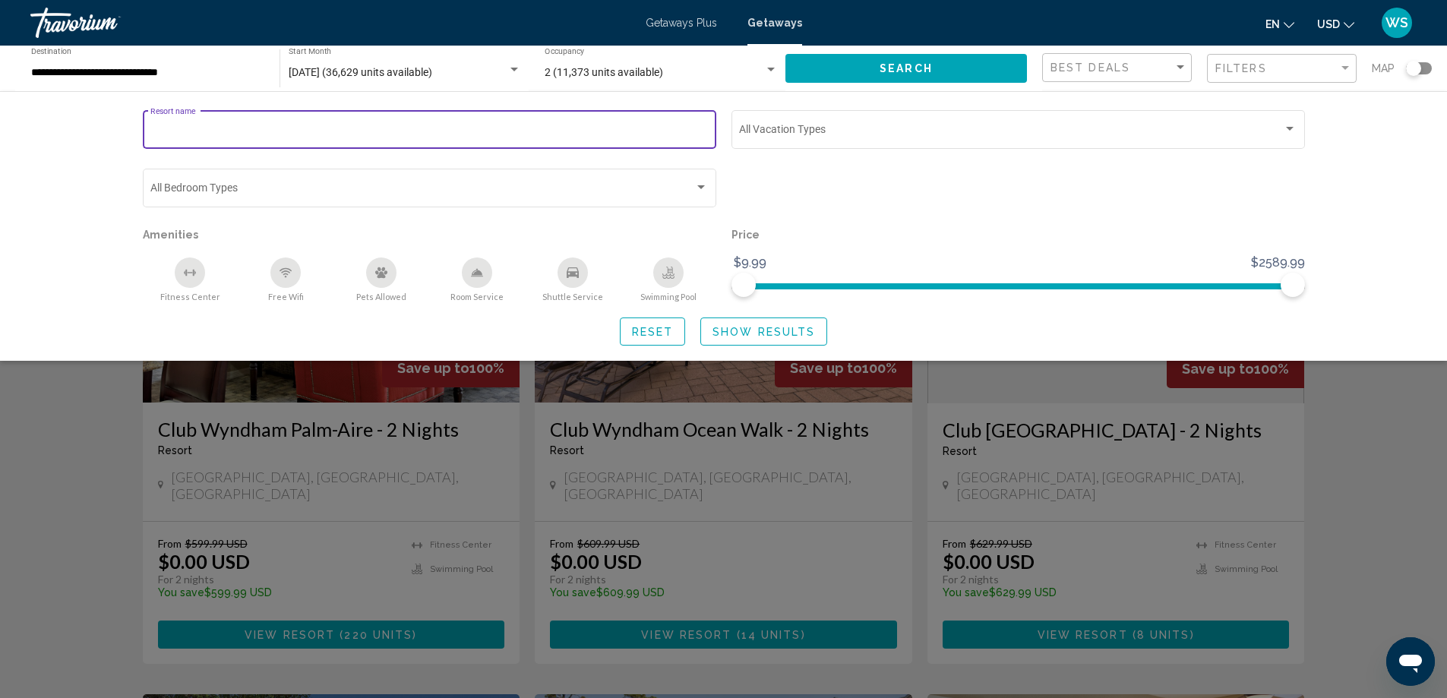
click at [225, 134] on input "Resort name" at bounding box center [428, 132] width 557 height 12
type input "*"
